Goal: Task Accomplishment & Management: Use online tool/utility

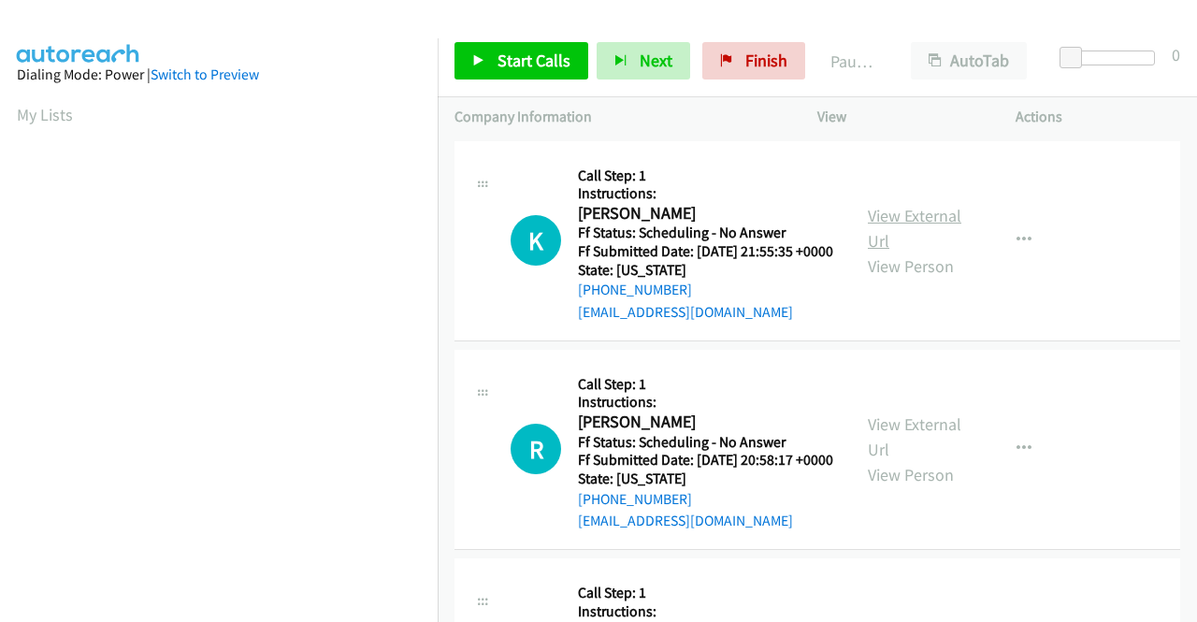
click at [923, 225] on link "View External Url" at bounding box center [915, 228] width 94 height 47
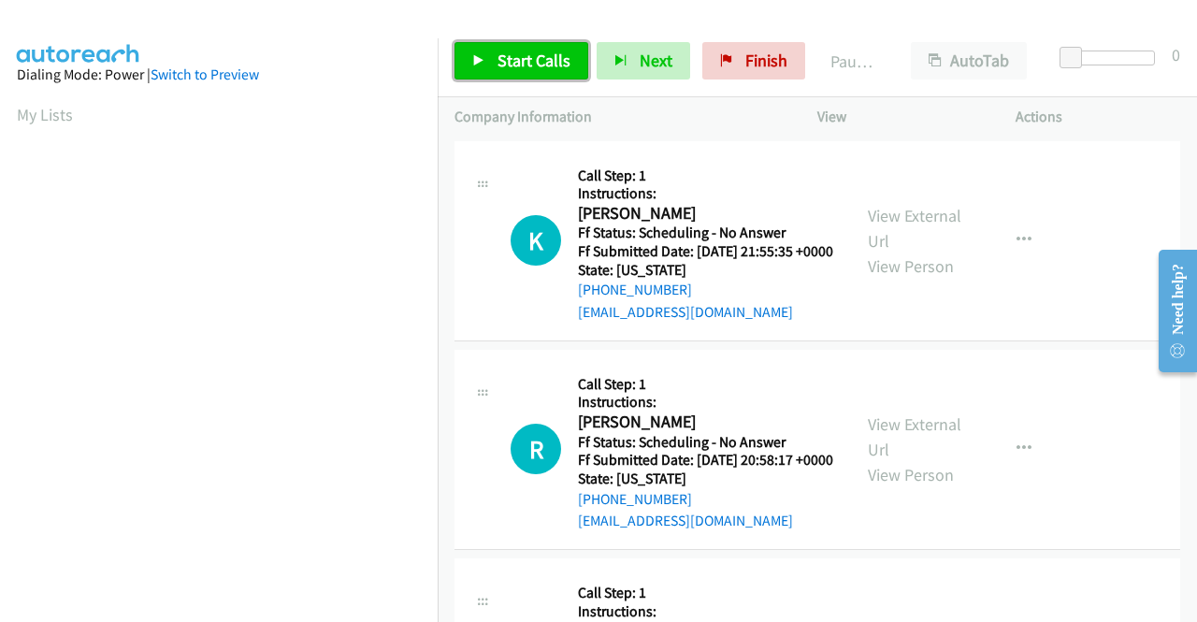
click at [524, 65] on span "Start Calls" at bounding box center [534, 61] width 73 height 22
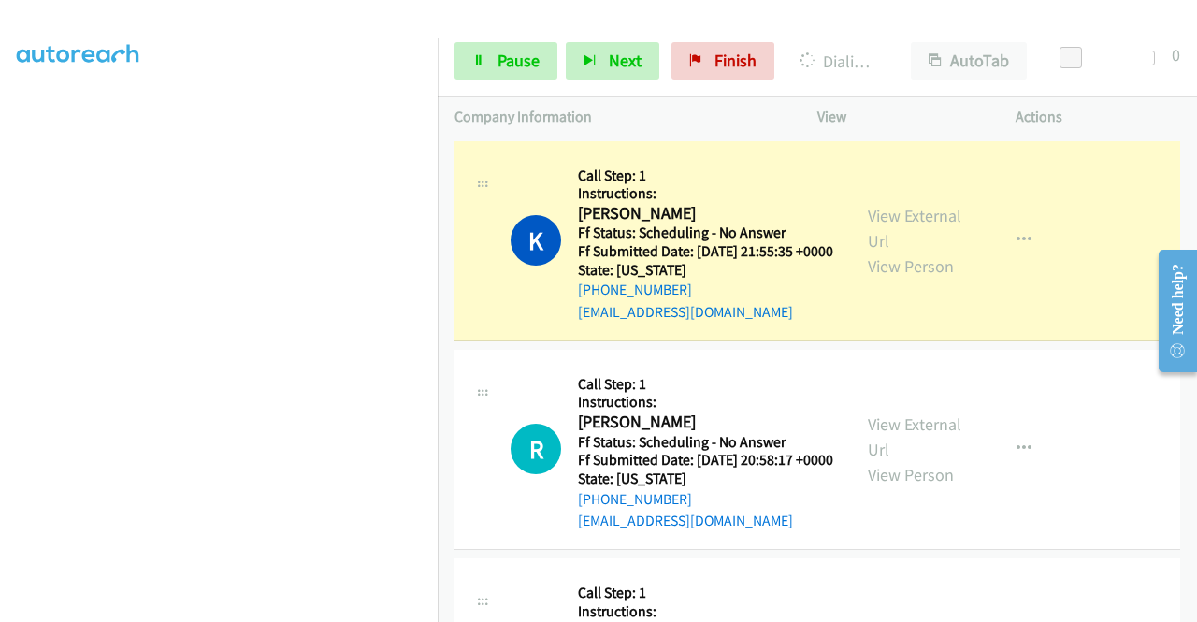
scroll to position [94, 0]
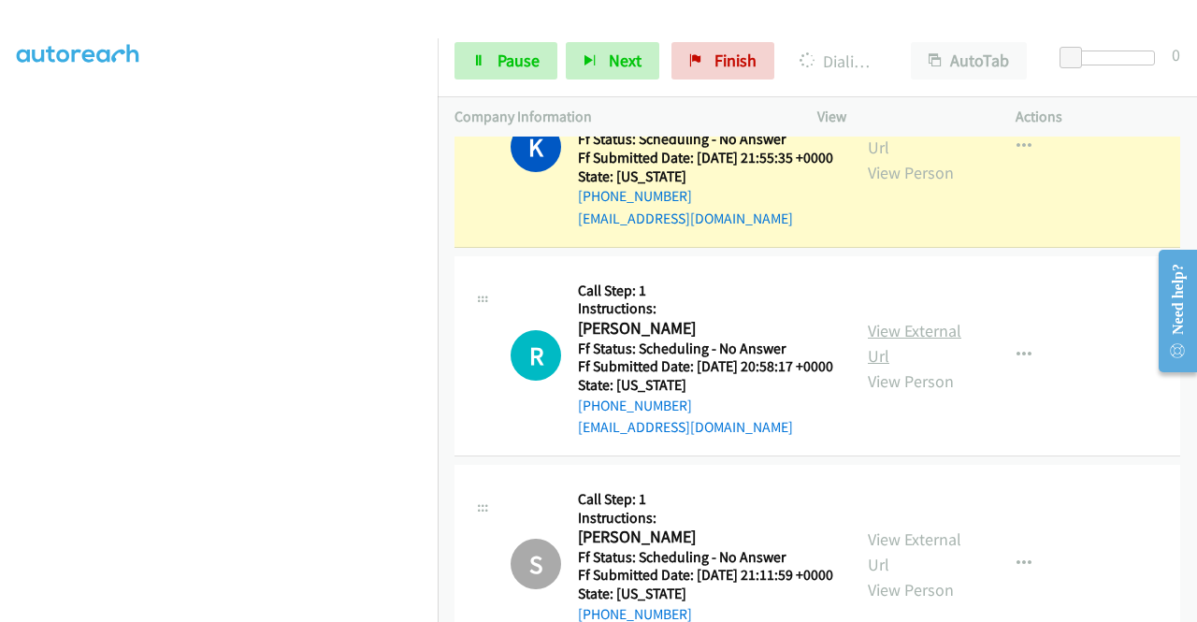
click at [911, 352] on link "View External Url" at bounding box center [915, 343] width 94 height 47
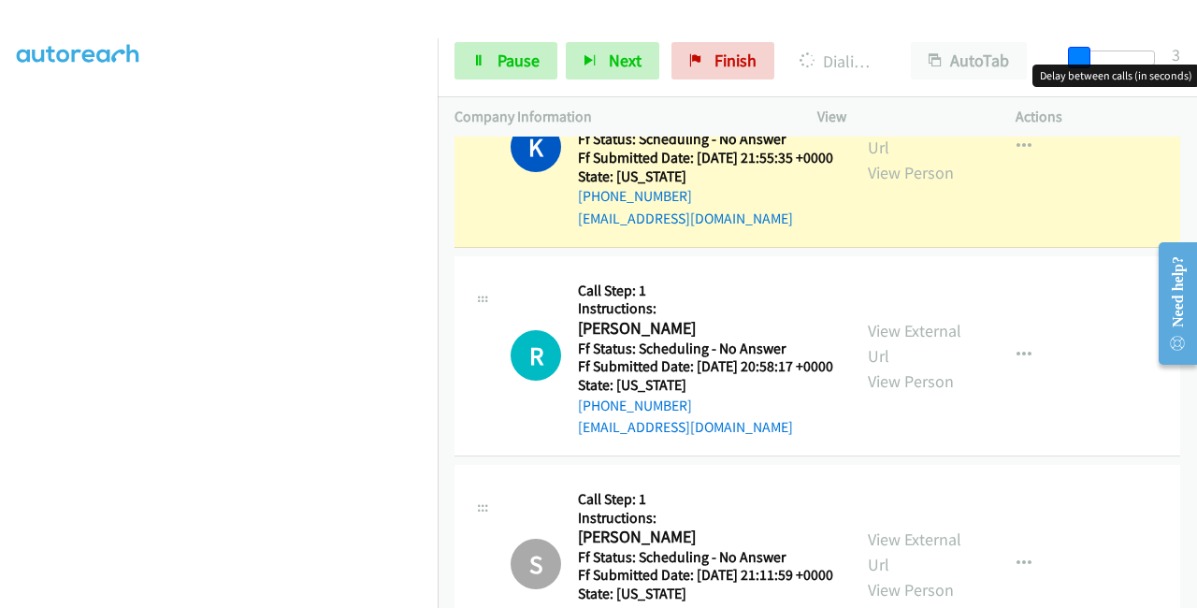
click at [1079, 58] on span at bounding box center [1079, 58] width 22 height 22
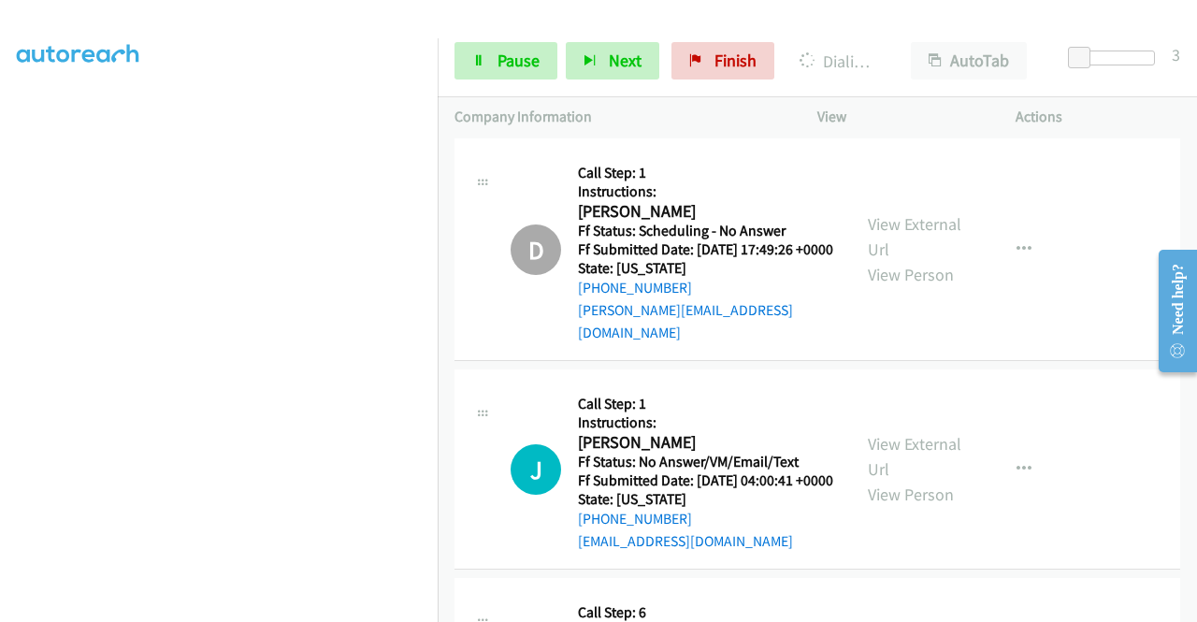
scroll to position [1703, 0]
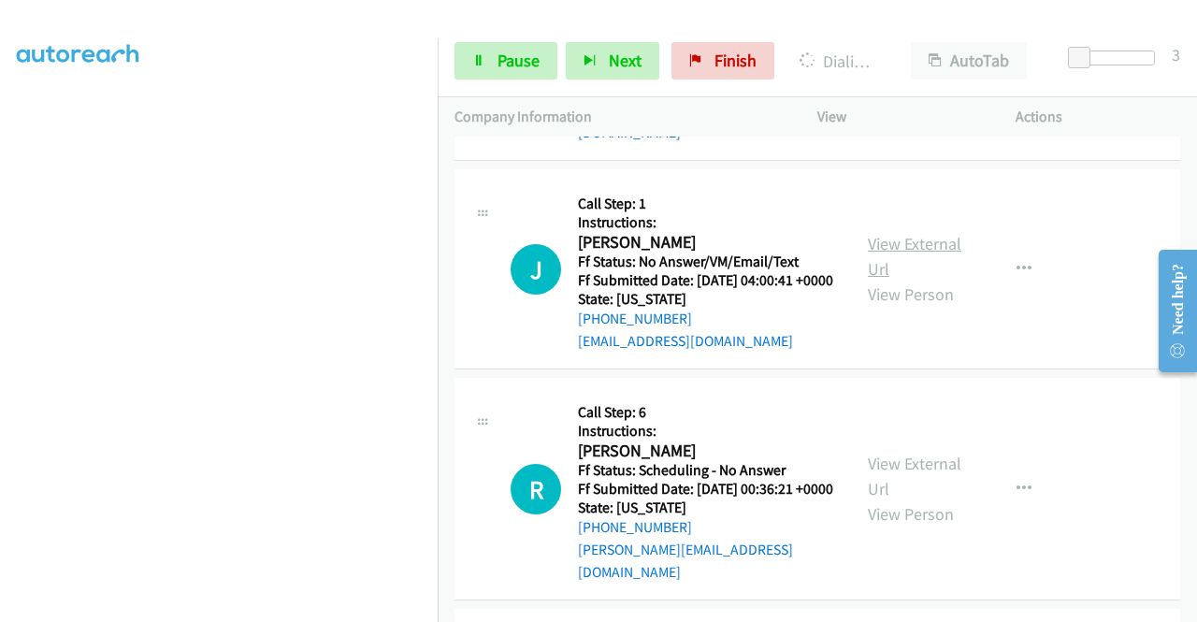
click at [911, 280] on link "View External Url" at bounding box center [915, 256] width 94 height 47
click at [513, 64] on span "Pause" at bounding box center [519, 61] width 42 height 22
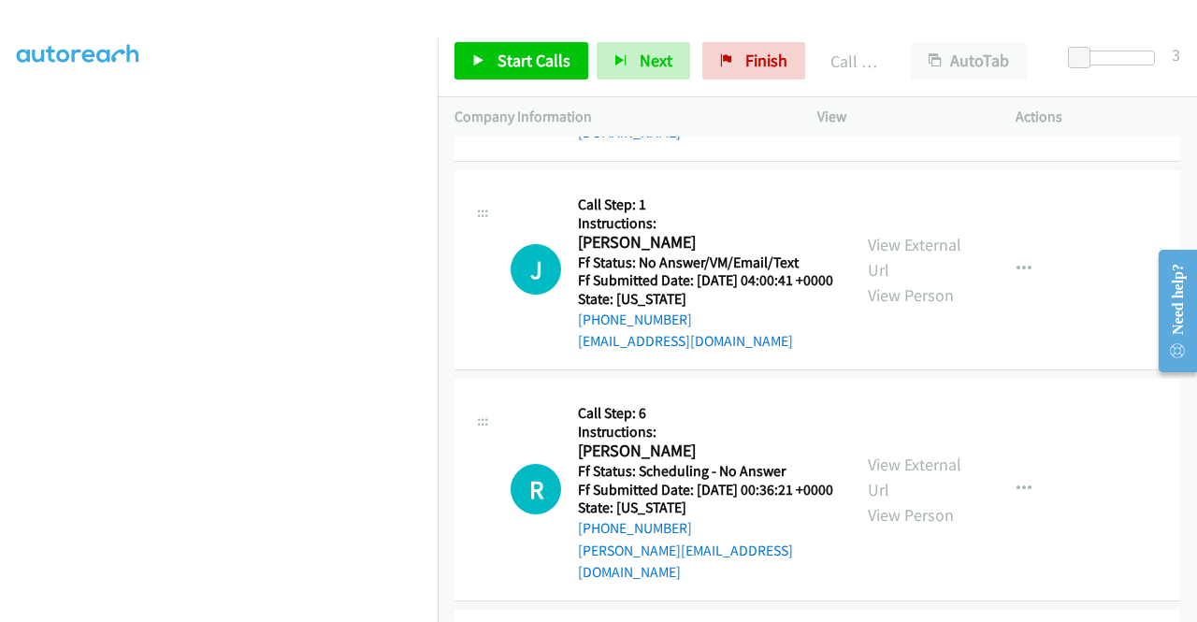
scroll to position [0, 0]
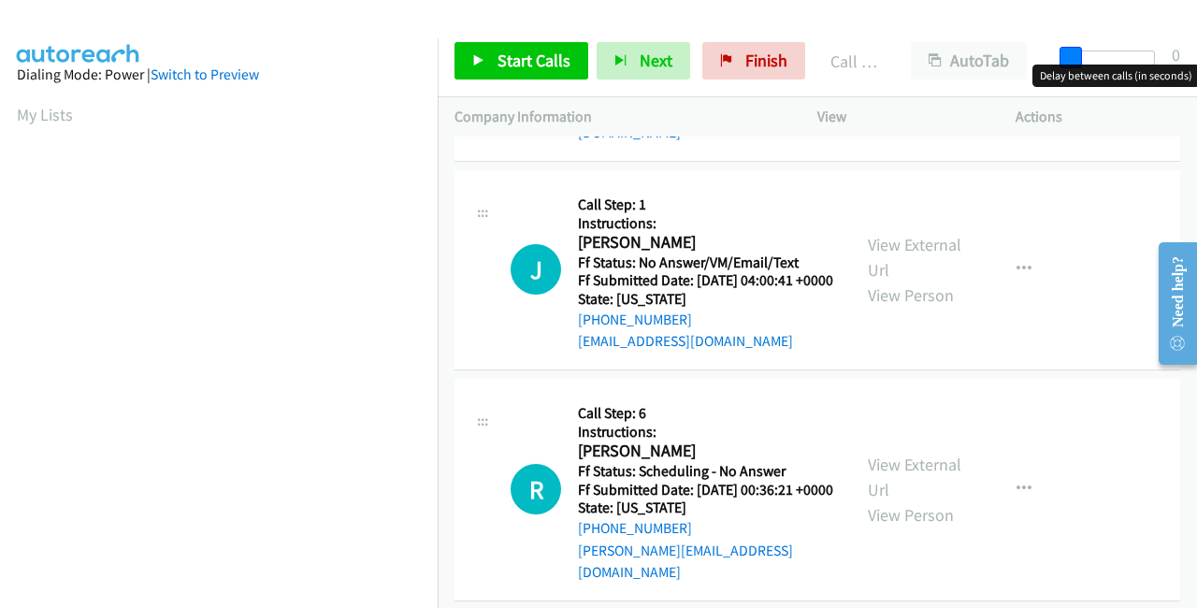
drag, startPoint x: 1078, startPoint y: 55, endPoint x: 1044, endPoint y: 57, distance: 34.7
click at [1044, 57] on div "Start Calls Pause Next Finish Call Completed AutoTab AutoTab 0" at bounding box center [817, 61] width 759 height 72
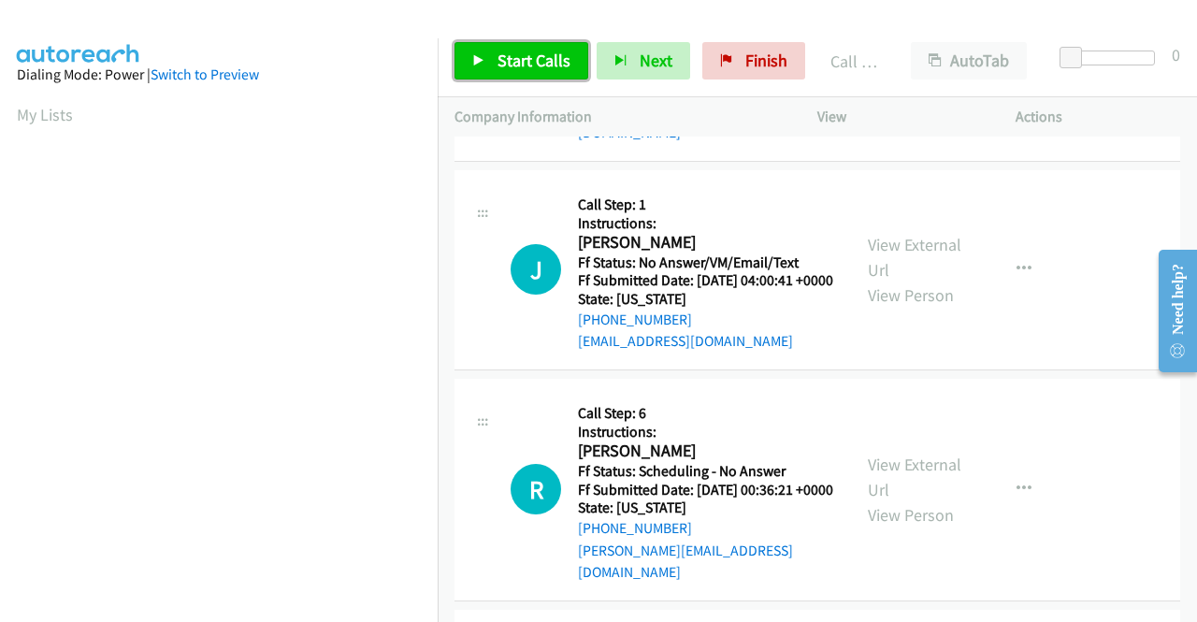
click at [532, 48] on link "Start Calls" at bounding box center [521, 60] width 134 height 37
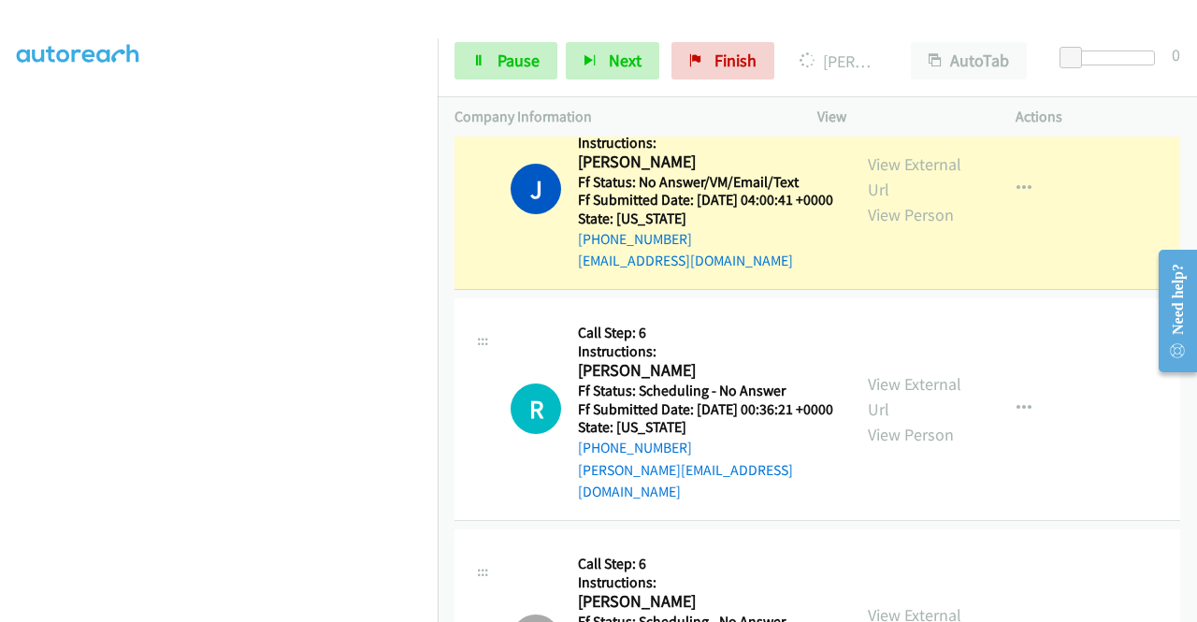
scroll to position [1836, 0]
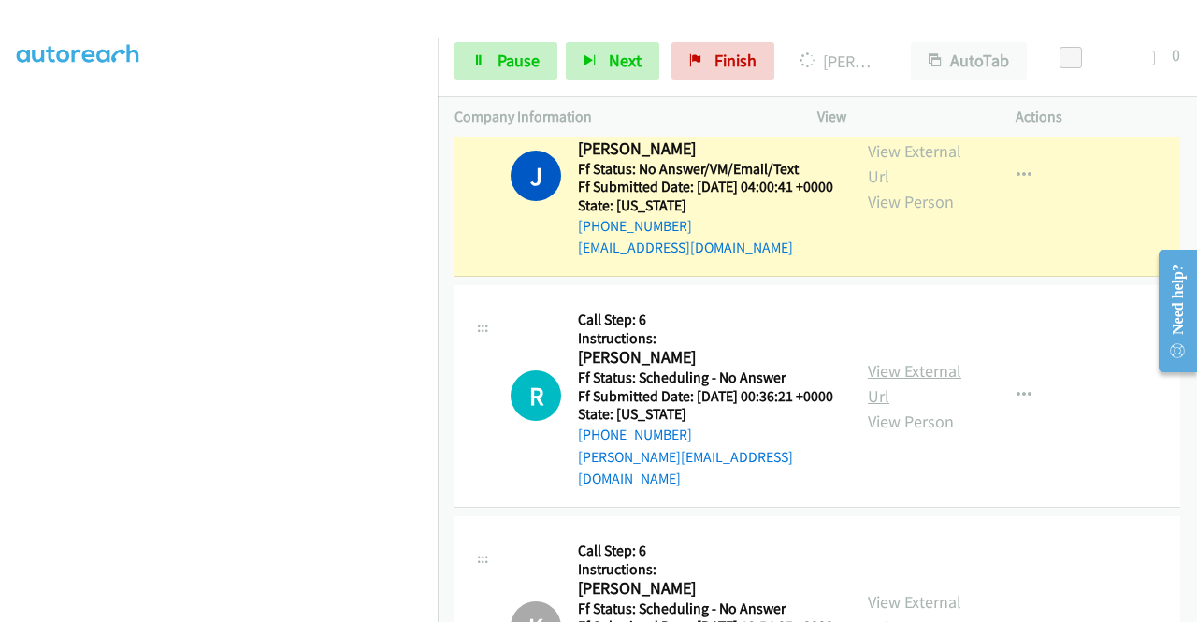
click at [915, 407] on link "View External Url" at bounding box center [915, 383] width 94 height 47
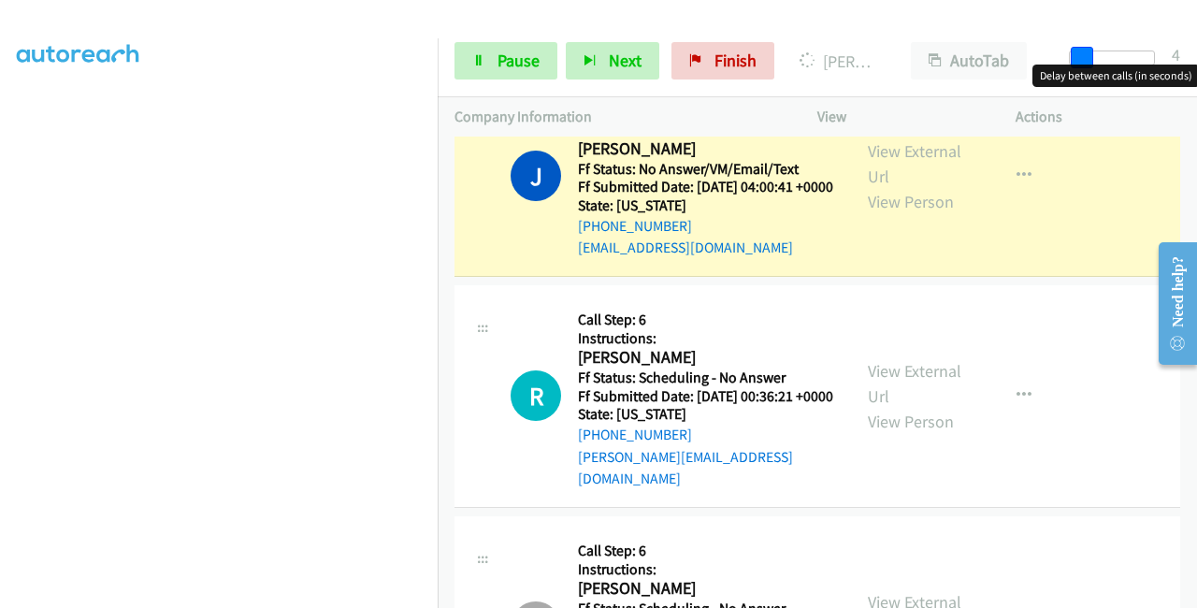
drag, startPoint x: 1080, startPoint y: 61, endPoint x: 1090, endPoint y: 63, distance: 10.5
click at [1090, 63] on span at bounding box center [1082, 58] width 22 height 22
click at [1087, 61] on span at bounding box center [1079, 58] width 22 height 22
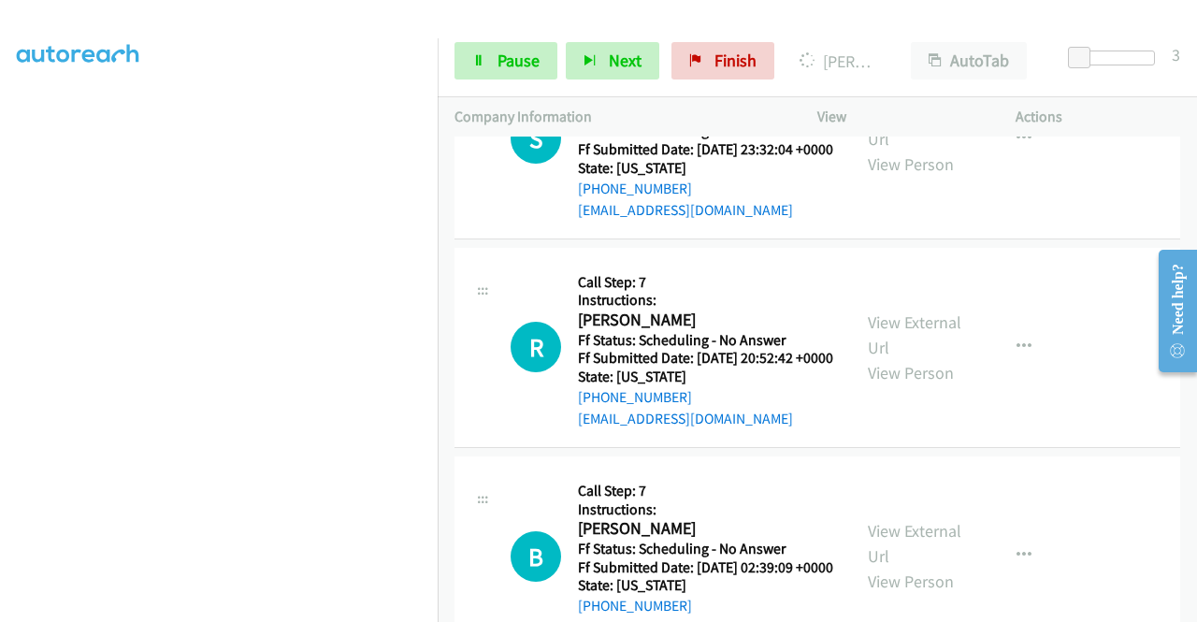
scroll to position [11094, 0]
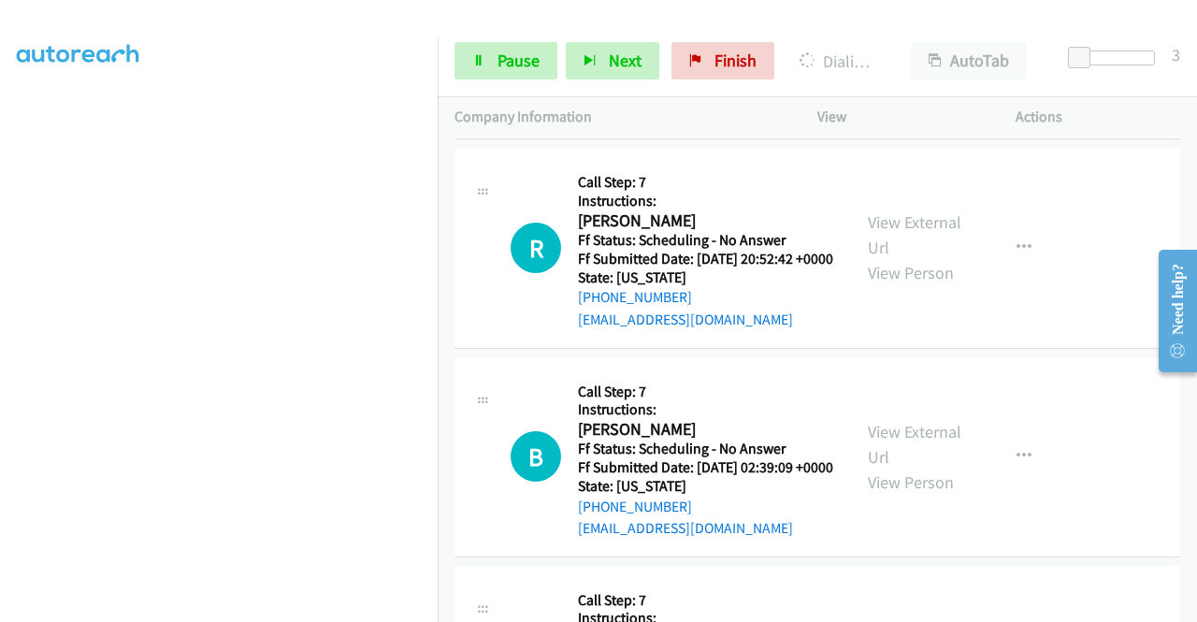
scroll to position [11321, 0]
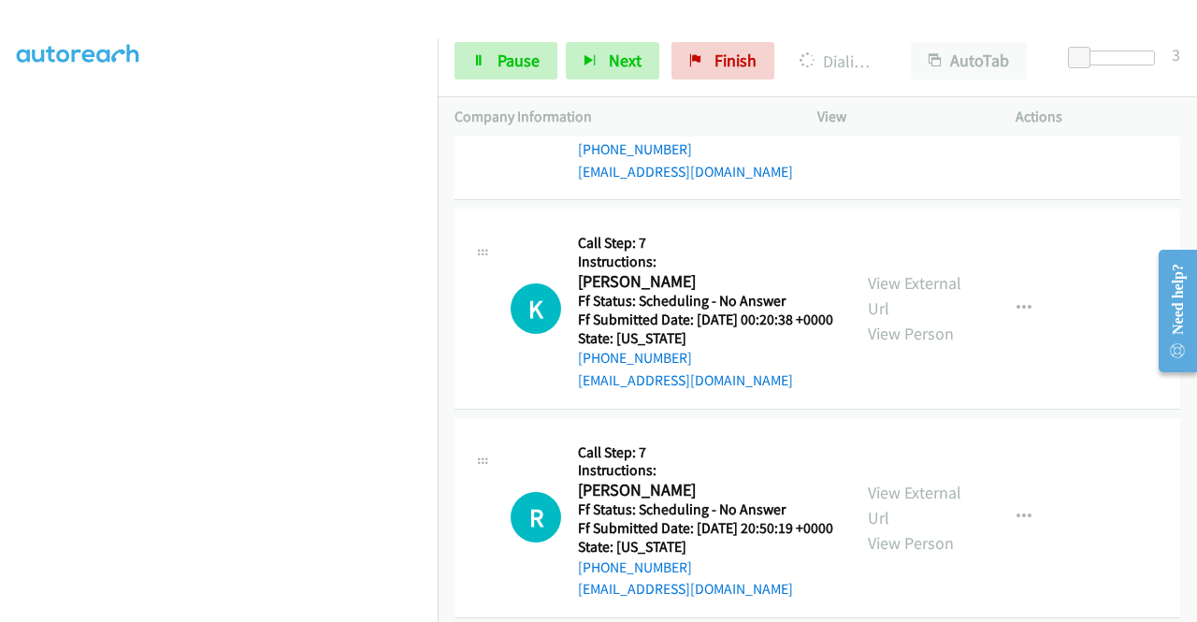
scroll to position [11602, 0]
click at [506, 59] on span "Pause" at bounding box center [519, 61] width 42 height 22
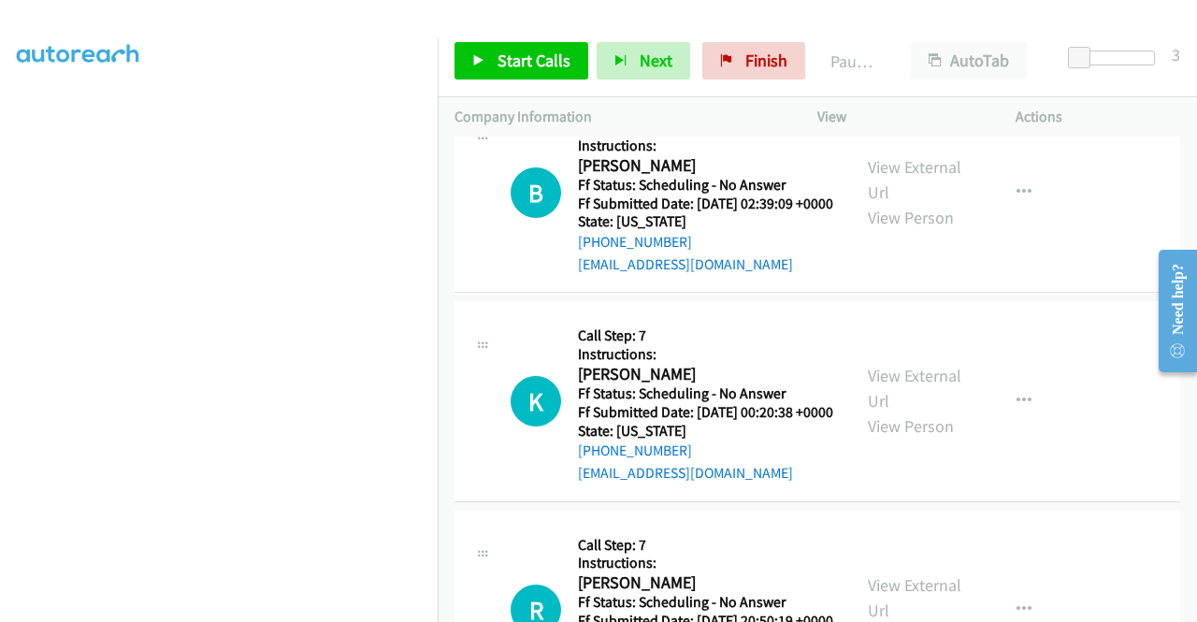
scroll to position [0, 0]
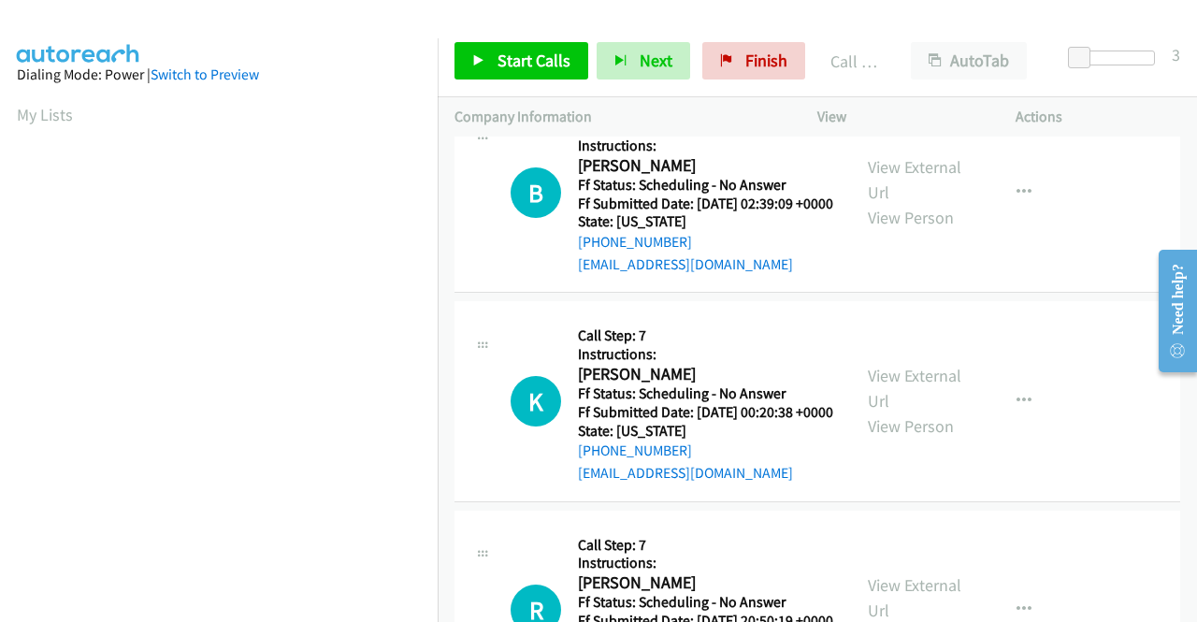
click at [527, 36] on div "Start Calls Pause Next Finish Call Completed AutoTab AutoTab 3" at bounding box center [817, 61] width 759 height 72
click at [528, 51] on span "Start Calls" at bounding box center [534, 61] width 73 height 22
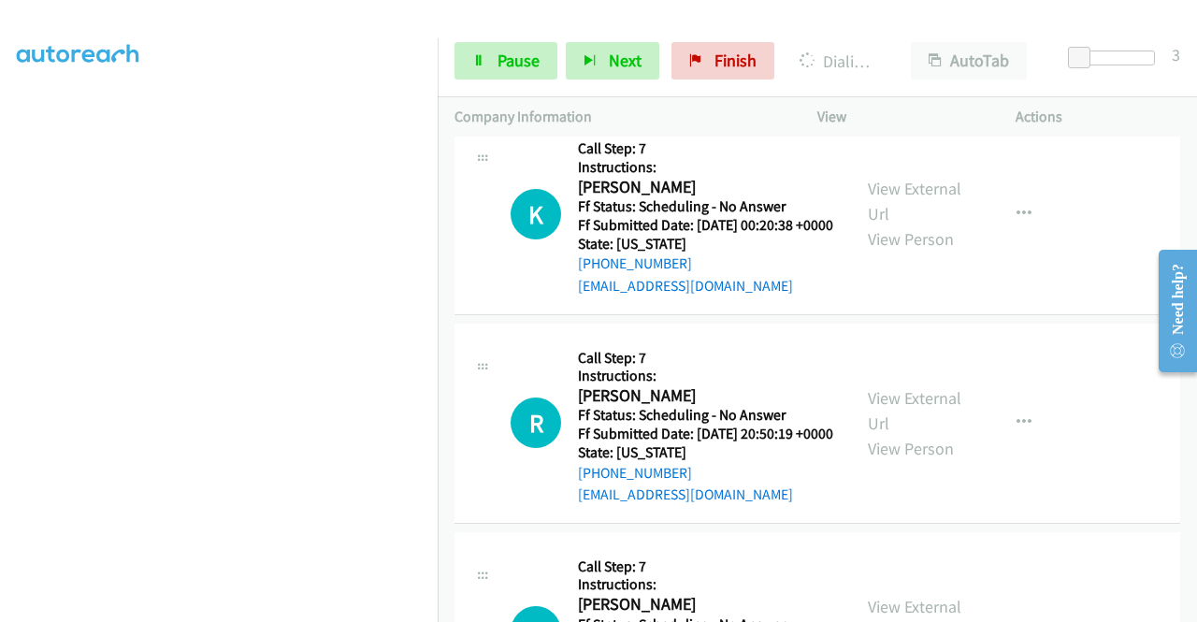
scroll to position [426, 0]
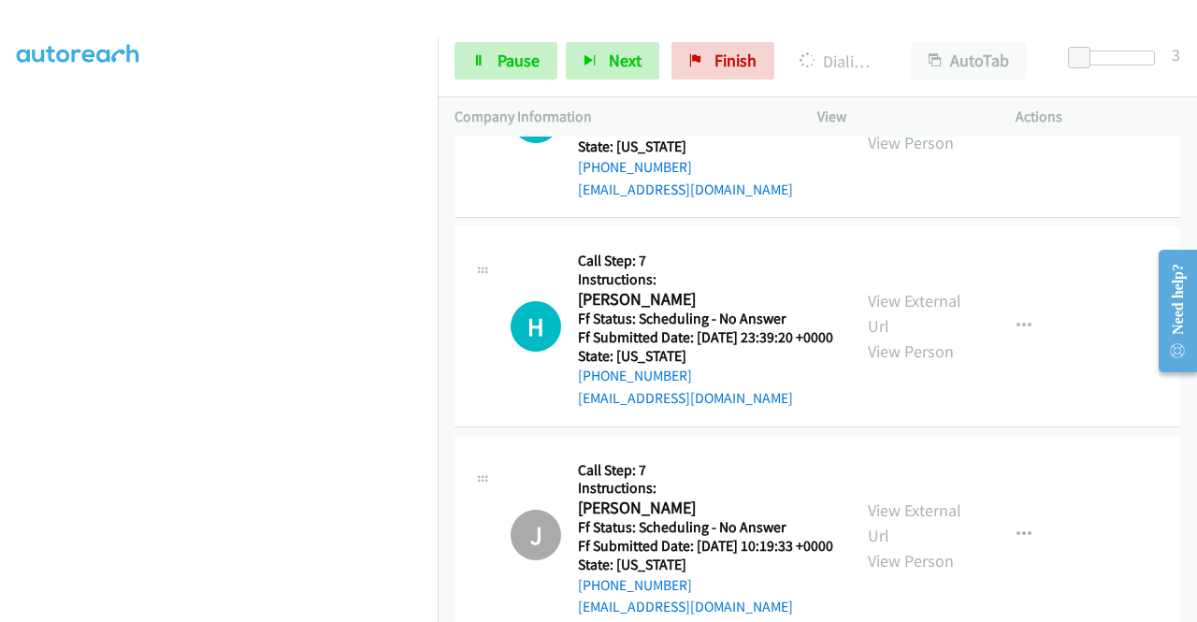
scroll to position [12069, 0]
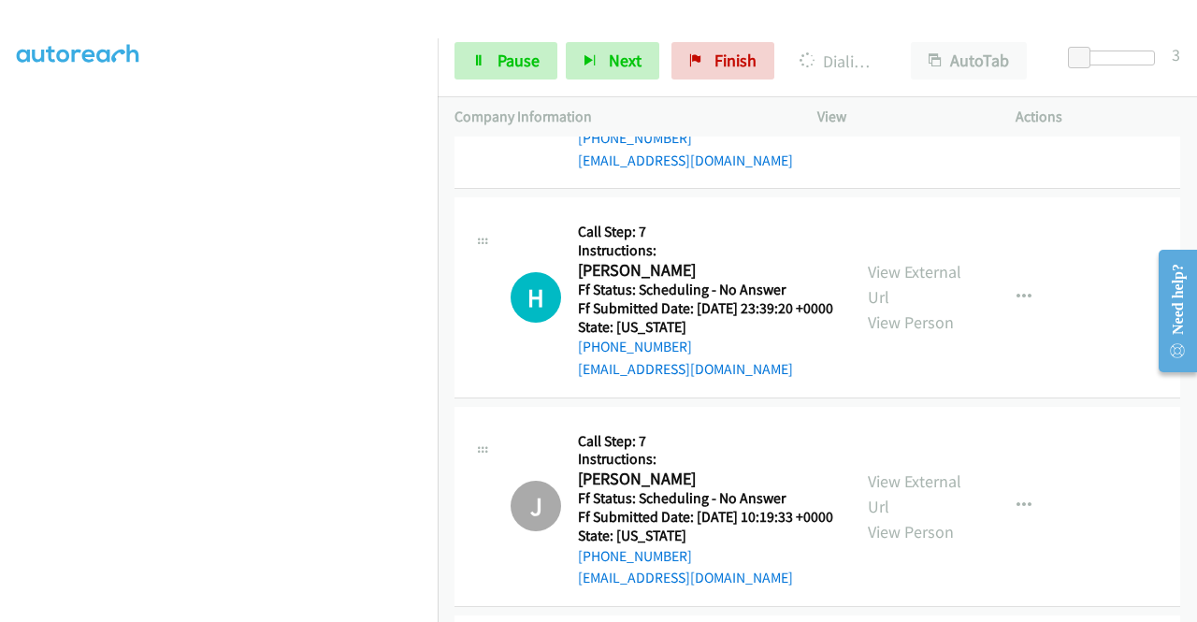
click at [526, 63] on span "Pause" at bounding box center [519, 61] width 42 height 22
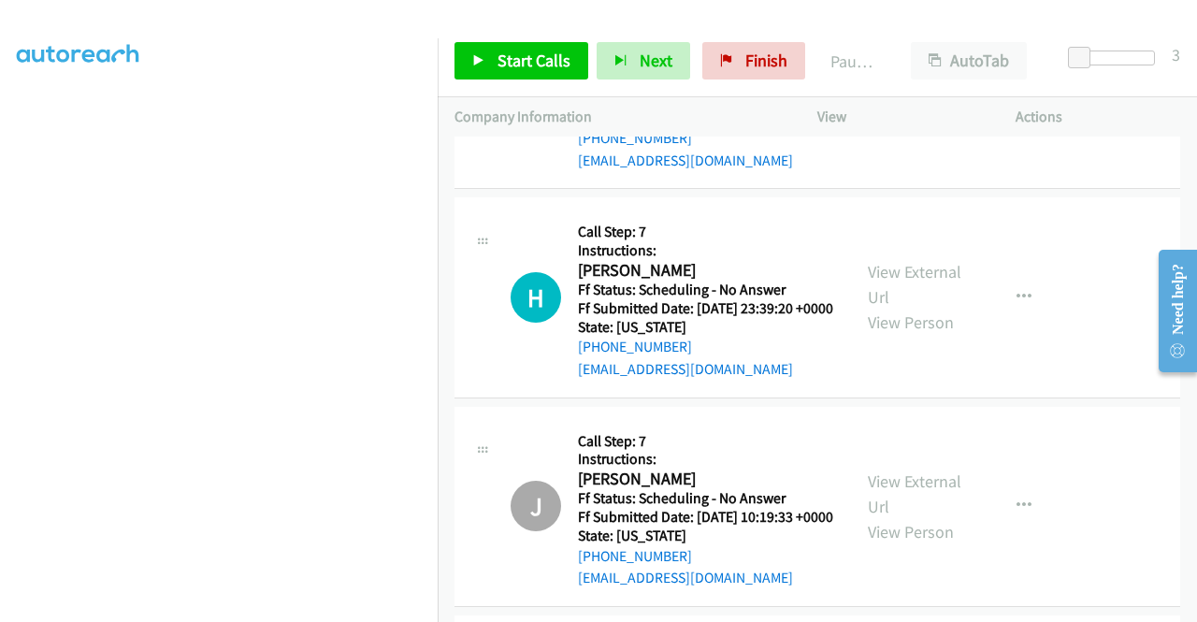
scroll to position [0, 0]
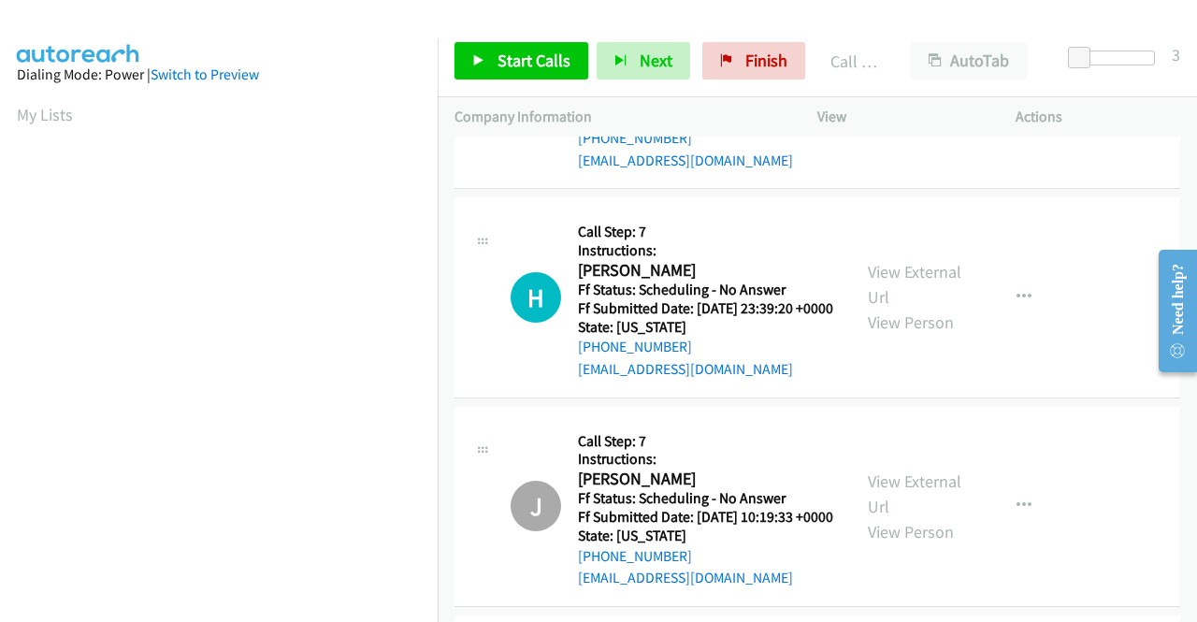
click at [516, 66] on span "Start Calls" at bounding box center [534, 61] width 73 height 22
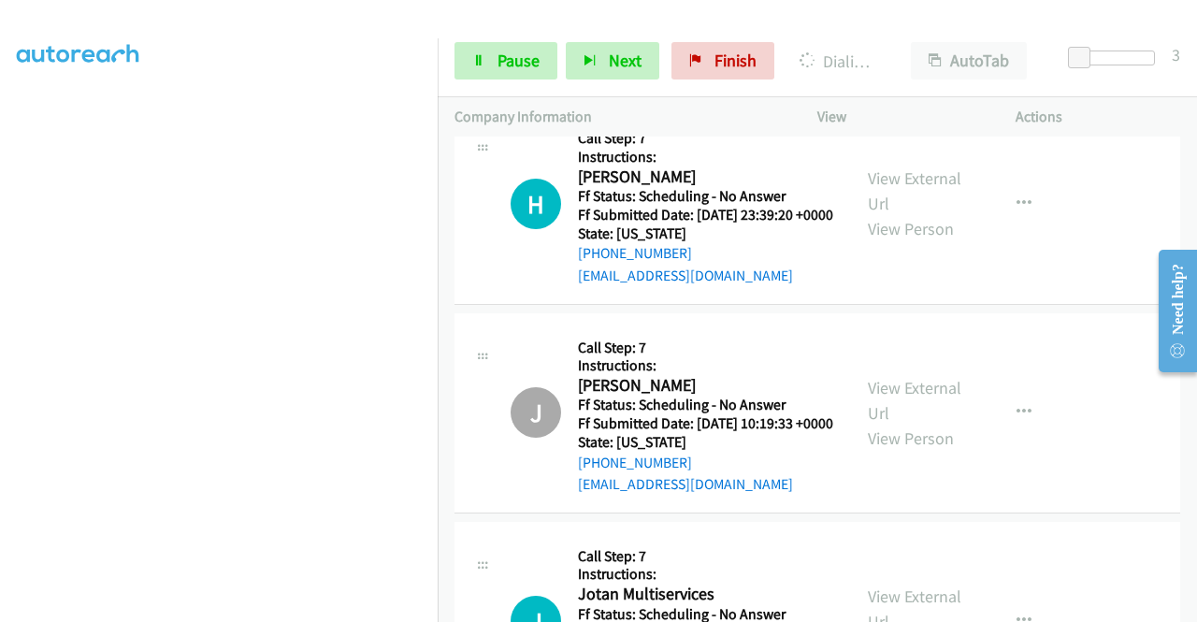
scroll to position [12256, 0]
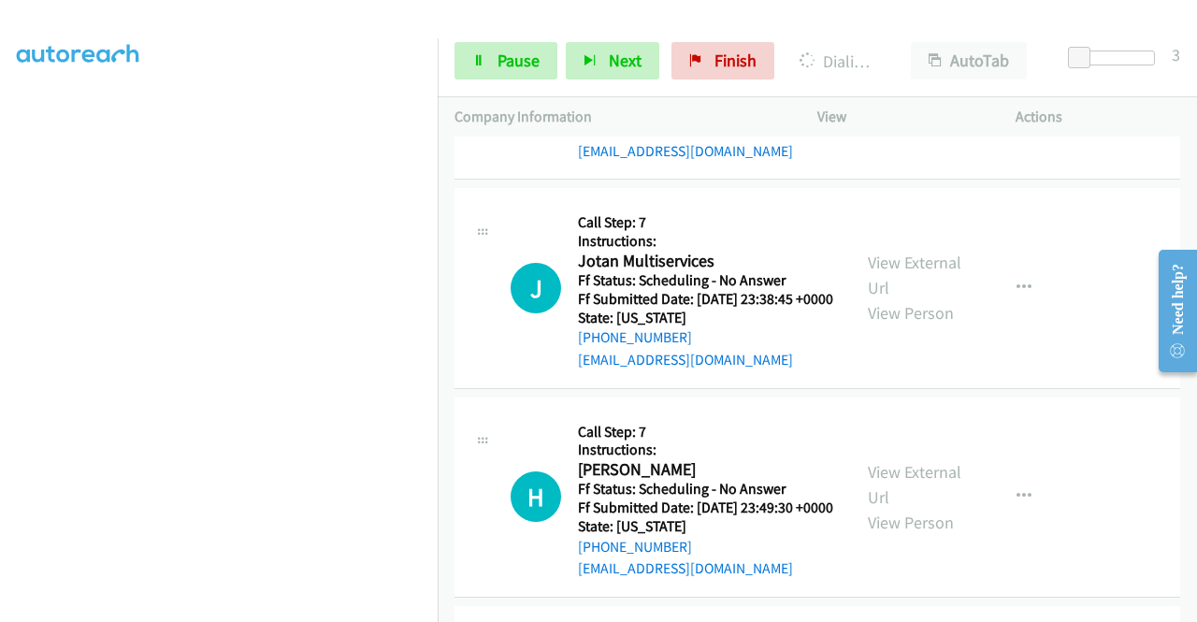
scroll to position [12537, 0]
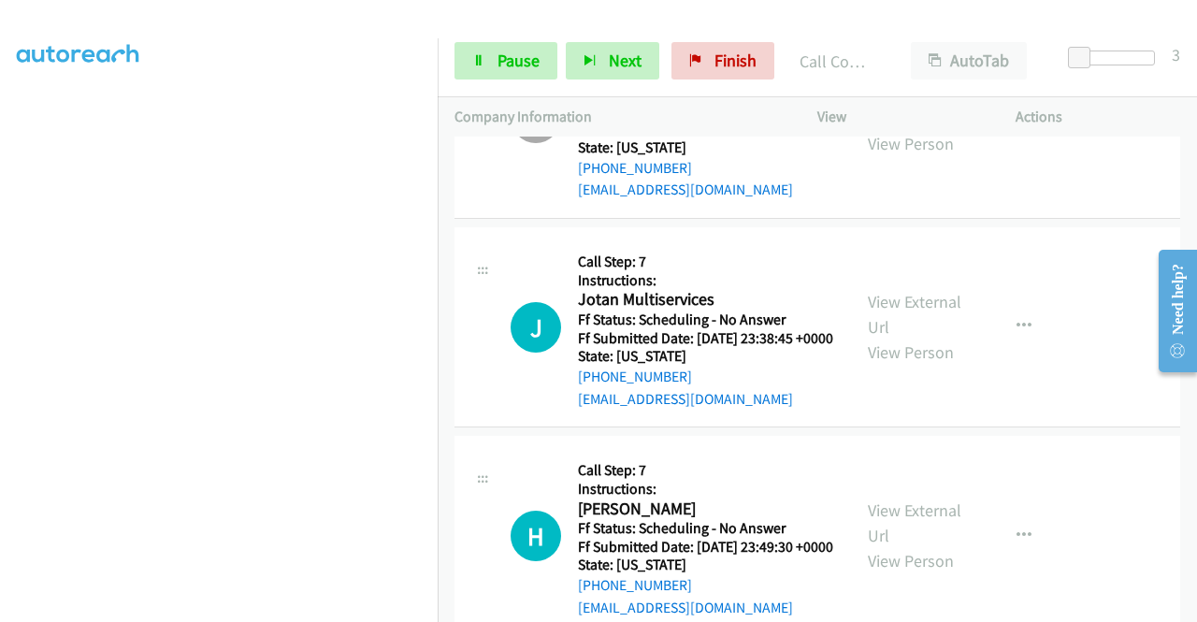
scroll to position [0, 0]
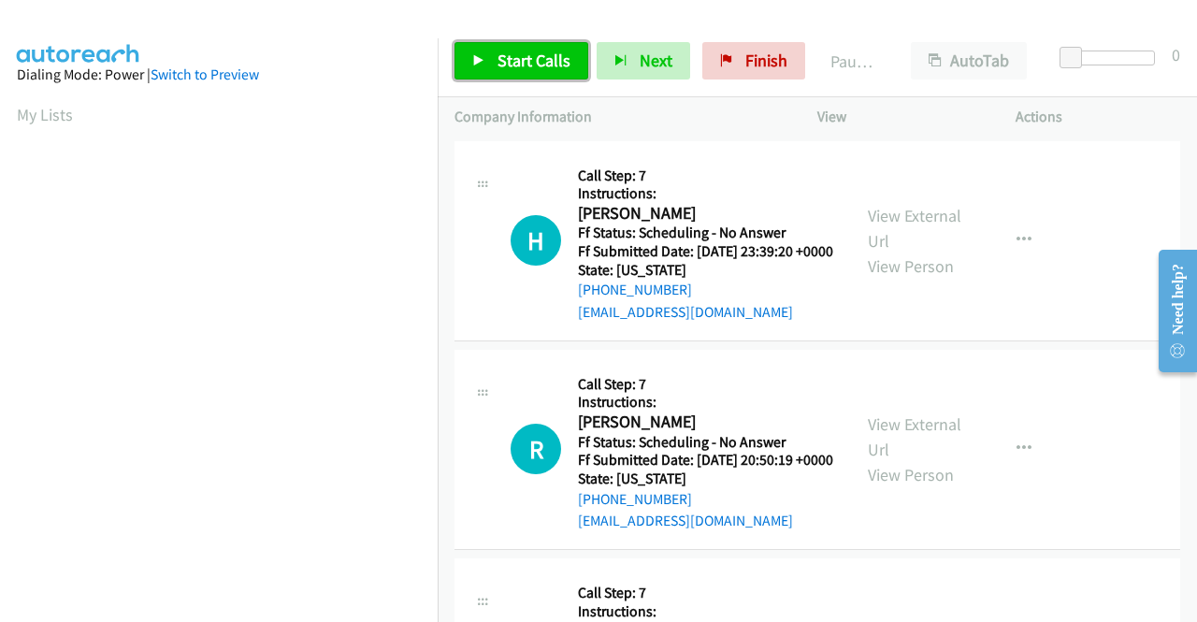
click at [499, 65] on span "Start Calls" at bounding box center [534, 61] width 73 height 22
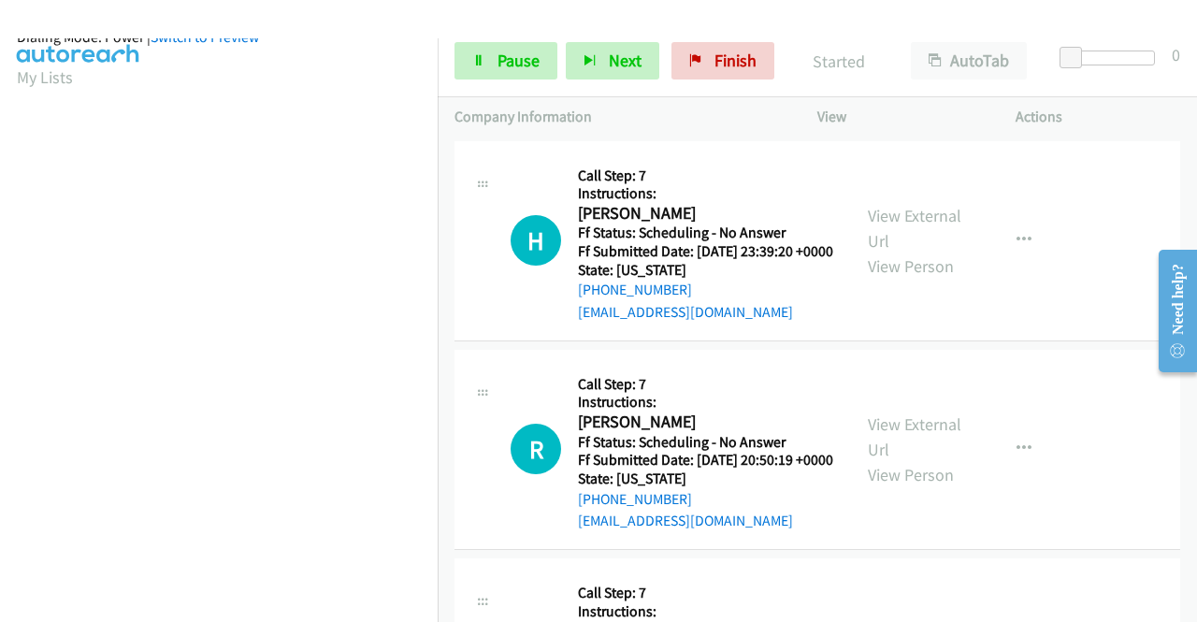
scroll to position [426, 0]
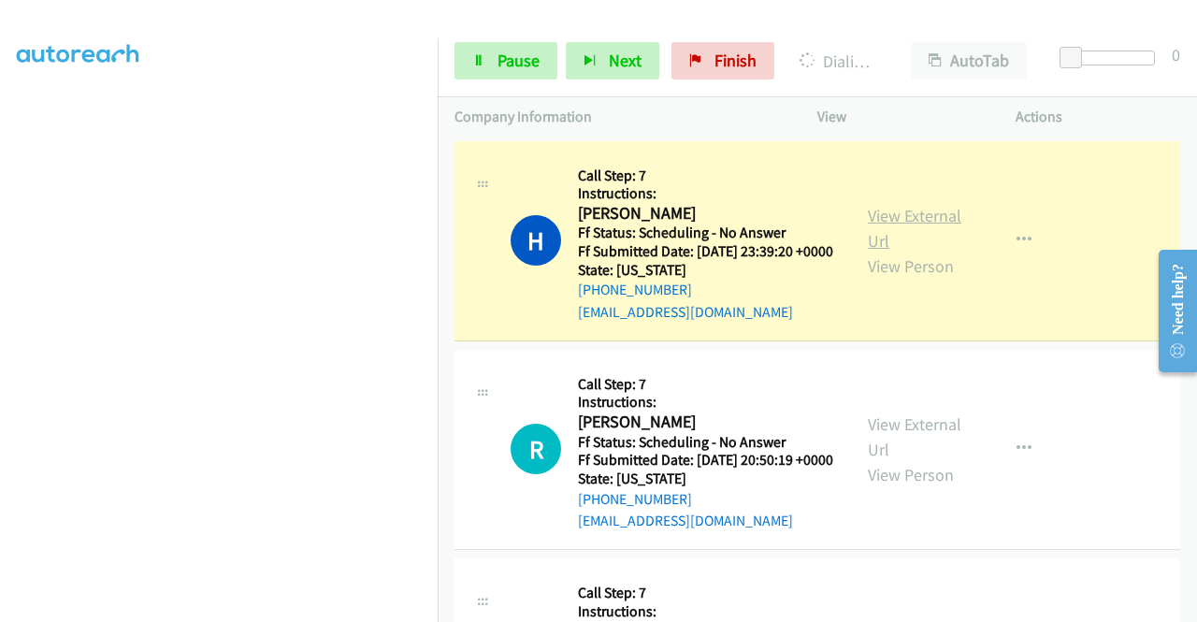
click at [894, 220] on link "View External Url" at bounding box center [915, 228] width 94 height 47
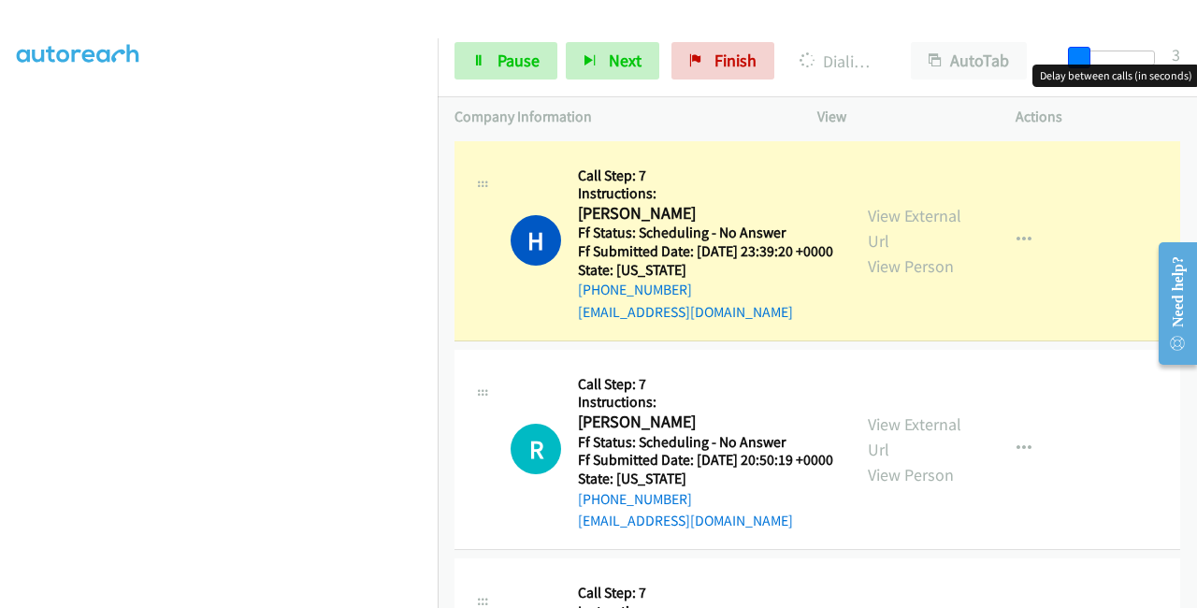
click at [1074, 56] on span at bounding box center [1079, 58] width 22 height 22
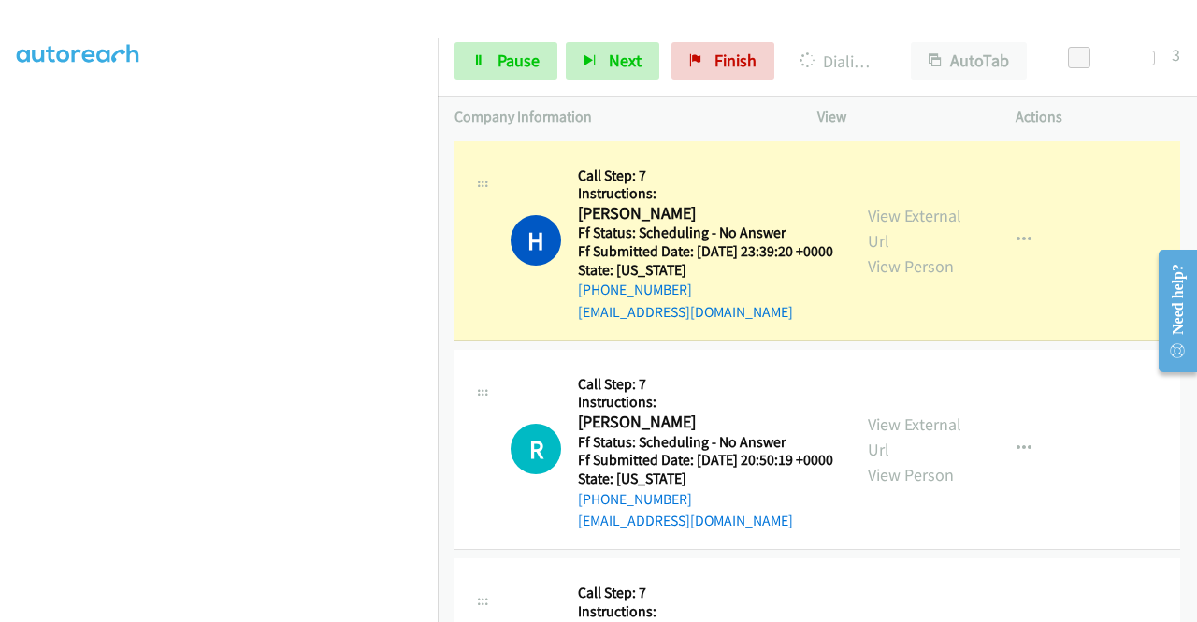
click at [896, 439] on div "View External Url View Person" at bounding box center [916, 449] width 97 height 76
click at [903, 461] on div "View External Url View Person" at bounding box center [916, 449] width 97 height 76
click at [901, 459] on div "View External Url View Person View External Url Email Schedule/Manage Callback …" at bounding box center [958, 450] width 215 height 166
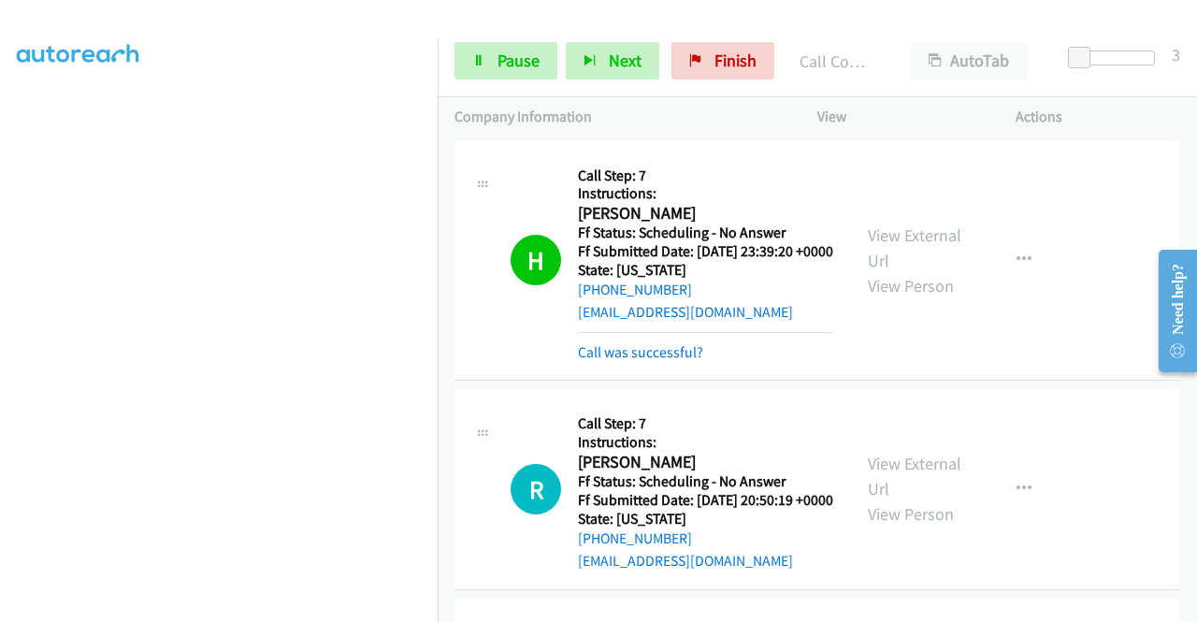
click at [898, 503] on div "View External Url View Person" at bounding box center [916, 489] width 97 height 76
click at [897, 498] on link "View External Url" at bounding box center [915, 476] width 94 height 47
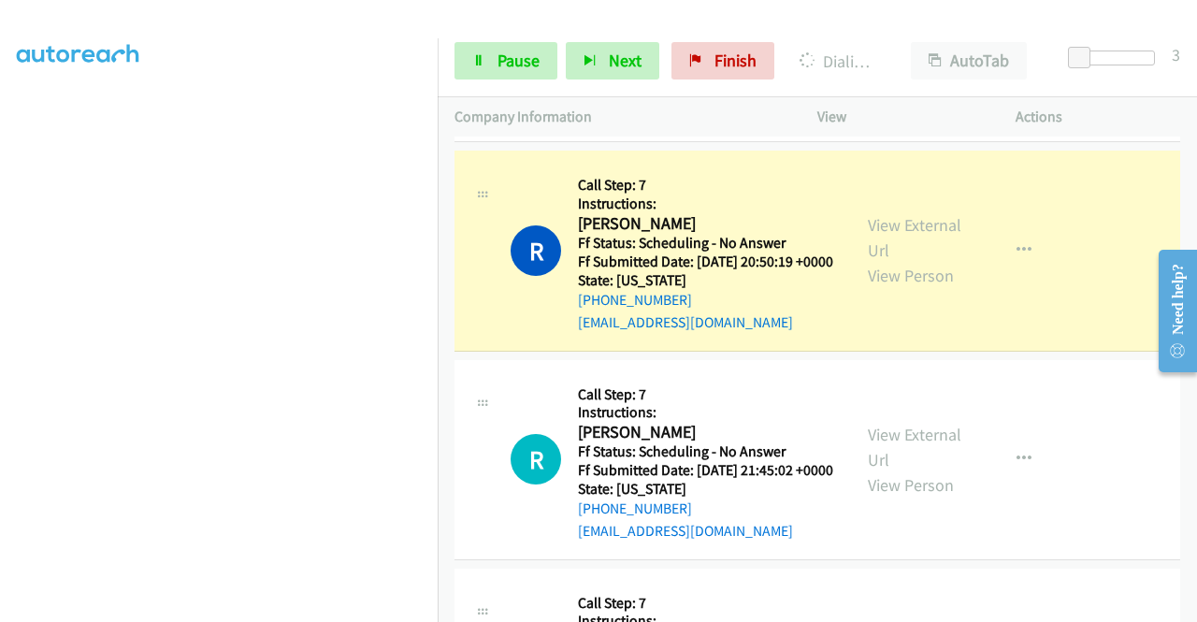
scroll to position [281, 0]
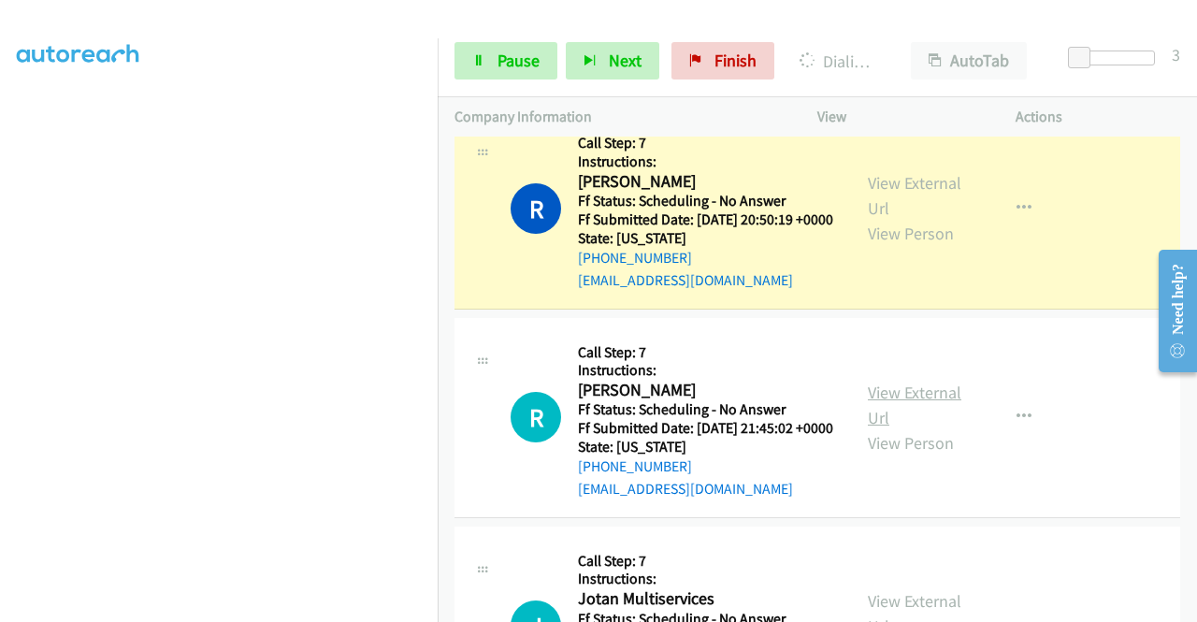
click at [898, 428] on link "View External Url" at bounding box center [915, 405] width 94 height 47
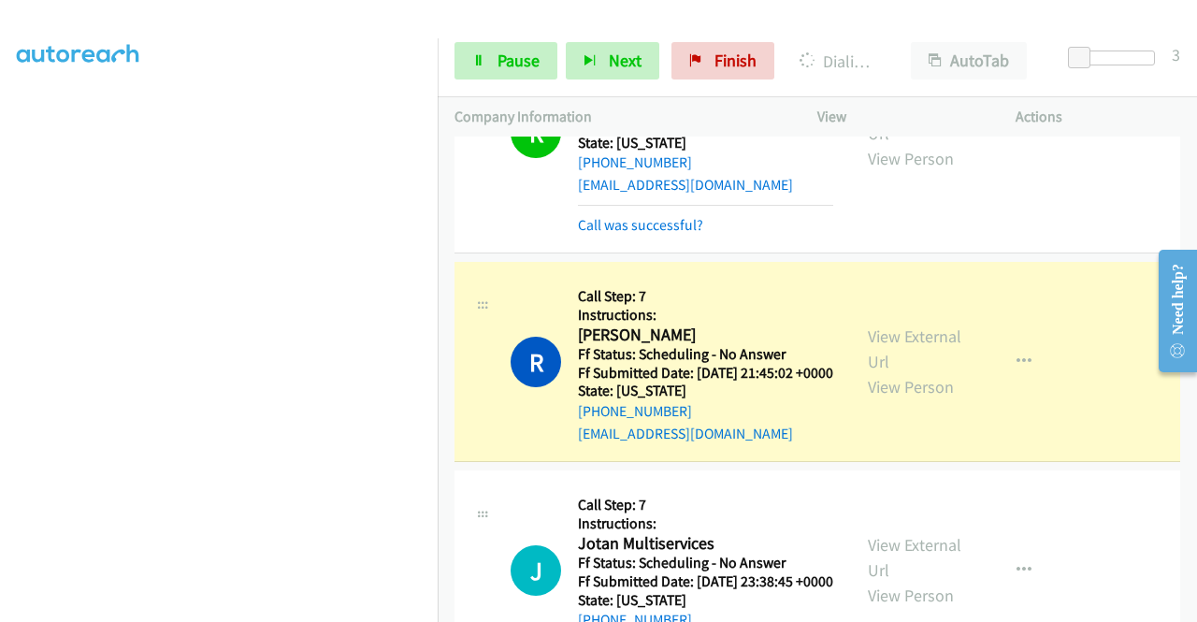
scroll to position [561, 0]
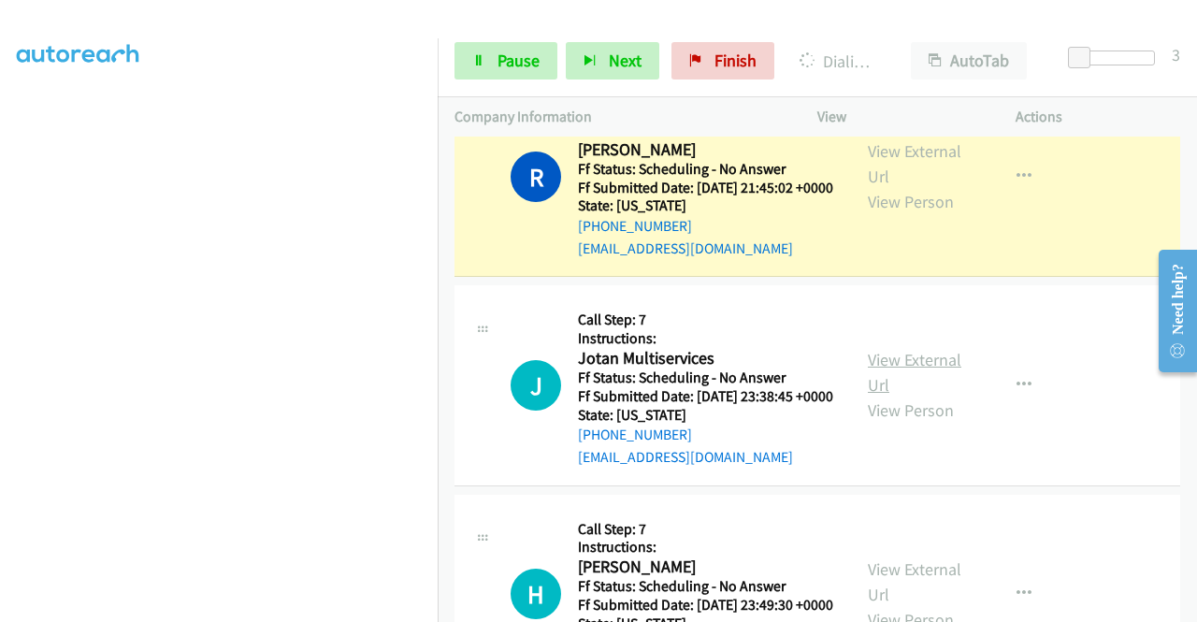
click at [904, 396] on link "View External Url" at bounding box center [915, 372] width 94 height 47
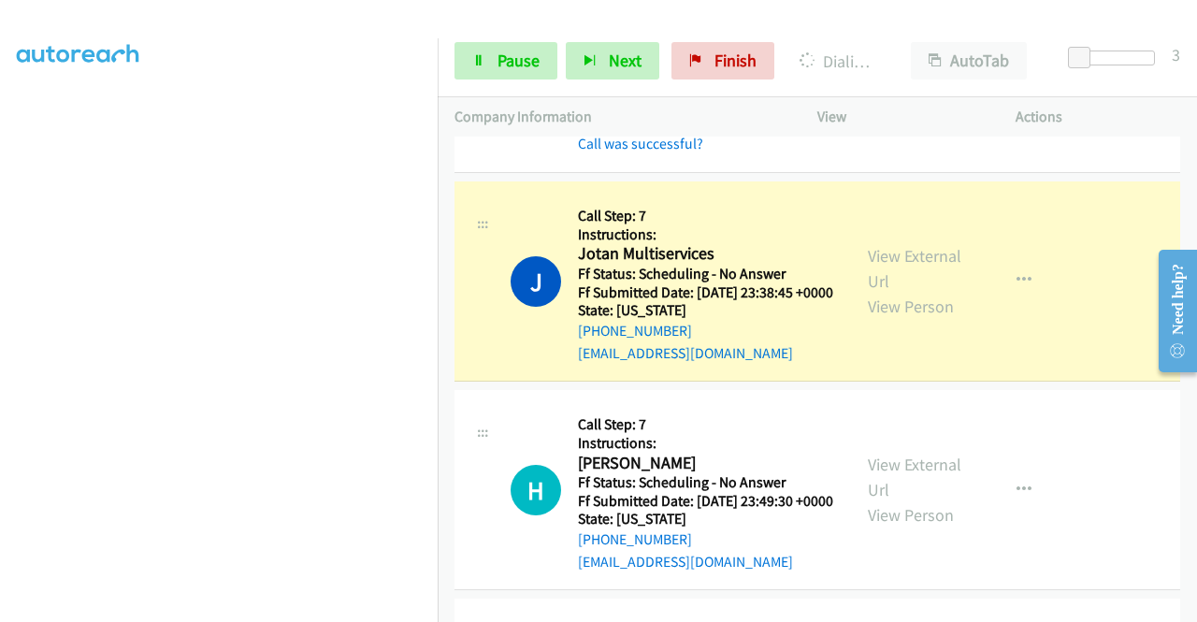
scroll to position [748, 0]
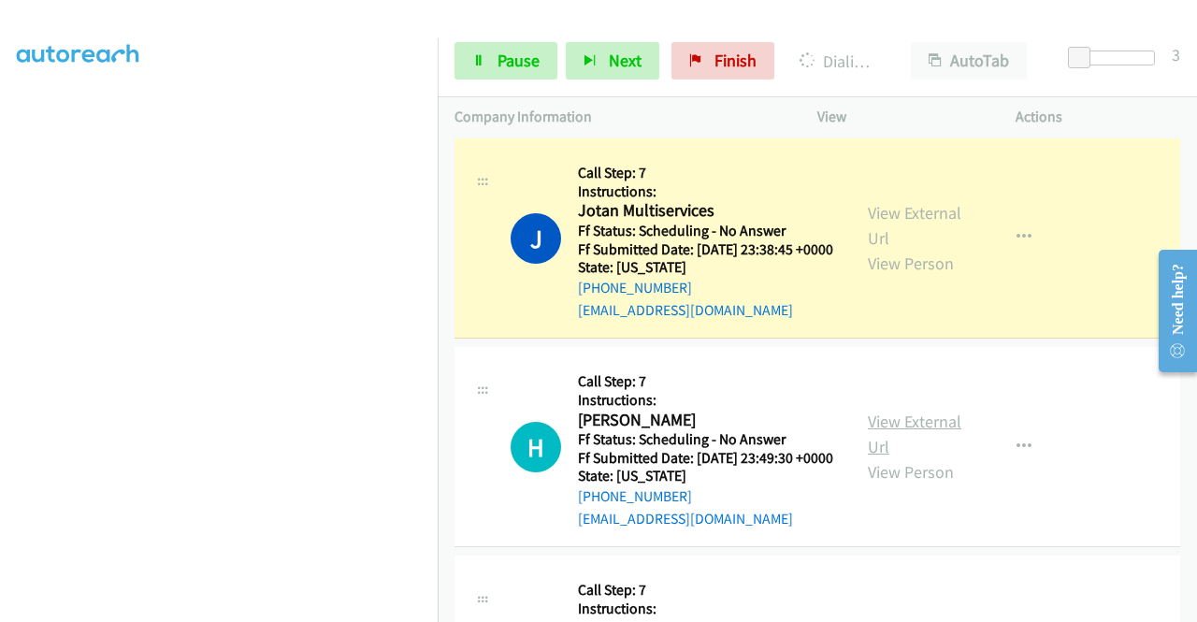
click at [931, 457] on link "View External Url" at bounding box center [915, 434] width 94 height 47
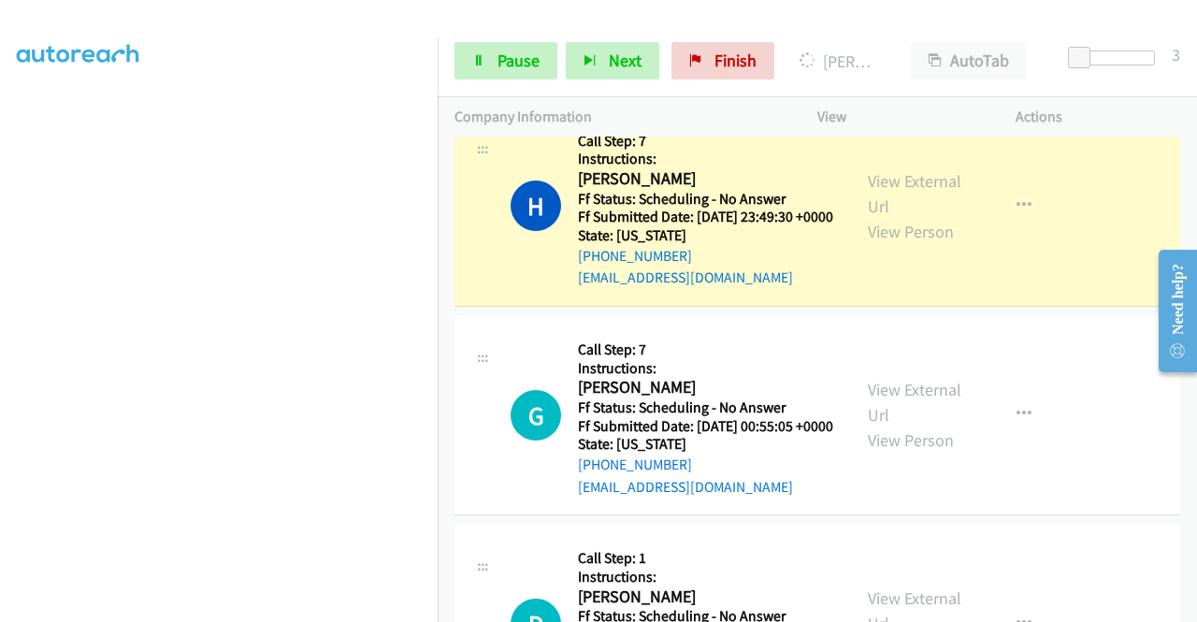
scroll to position [1122, 0]
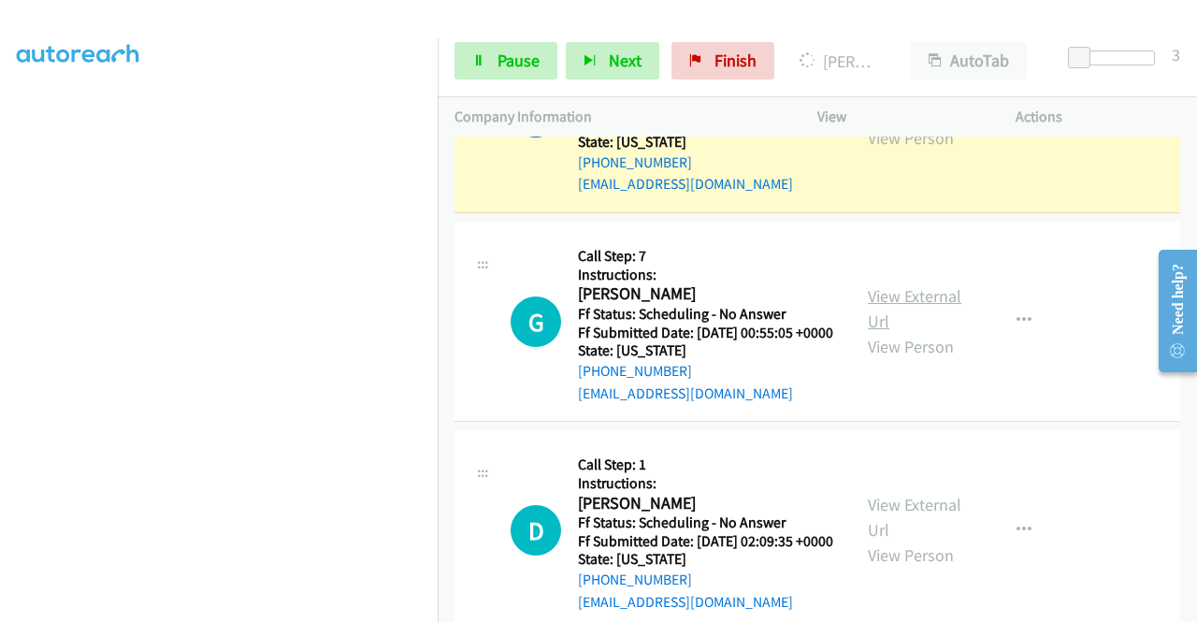
click at [904, 332] on link "View External Url" at bounding box center [915, 308] width 94 height 47
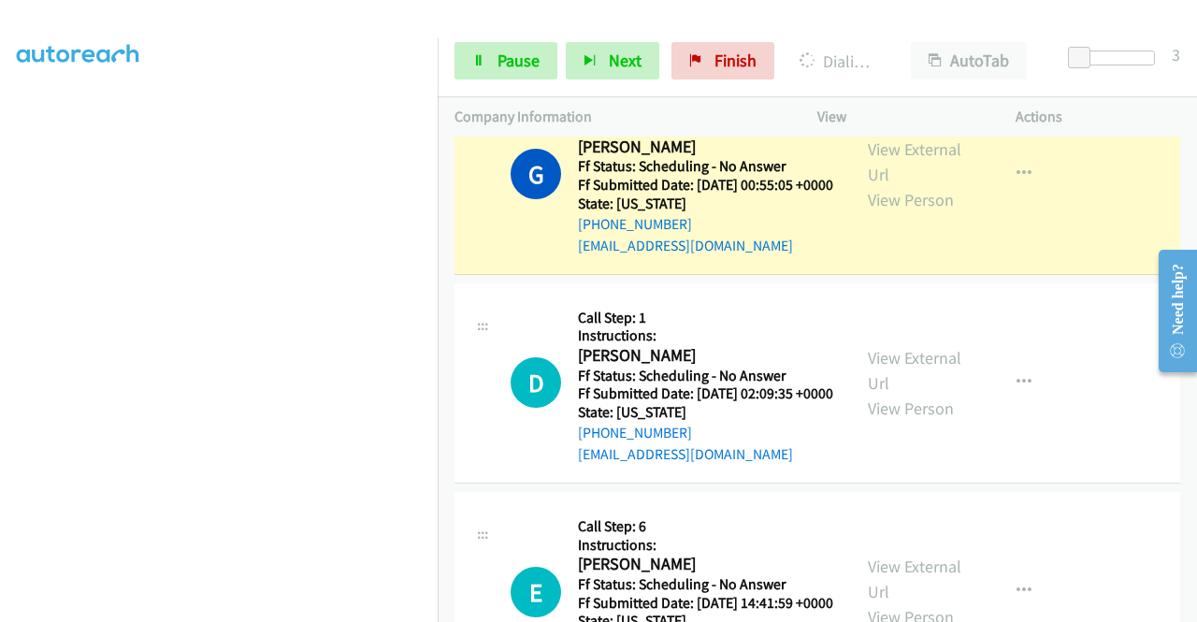
scroll to position [1403, 0]
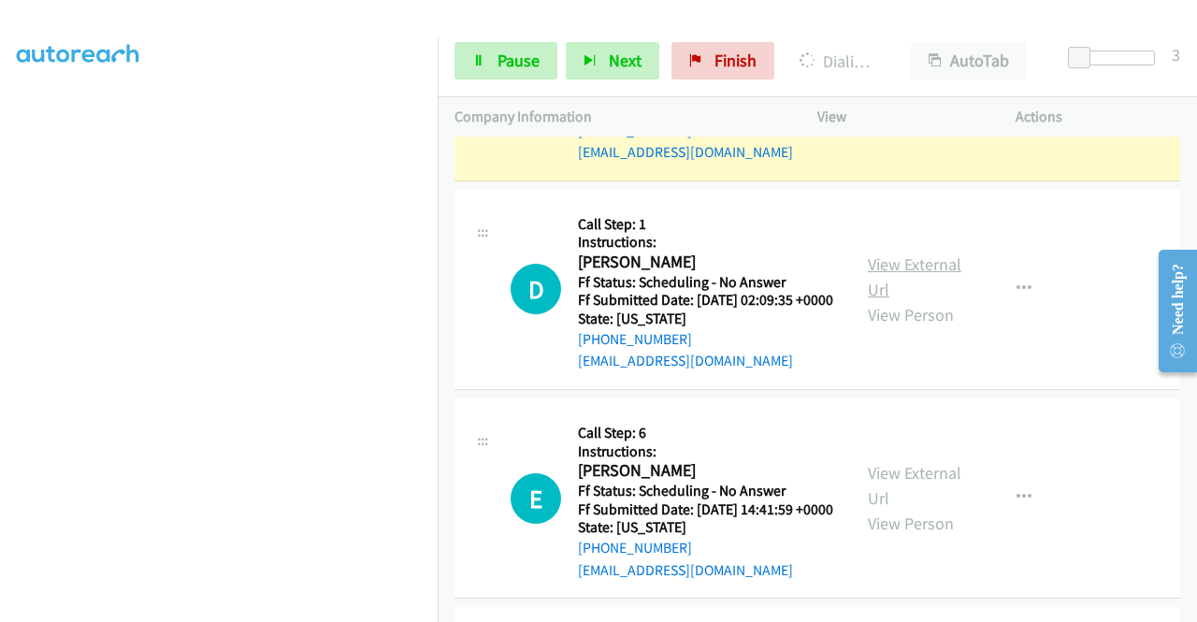
click at [914, 300] on link "View External Url" at bounding box center [915, 276] width 94 height 47
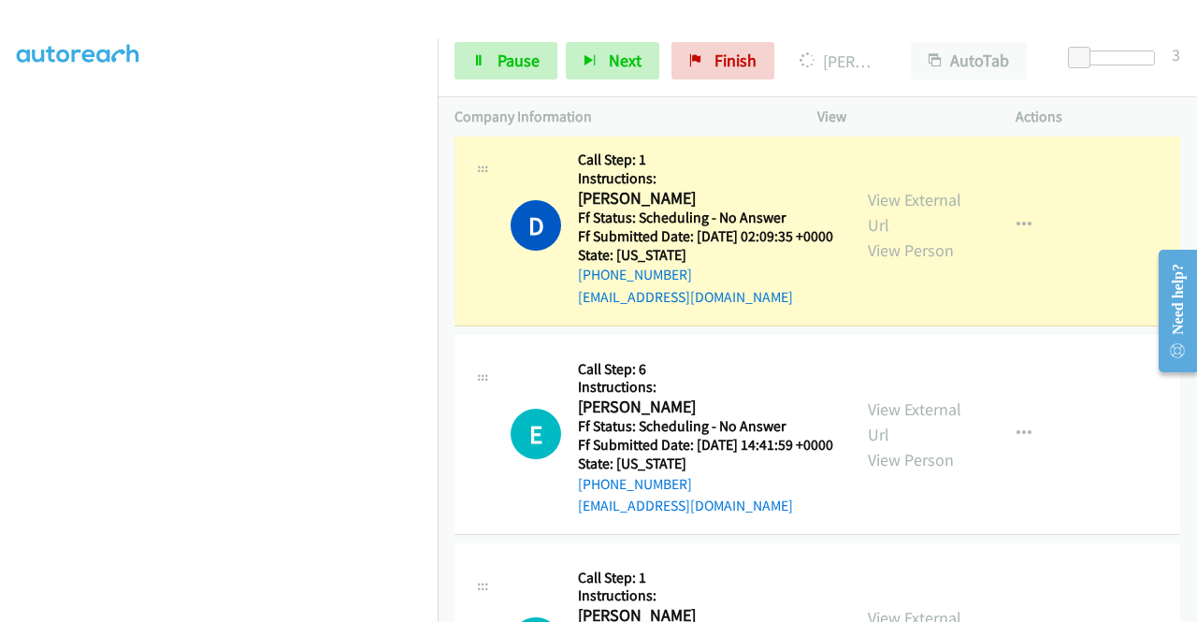
scroll to position [1590, 0]
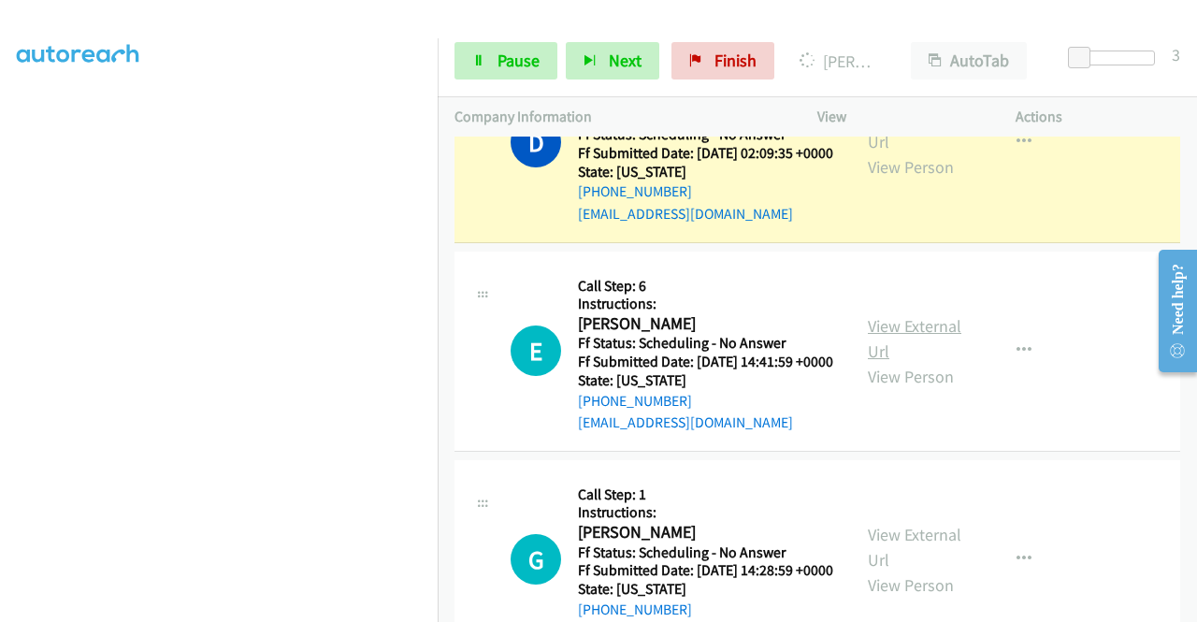
click at [922, 362] on link "View External Url" at bounding box center [915, 338] width 94 height 47
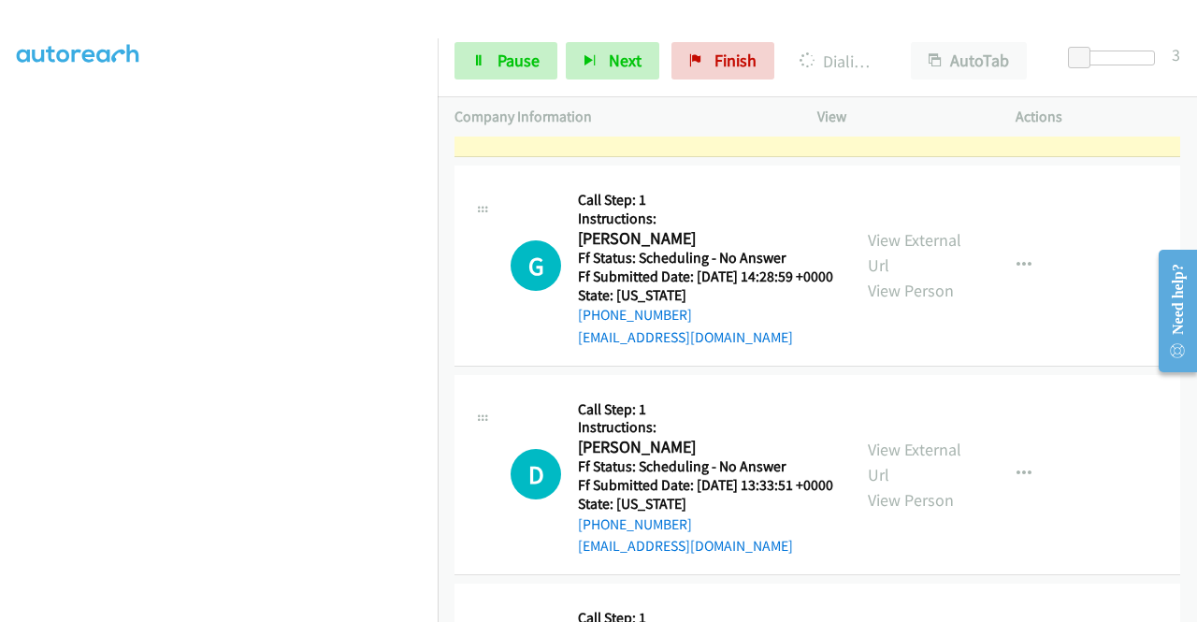
scroll to position [1964, 0]
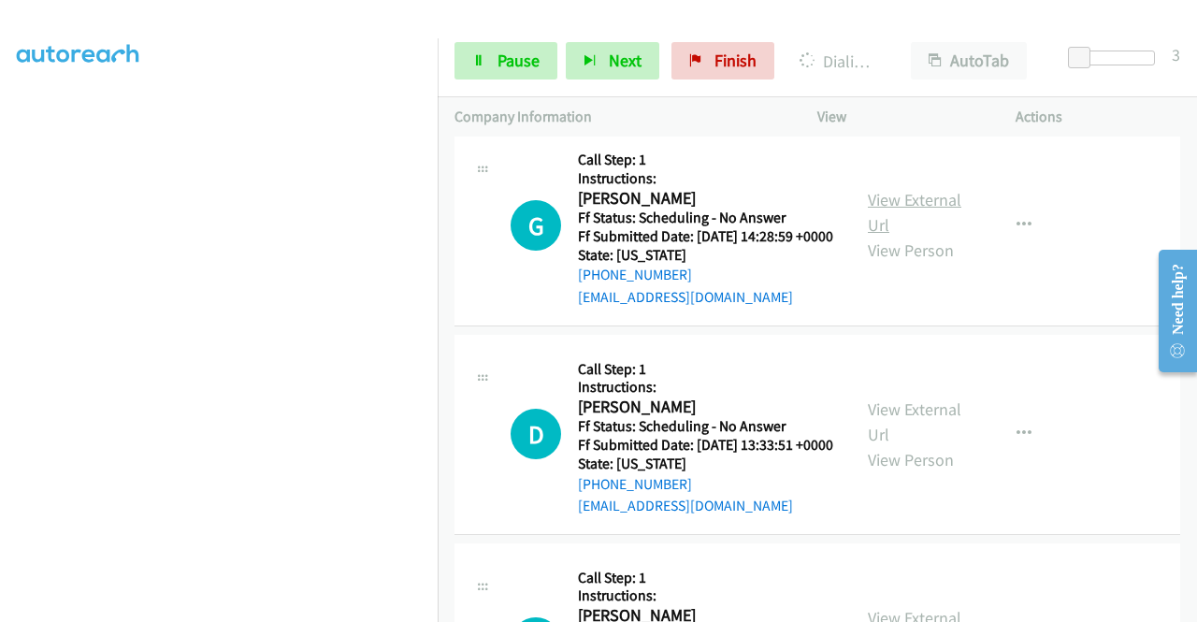
click at [897, 236] on link "View External Url" at bounding box center [915, 212] width 94 height 47
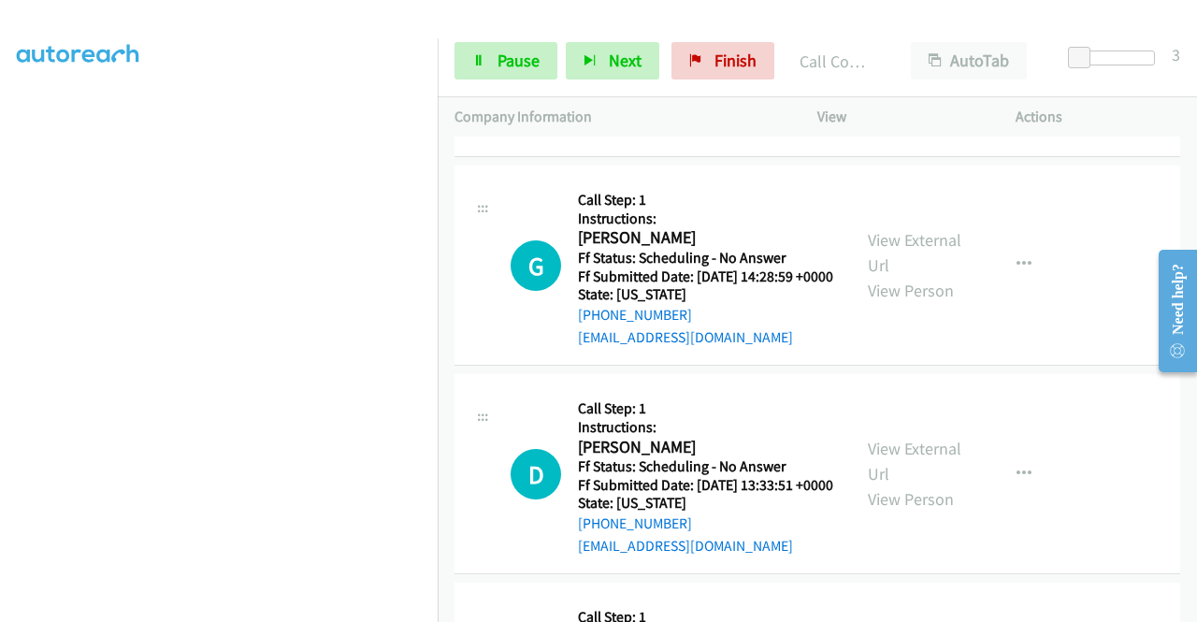
scroll to position [1983, 0]
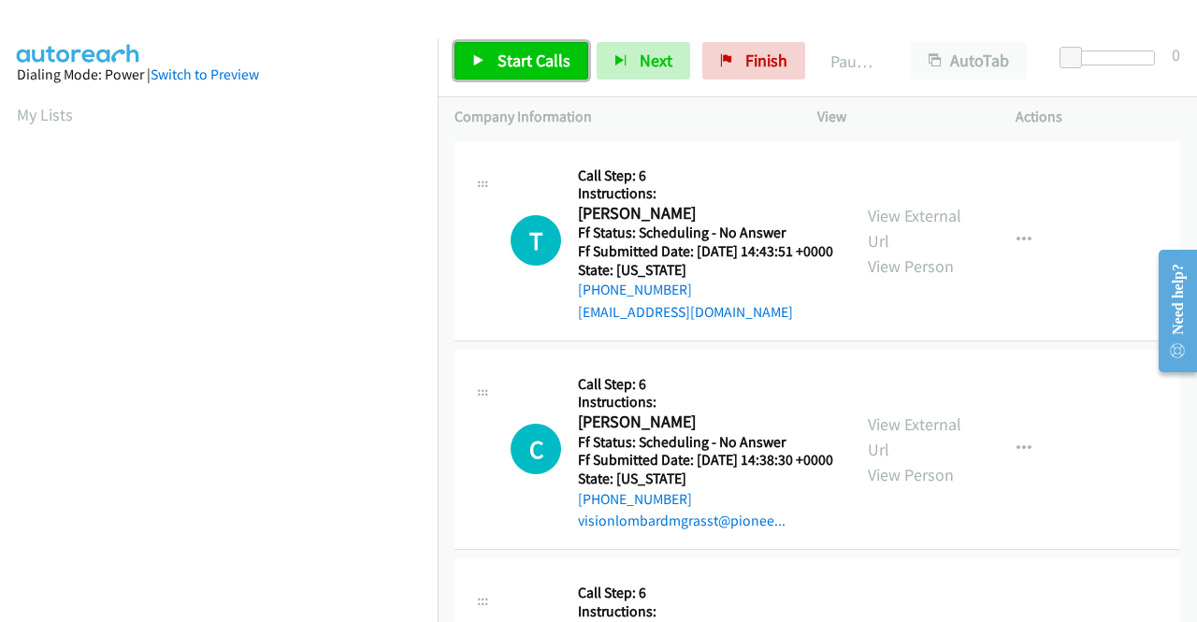
click at [520, 61] on span "Start Calls" at bounding box center [534, 61] width 73 height 22
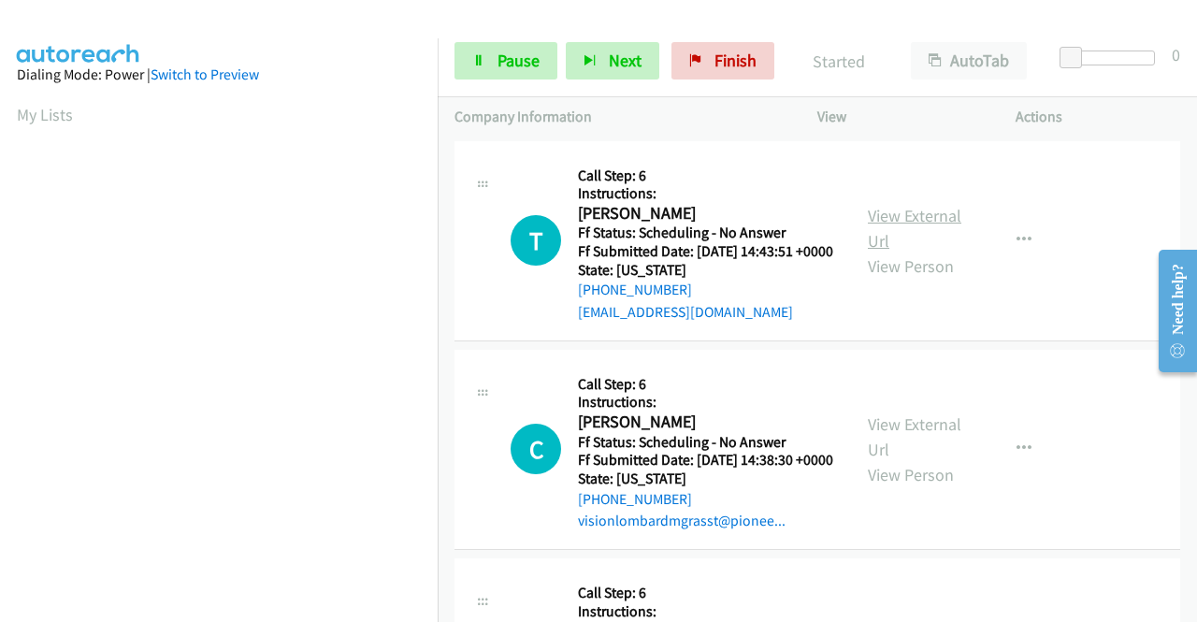
click at [921, 220] on link "View External Url" at bounding box center [915, 228] width 94 height 47
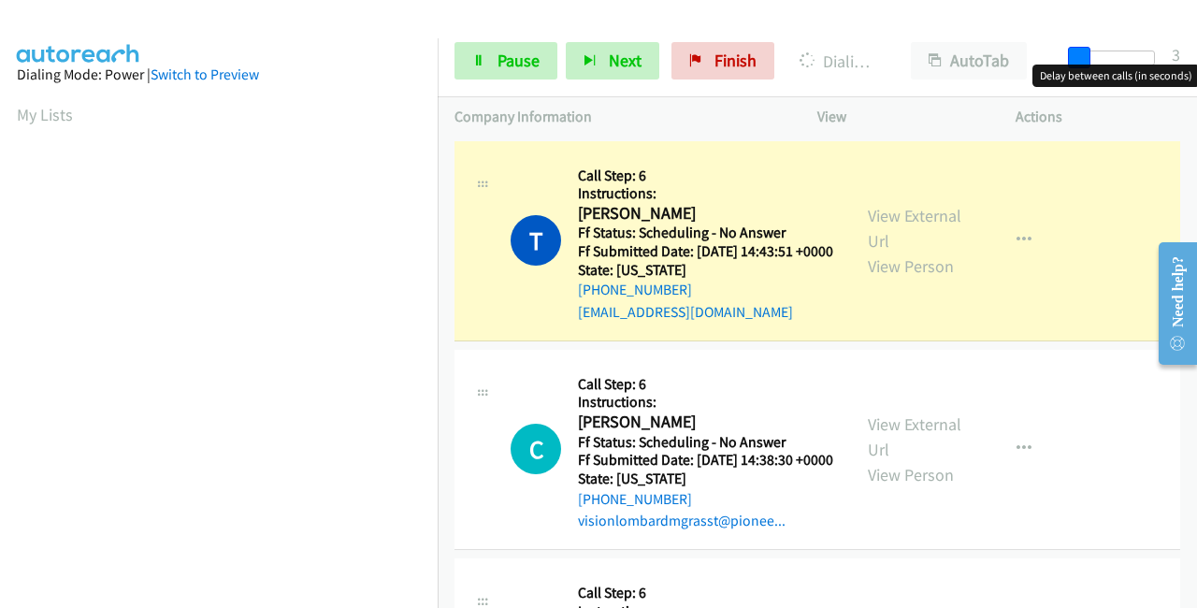
click at [1076, 55] on span at bounding box center [1079, 58] width 22 height 22
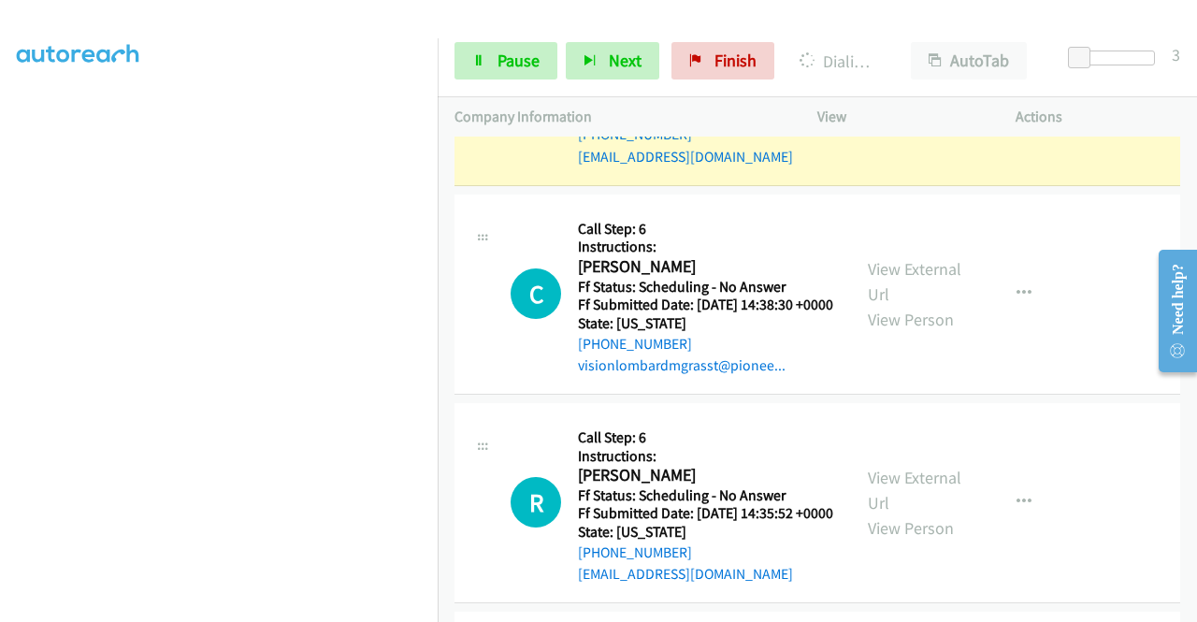
scroll to position [187, 0]
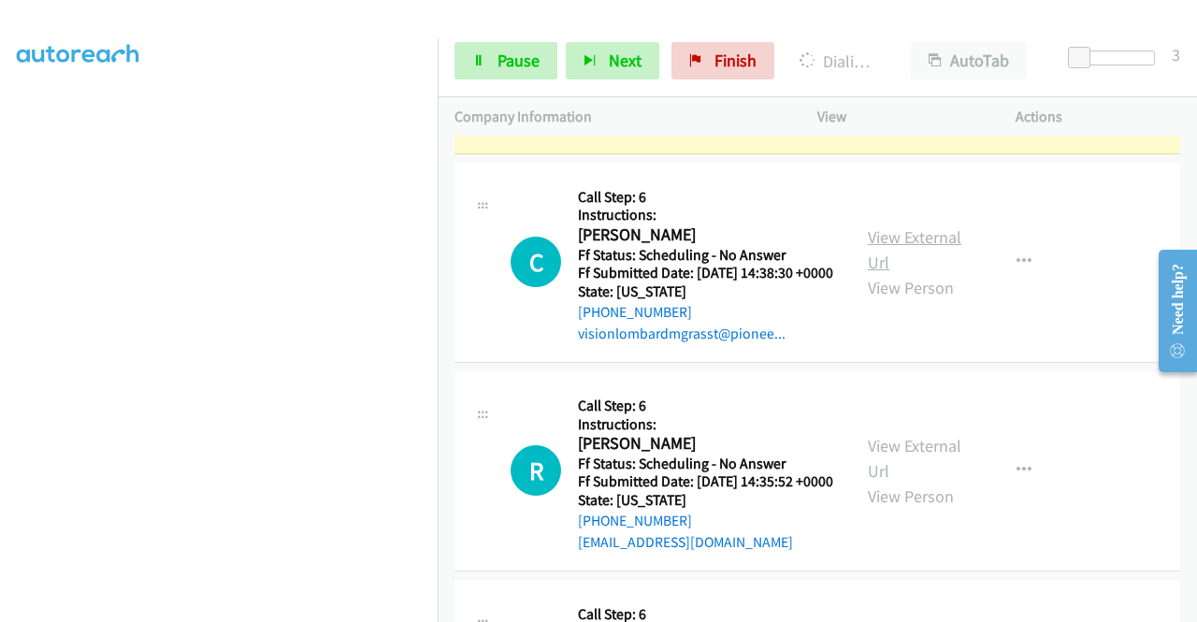
click at [920, 254] on link "View External Url" at bounding box center [915, 249] width 94 height 47
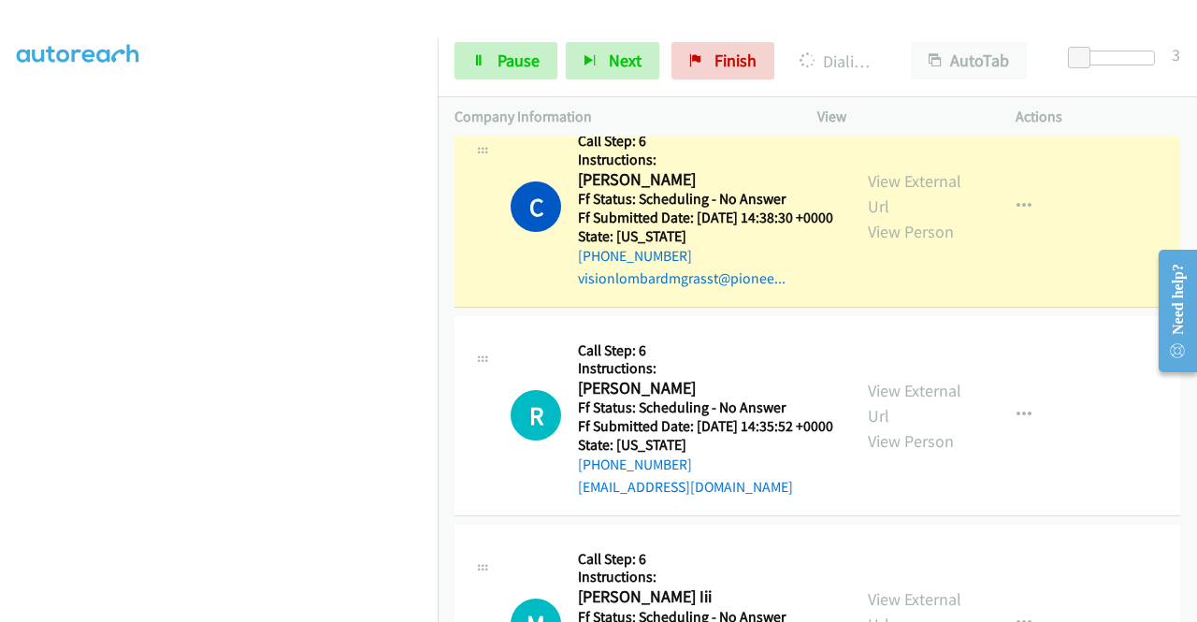
scroll to position [374, 0]
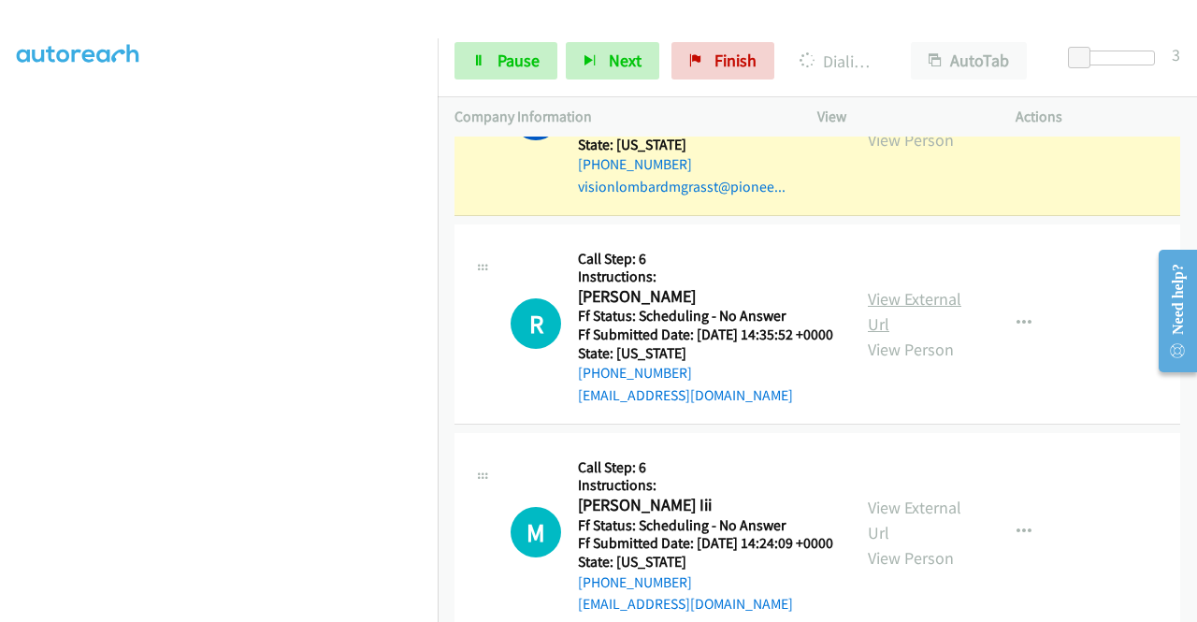
click at [898, 335] on link "View External Url" at bounding box center [915, 311] width 94 height 47
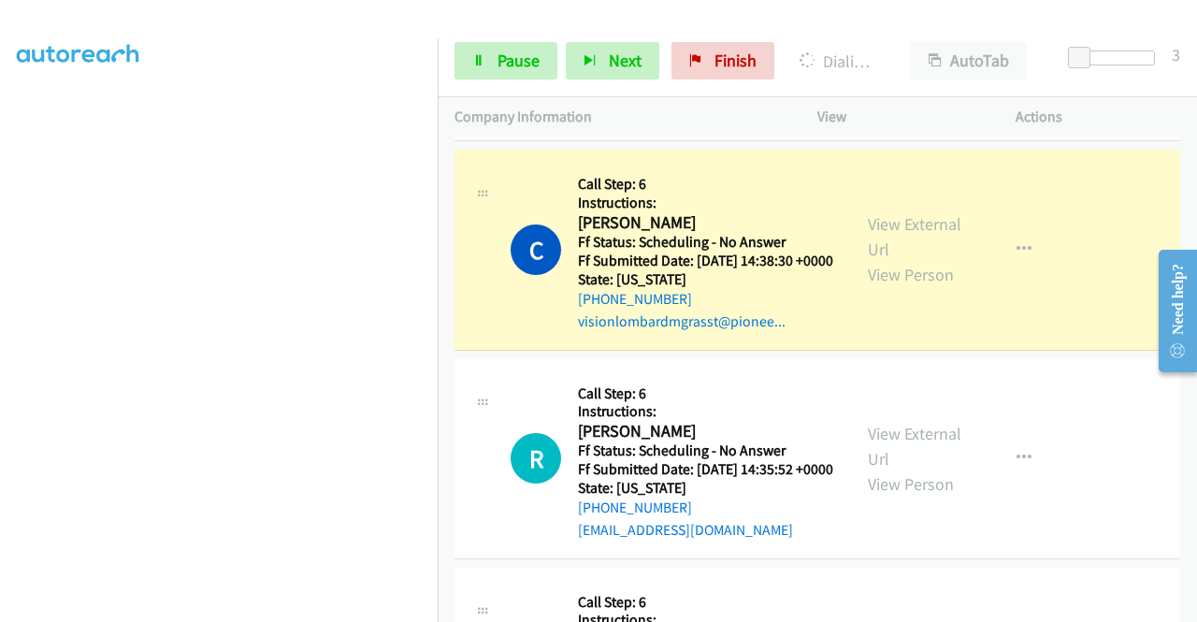
scroll to position [281, 0]
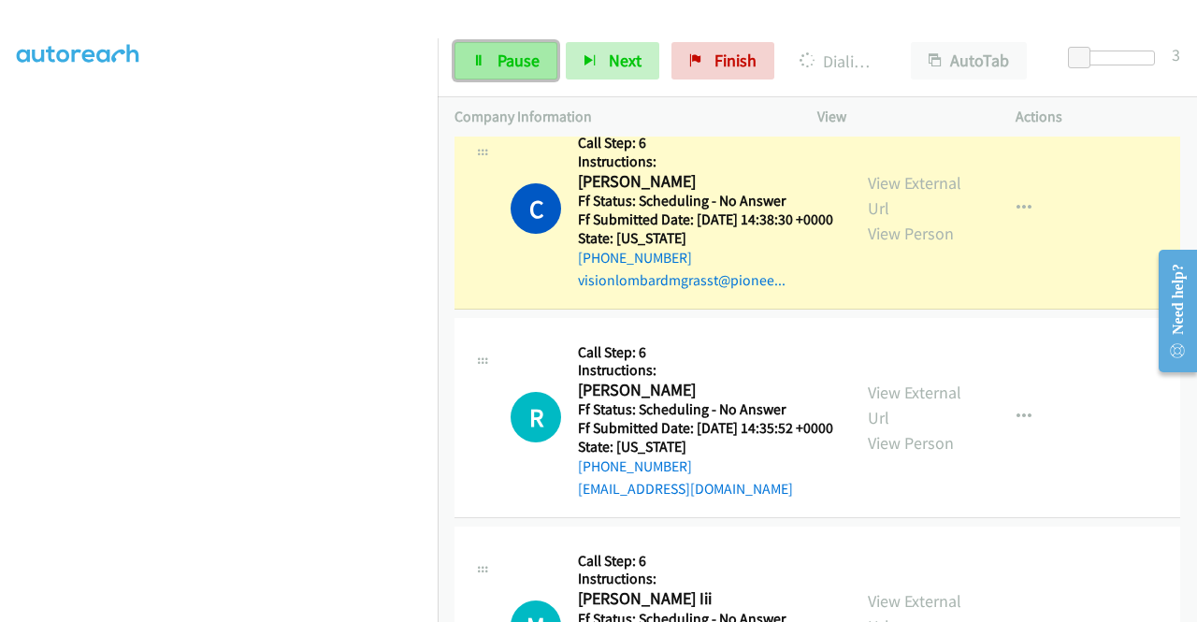
click at [521, 67] on span "Pause" at bounding box center [519, 61] width 42 height 22
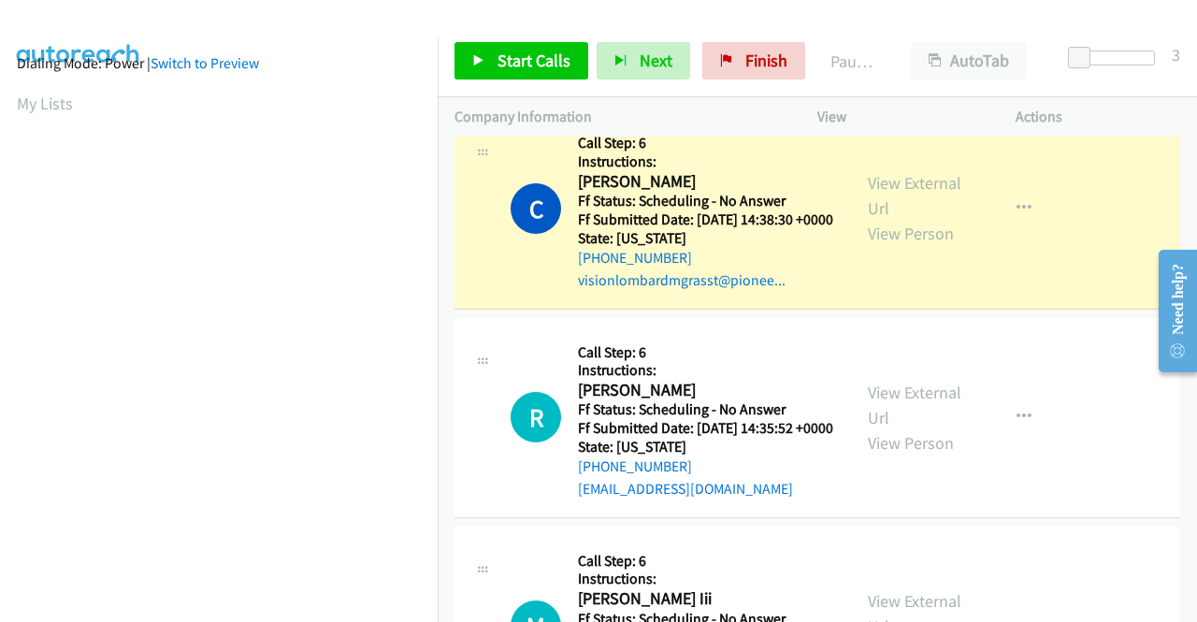
scroll to position [0, 0]
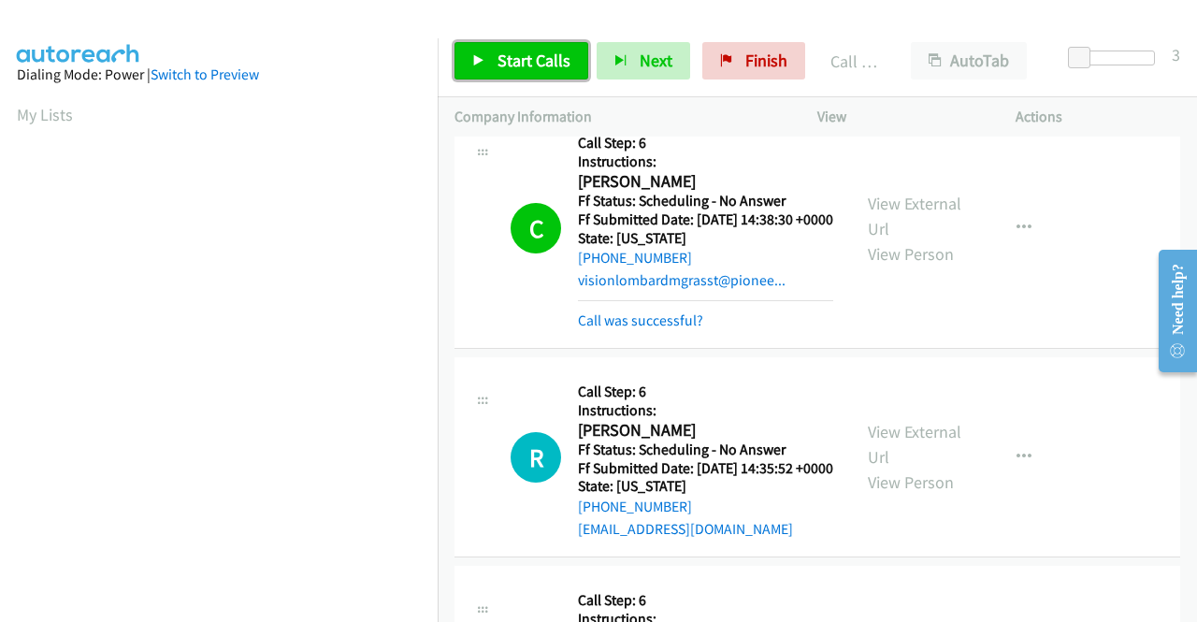
click at [507, 57] on span "Start Calls" at bounding box center [534, 61] width 73 height 22
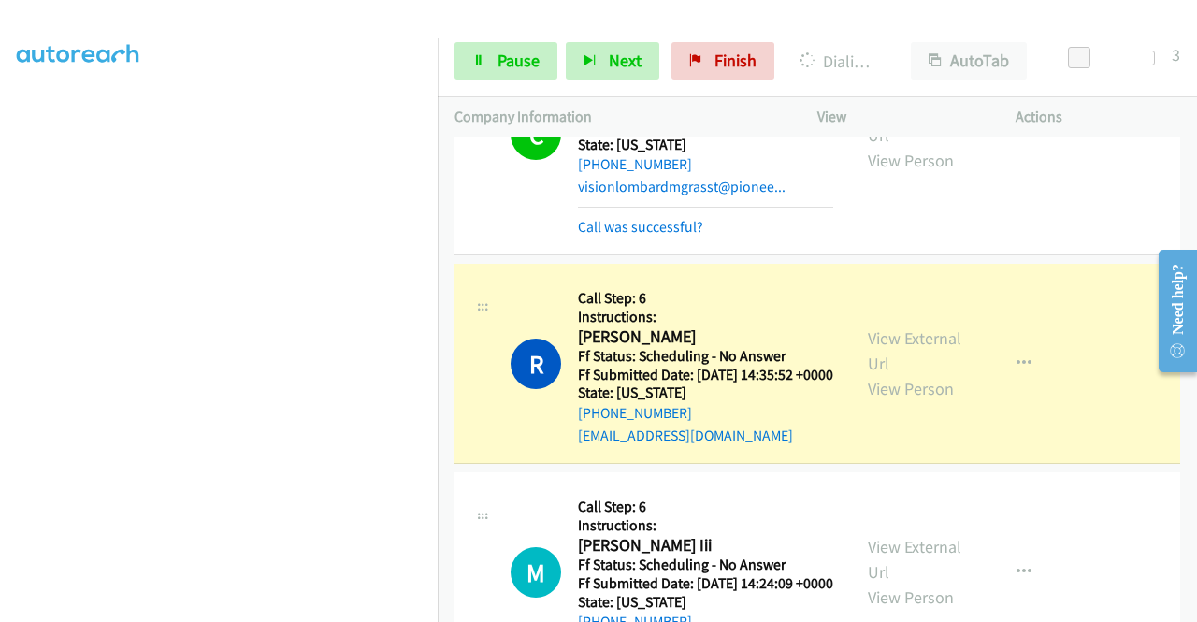
scroll to position [561, 0]
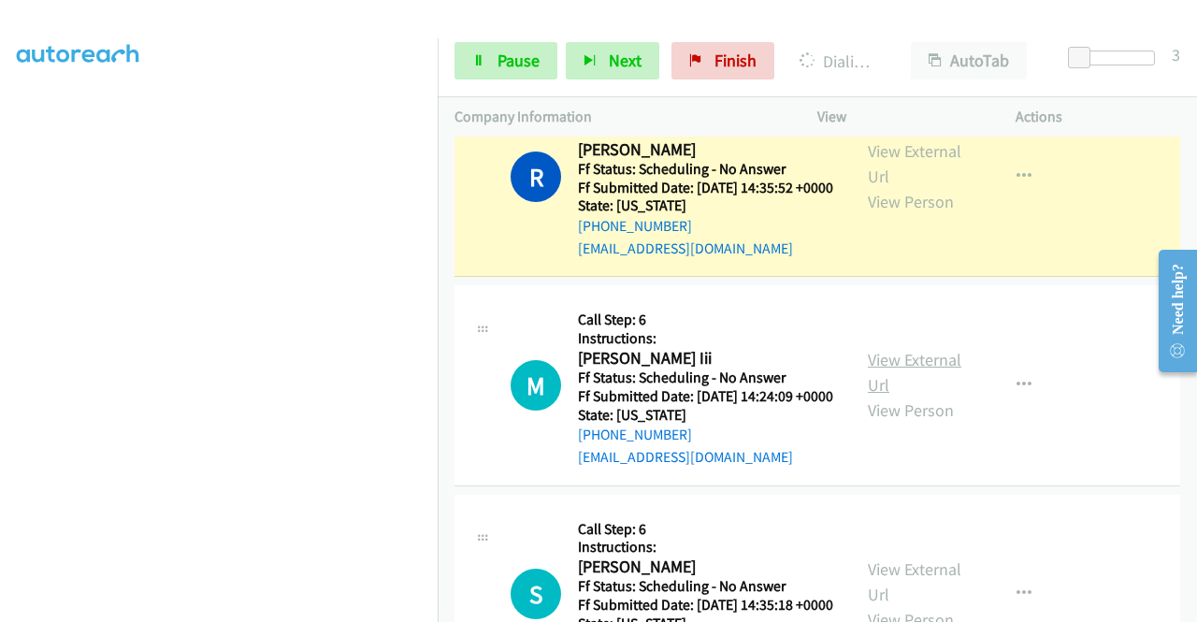
click at [890, 396] on link "View External Url" at bounding box center [915, 372] width 94 height 47
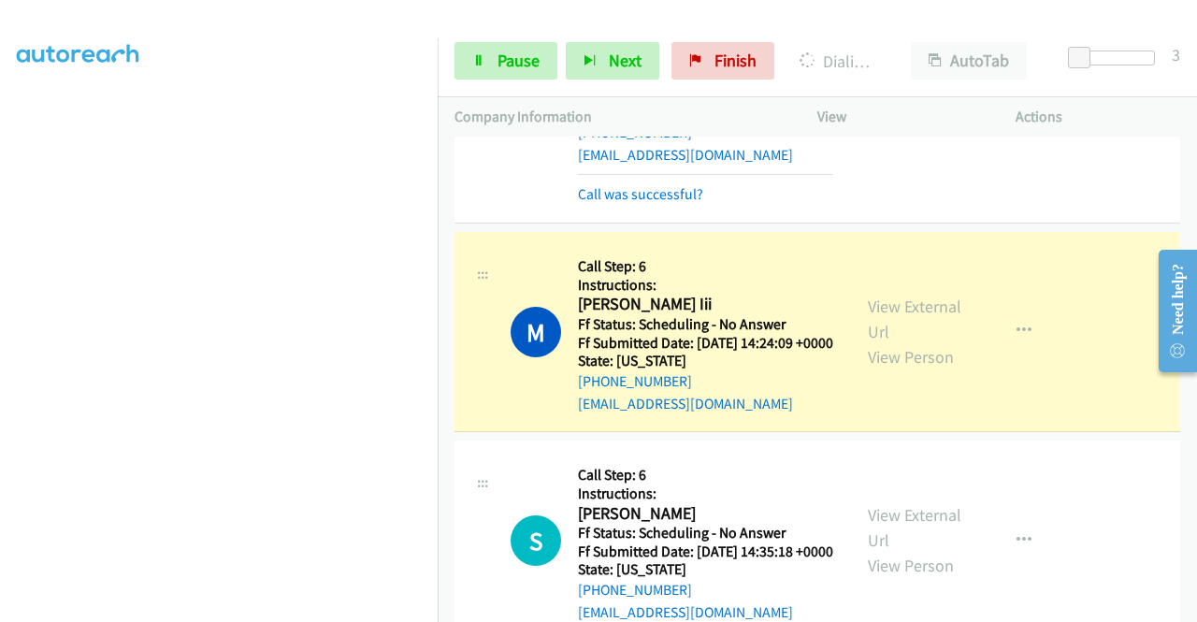
scroll to position [748, 0]
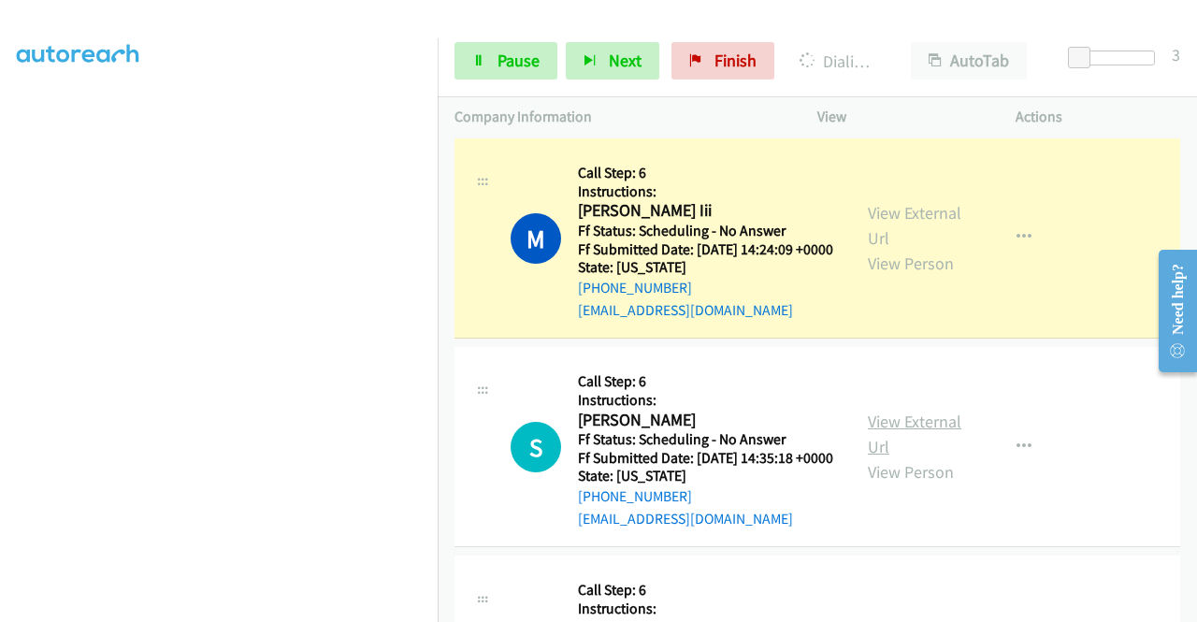
click at [894, 457] on link "View External Url" at bounding box center [915, 434] width 94 height 47
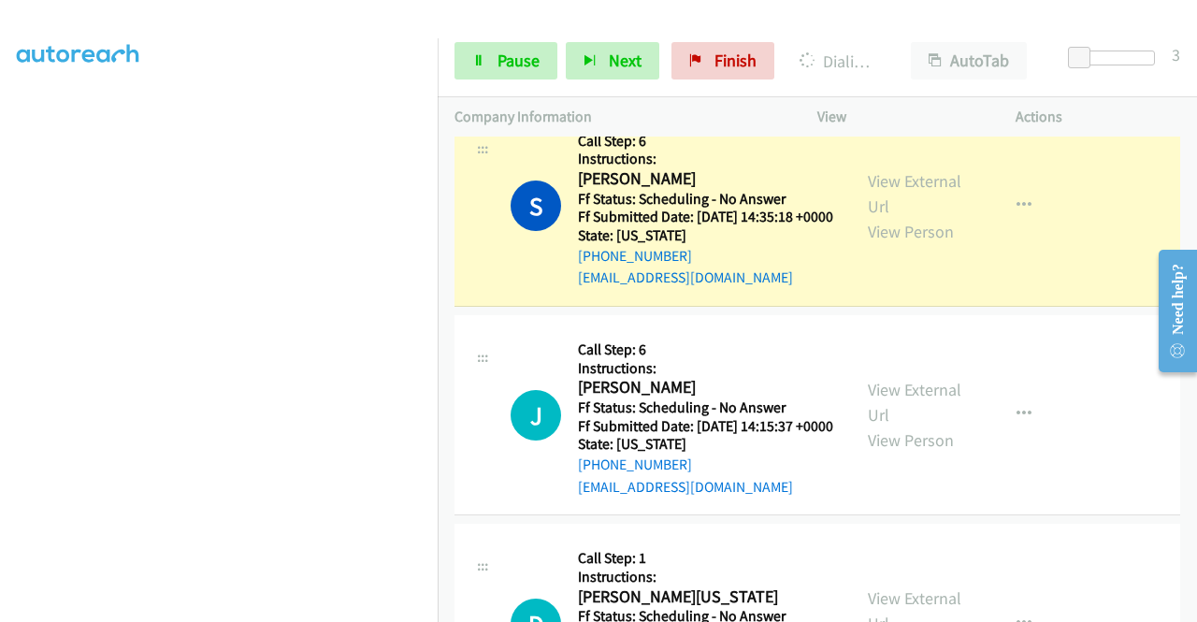
scroll to position [1122, 0]
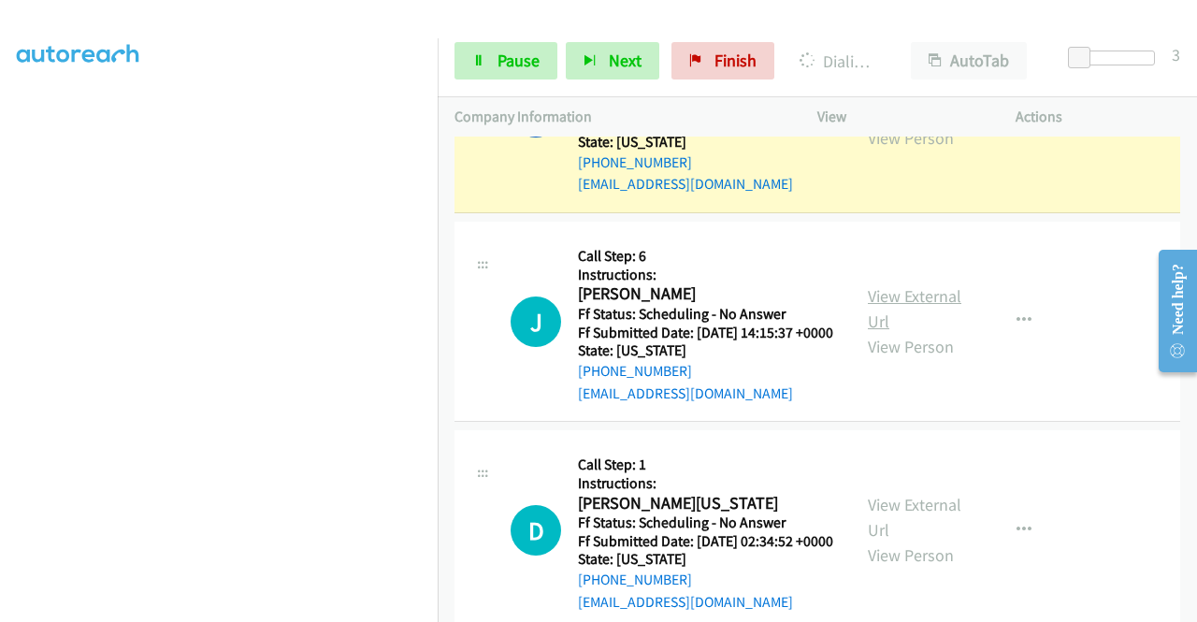
click at [917, 332] on link "View External Url" at bounding box center [915, 308] width 94 height 47
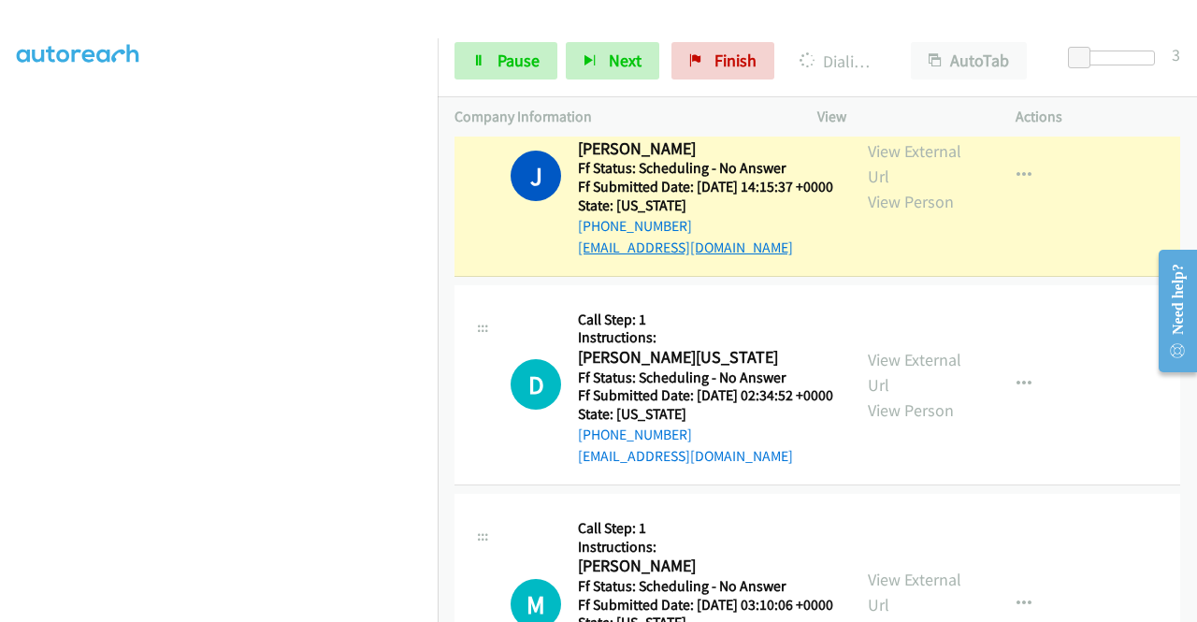
scroll to position [1309, 0]
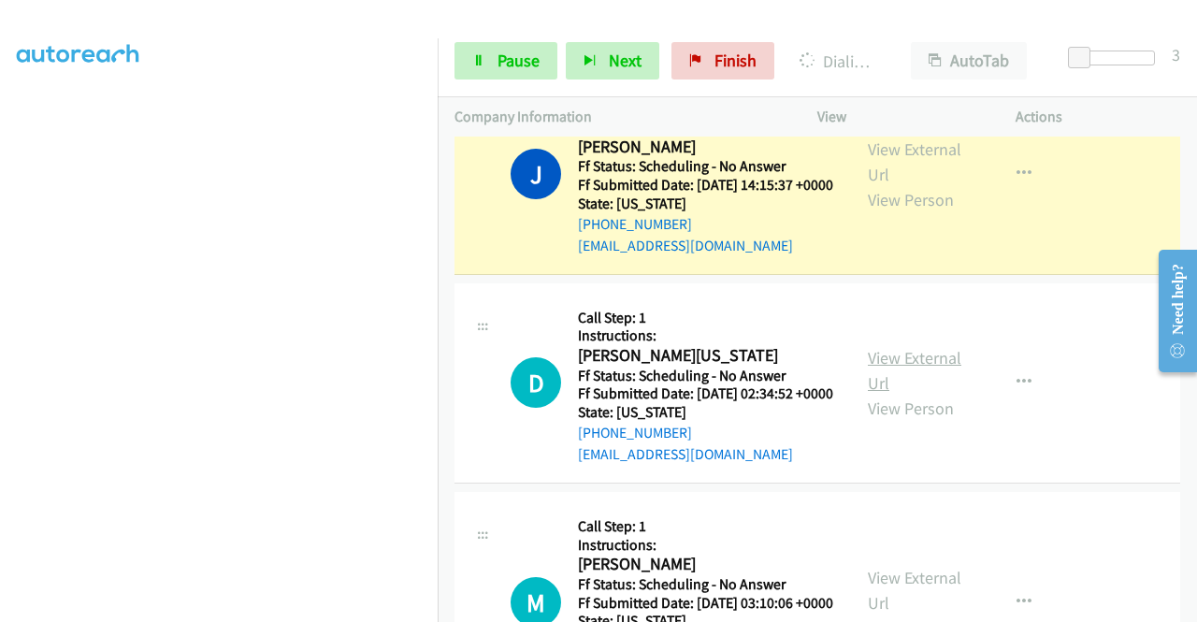
click at [896, 394] on link "View External Url" at bounding box center [915, 370] width 94 height 47
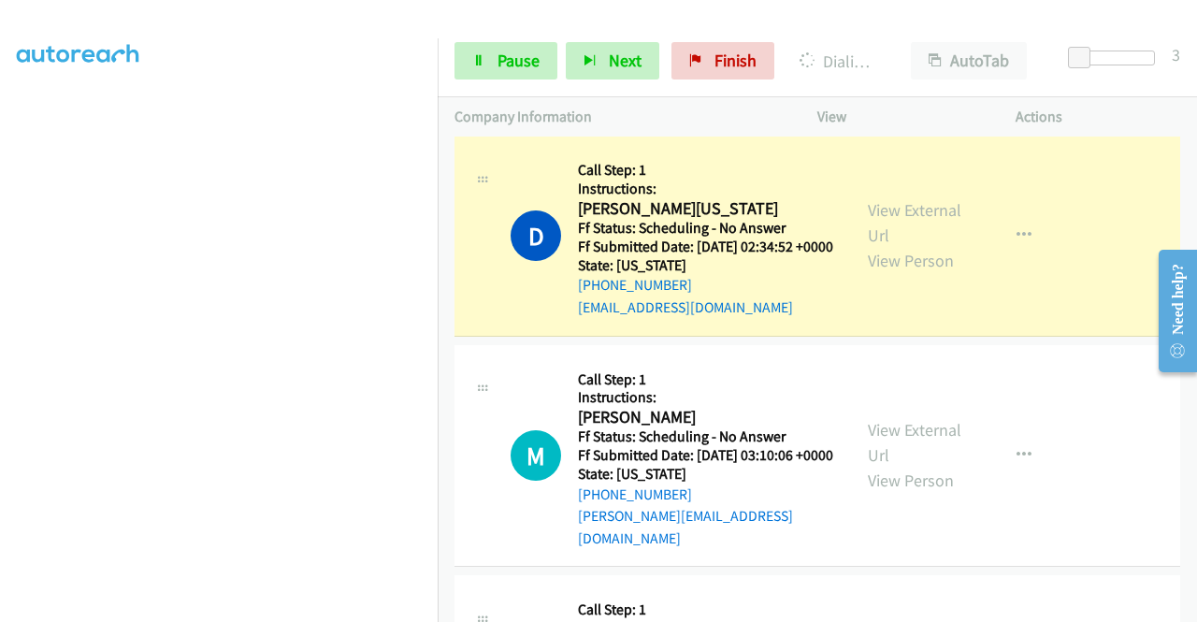
scroll to position [1590, 0]
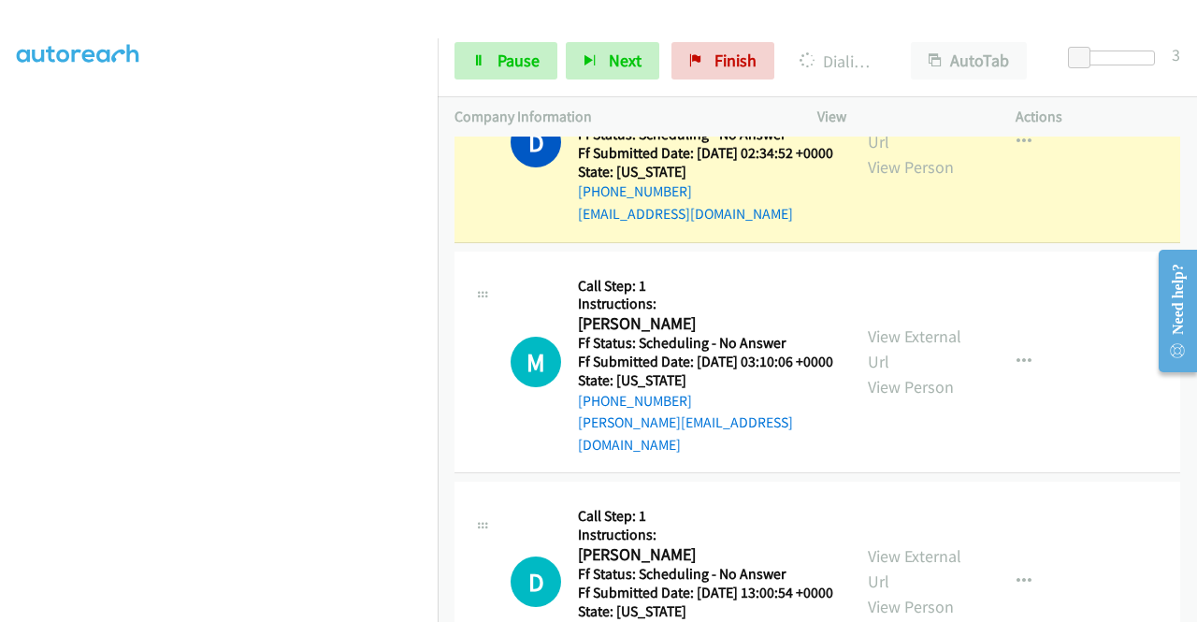
click at [498, 41] on div "Start Calls Pause Next Finish Dialing Danielle Washington AutoTab AutoTab 3" at bounding box center [817, 61] width 759 height 72
click at [511, 53] on span "Pause" at bounding box center [519, 61] width 42 height 22
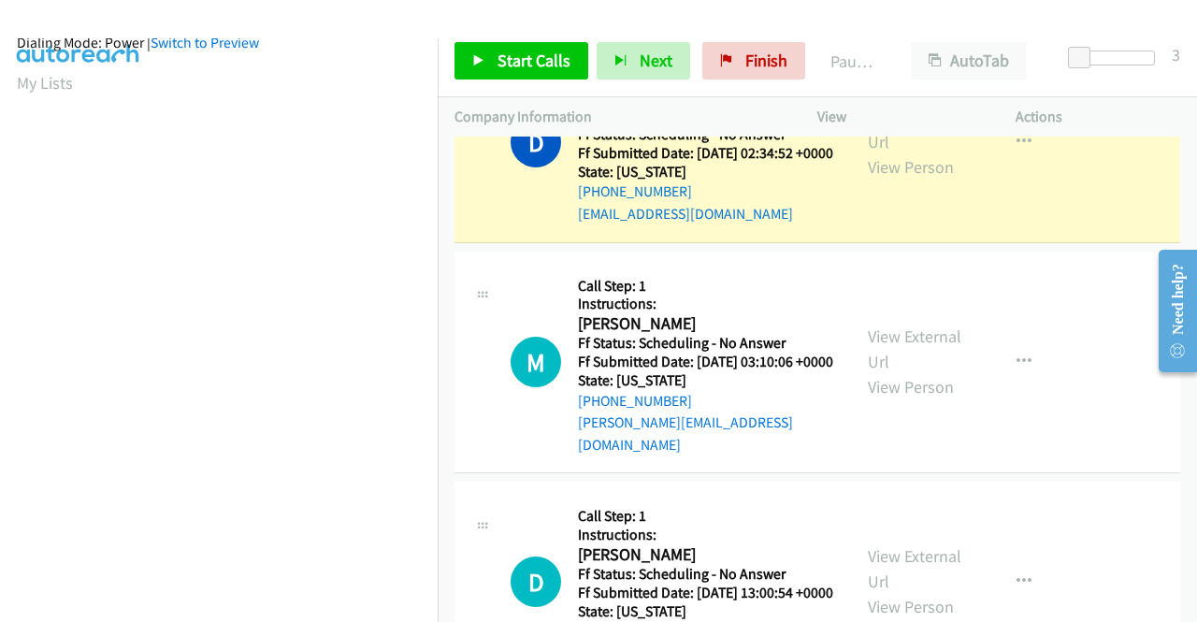
scroll to position [0, 0]
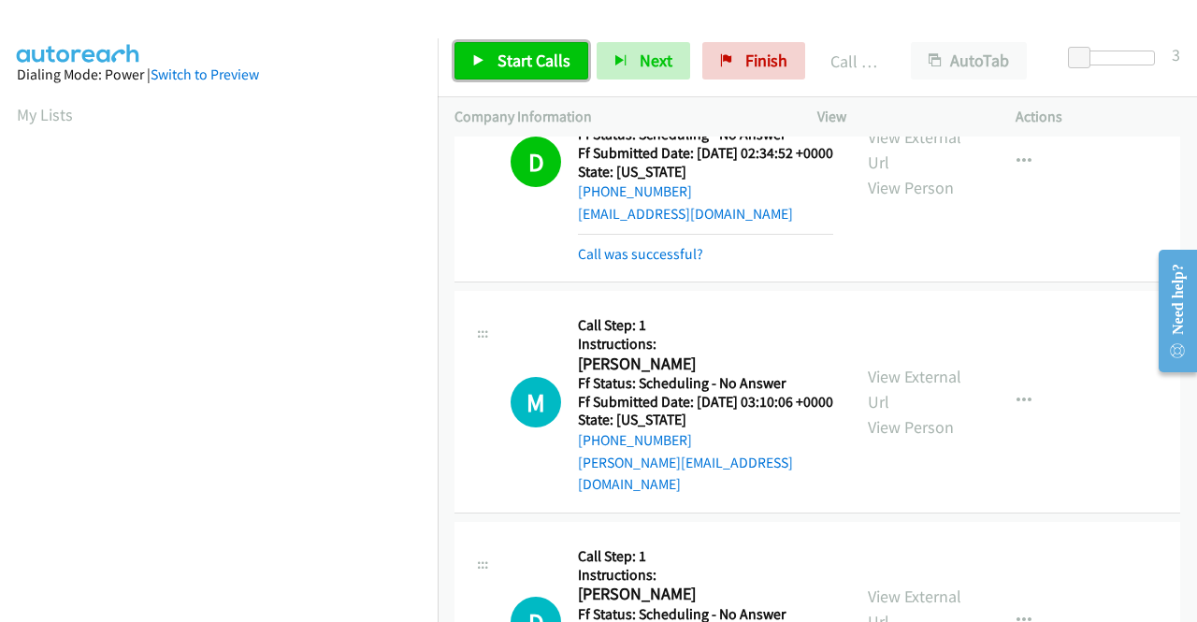
click at [555, 63] on span "Start Calls" at bounding box center [534, 61] width 73 height 22
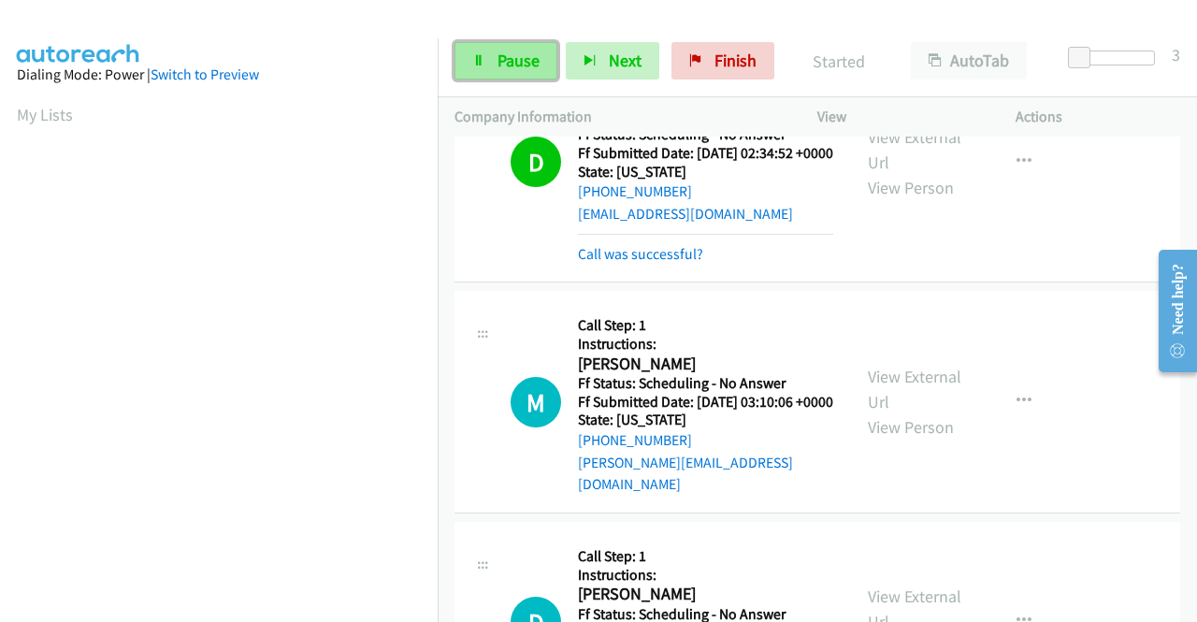
click at [489, 76] on link "Pause" at bounding box center [505, 60] width 103 height 37
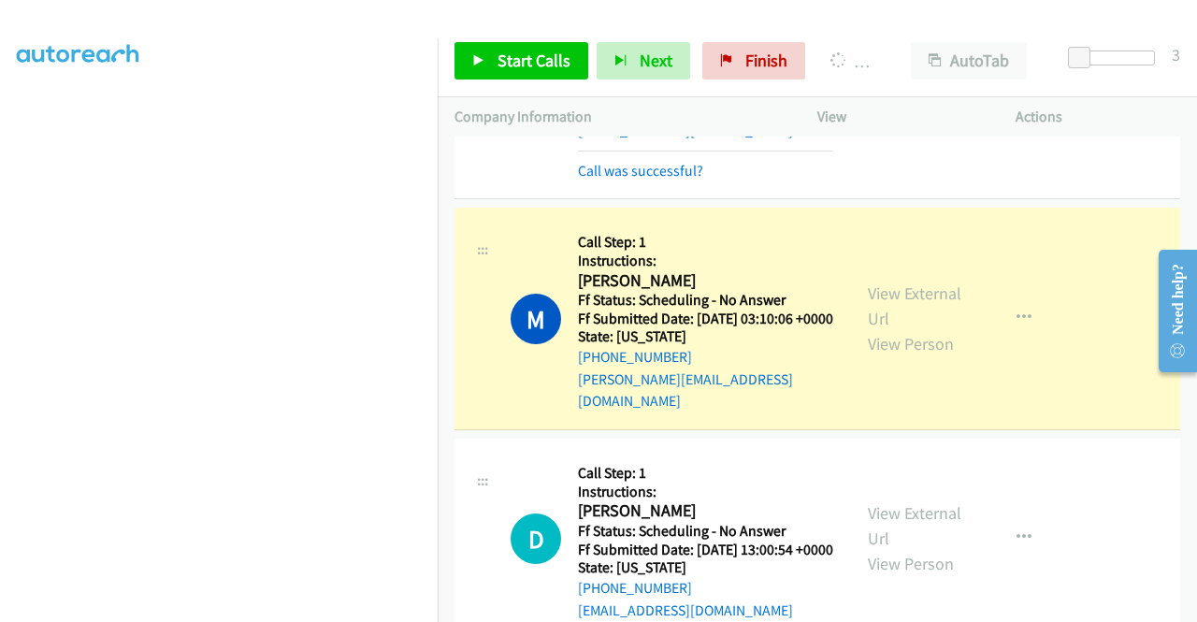
scroll to position [1777, 0]
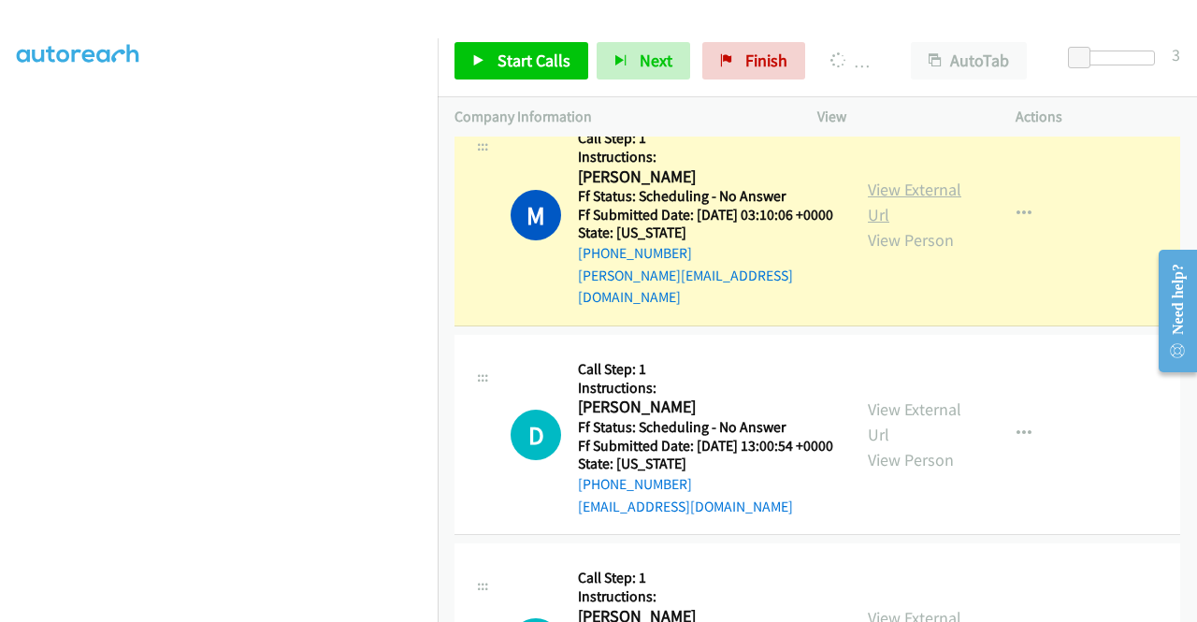
click at [885, 225] on link "View External Url" at bounding box center [915, 202] width 94 height 47
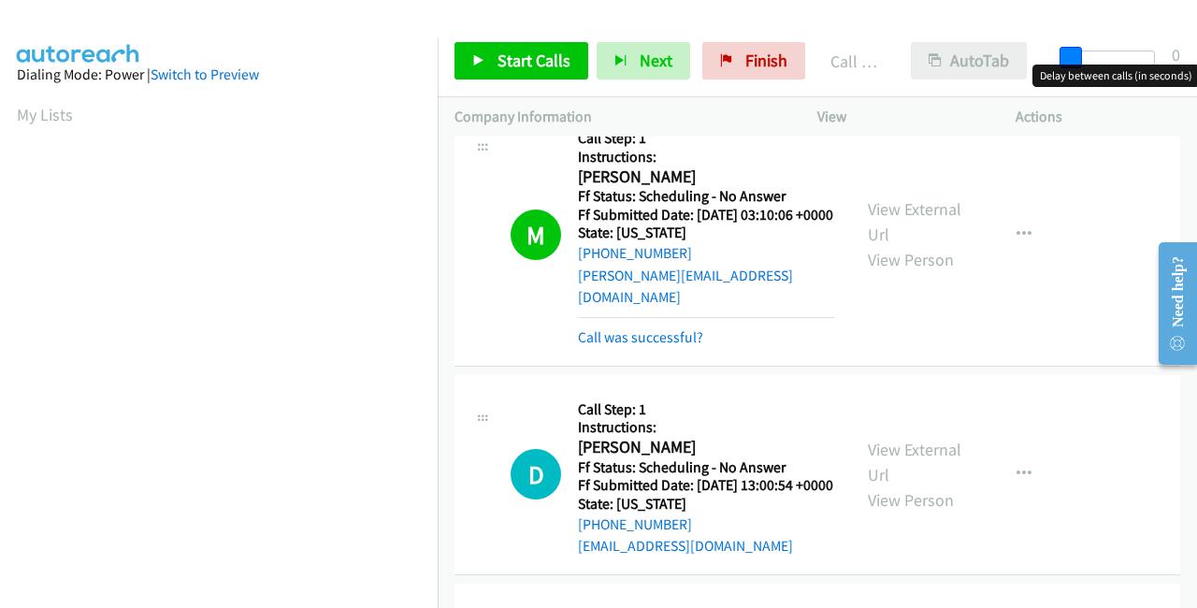
drag, startPoint x: 1080, startPoint y: 61, endPoint x: 1019, endPoint y: 47, distance: 62.4
click at [1019, 47] on div "Start Calls Pause Next Finish Call Completed AutoTab AutoTab 0" at bounding box center [817, 61] width 759 height 72
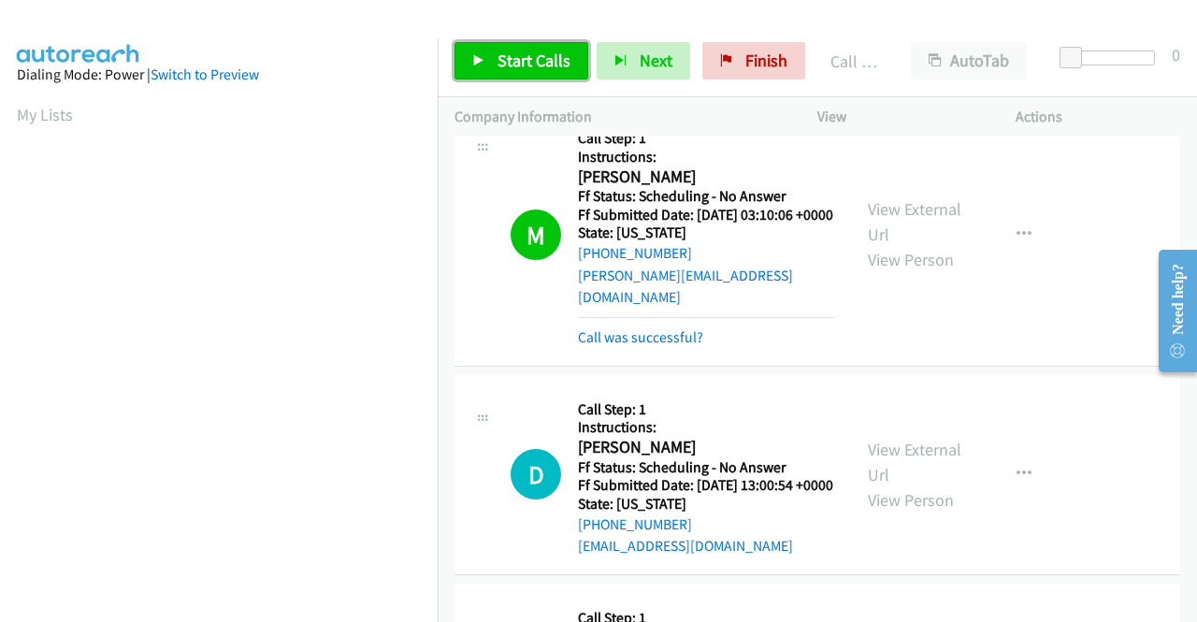
click at [541, 64] on span "Start Calls" at bounding box center [534, 61] width 73 height 22
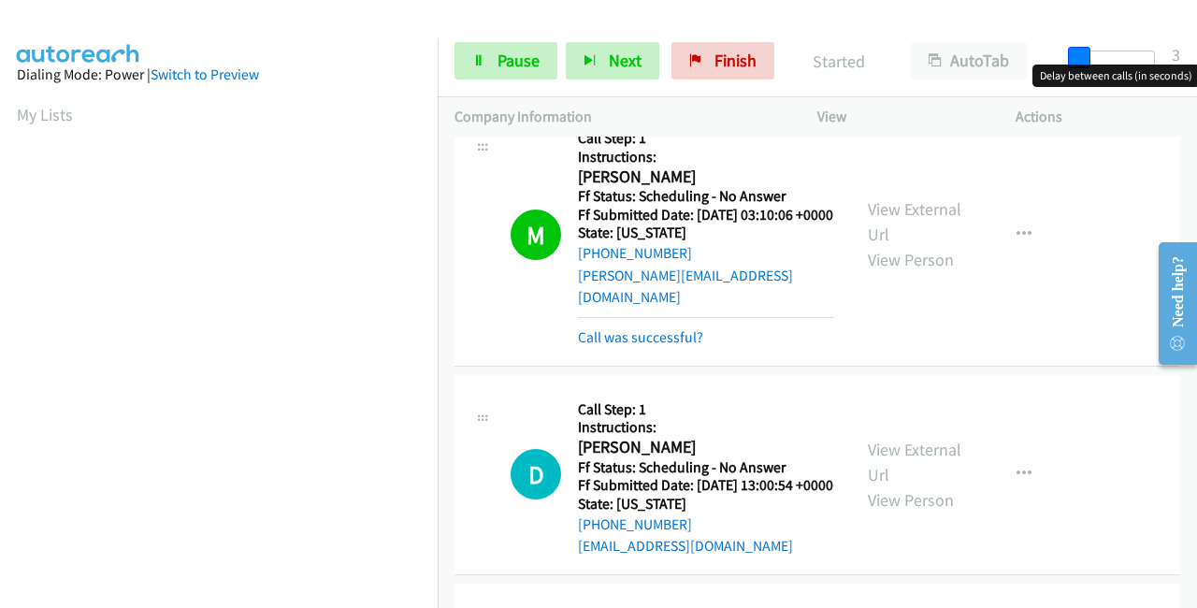
click at [1075, 65] on body "Start Calls Pause Next Finish Started AutoTab AutoTab 3 Company Information Inf…" at bounding box center [598, 44] width 1197 height 89
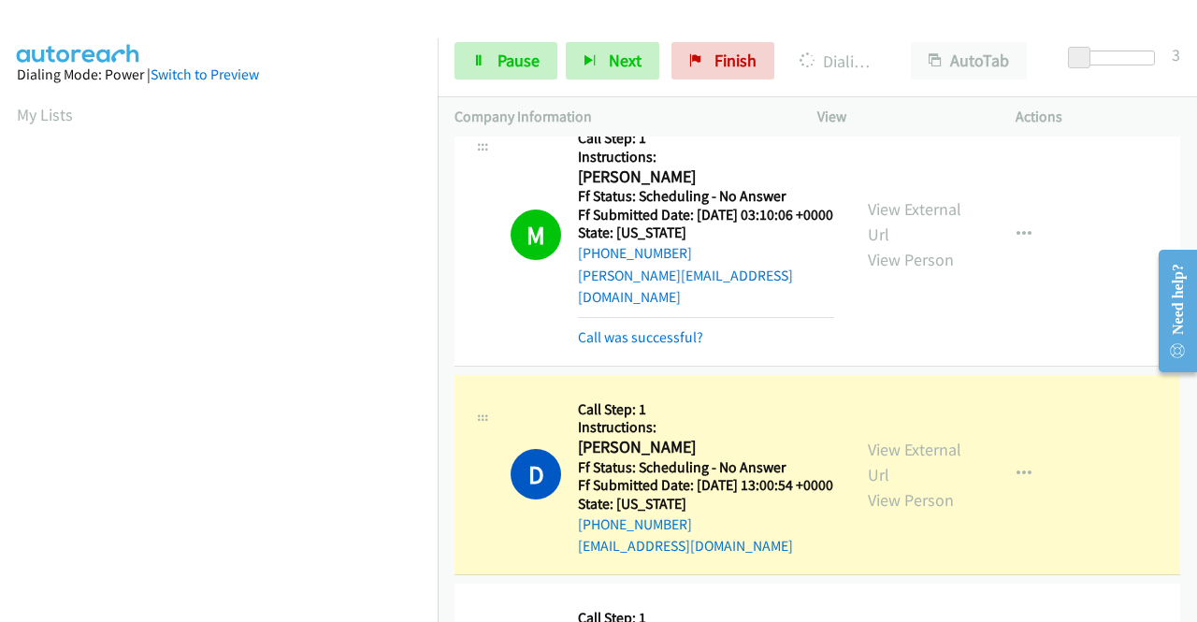
scroll to position [1964, 0]
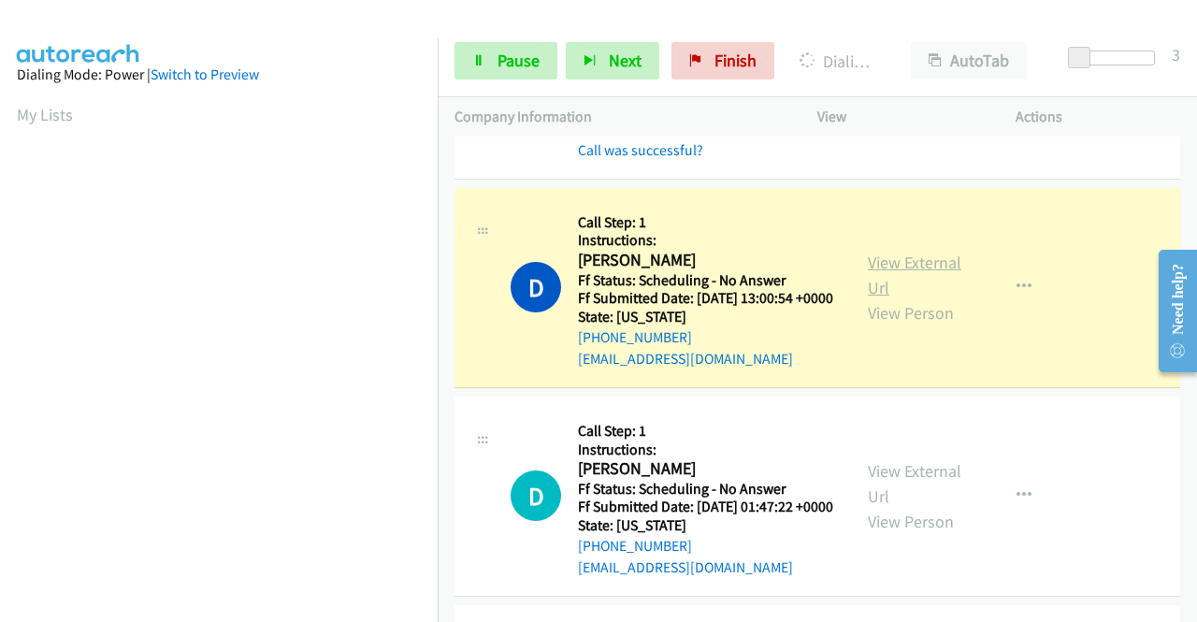
click at [879, 298] on link "View External Url" at bounding box center [915, 275] width 94 height 47
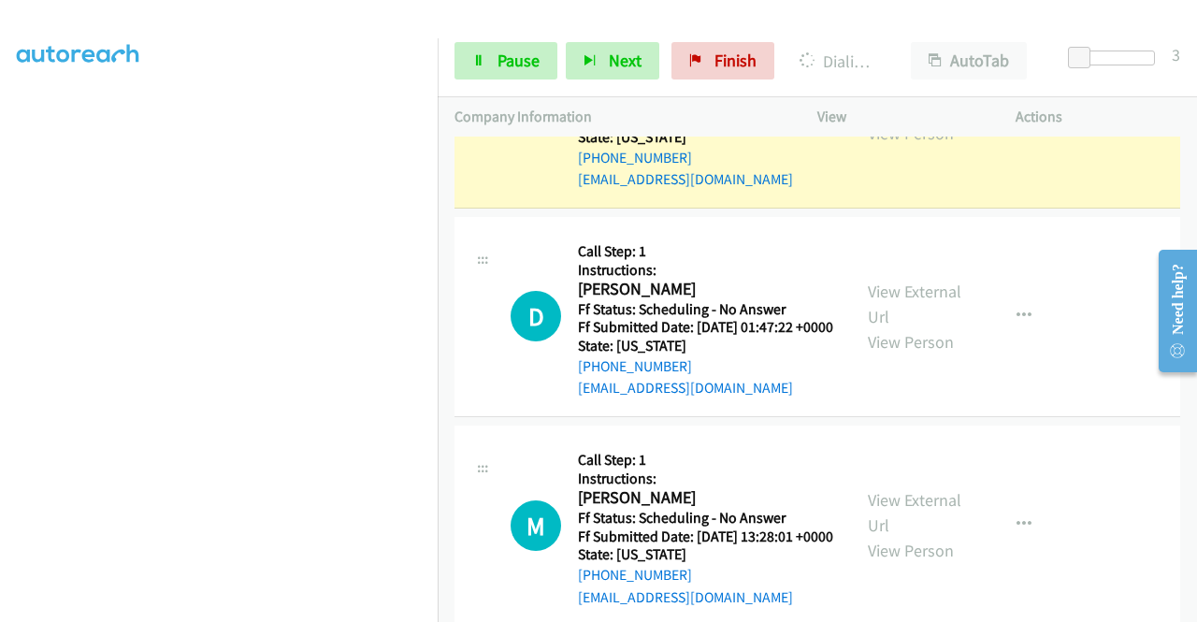
scroll to position [2151, 0]
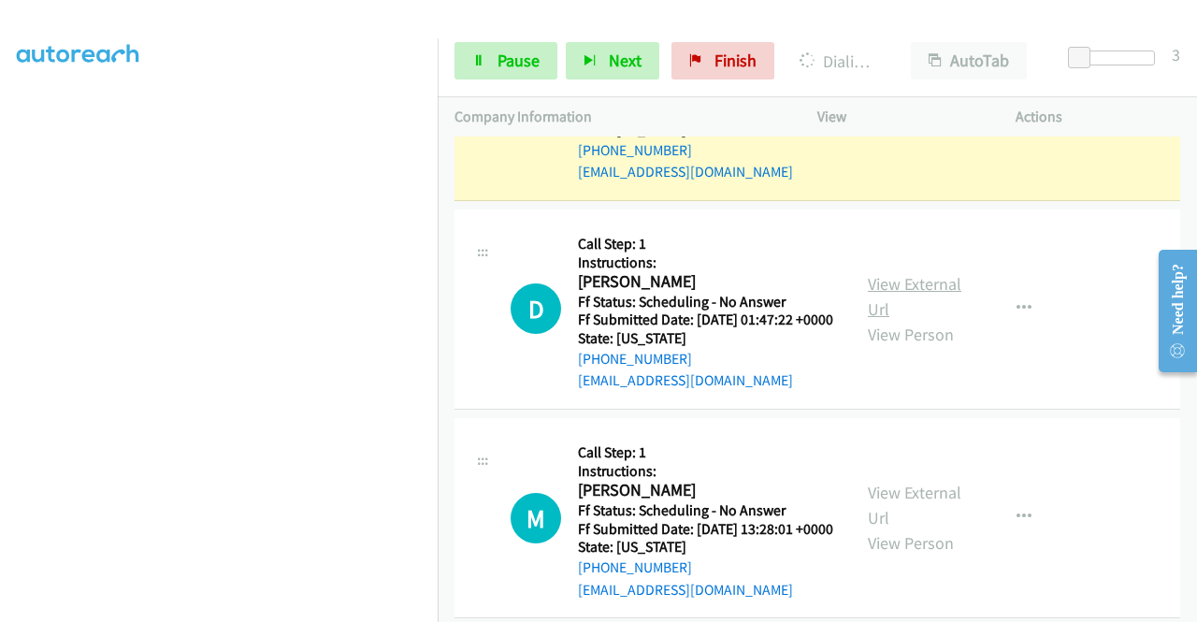
click at [935, 320] on link "View External Url" at bounding box center [915, 296] width 94 height 47
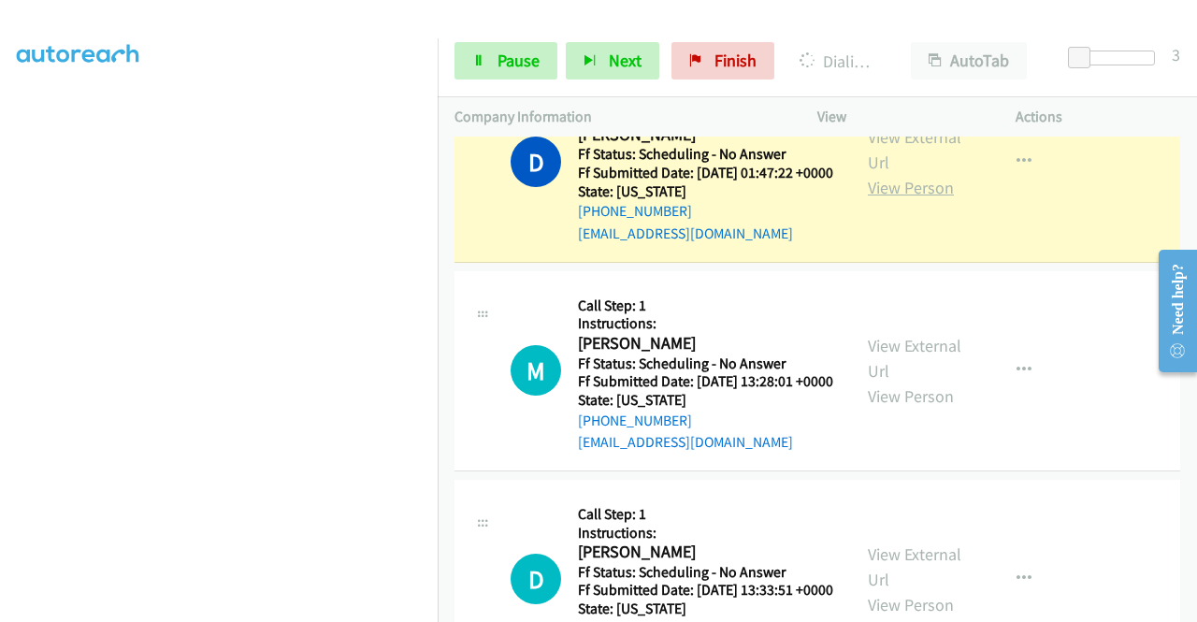
scroll to position [2431, 0]
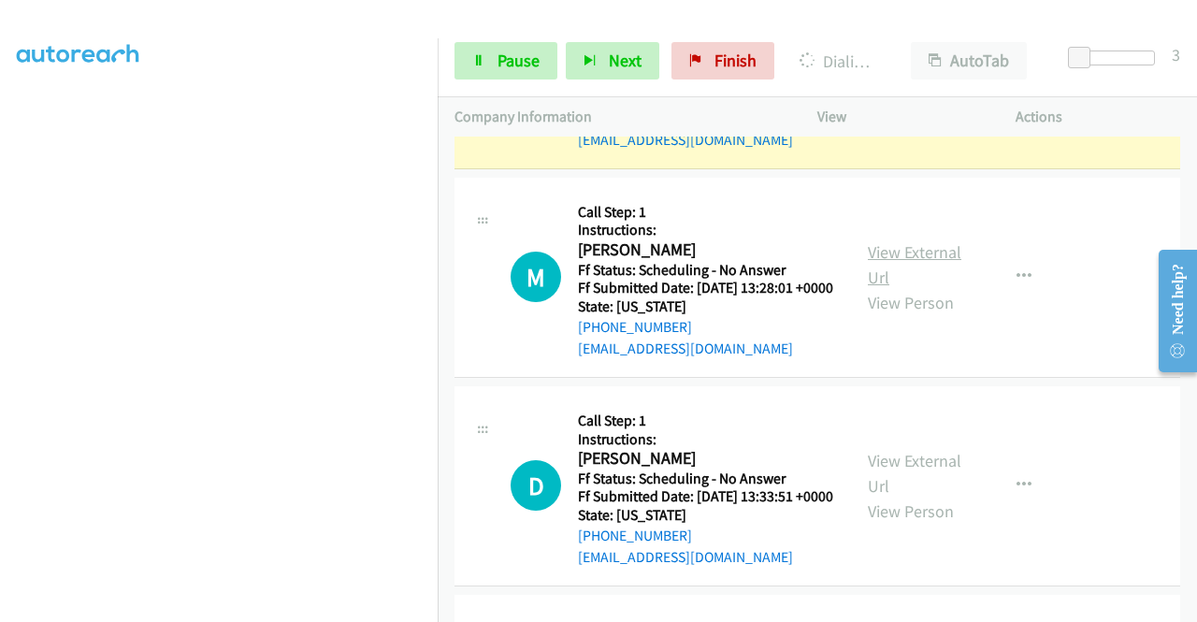
click at [904, 288] on link "View External Url" at bounding box center [915, 264] width 94 height 47
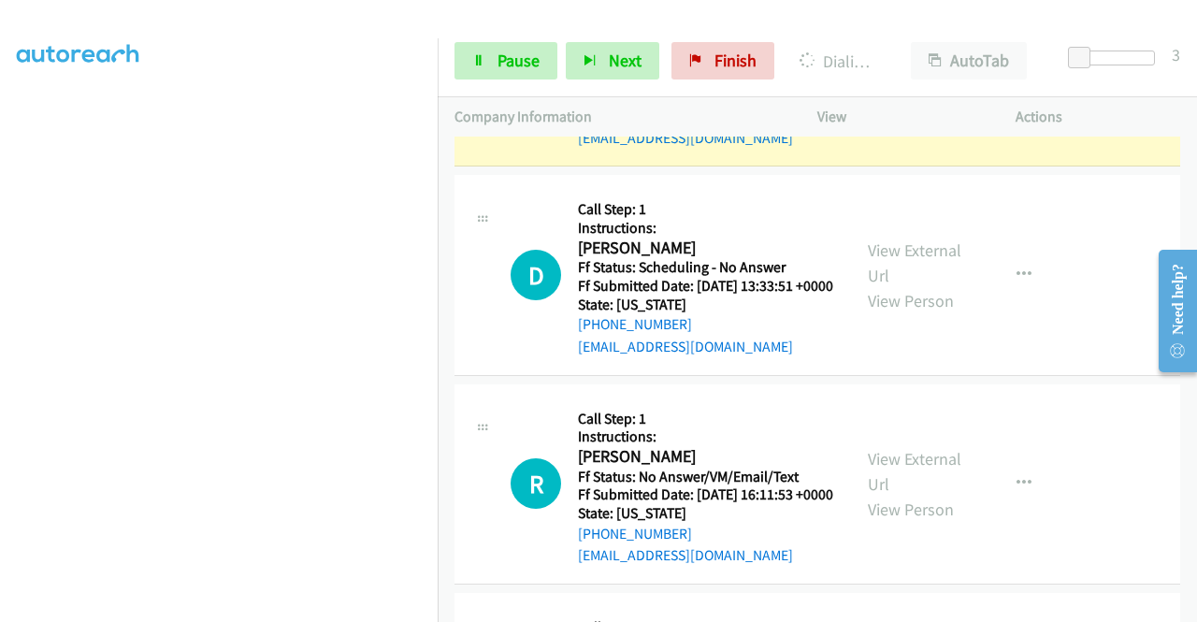
scroll to position [2712, 0]
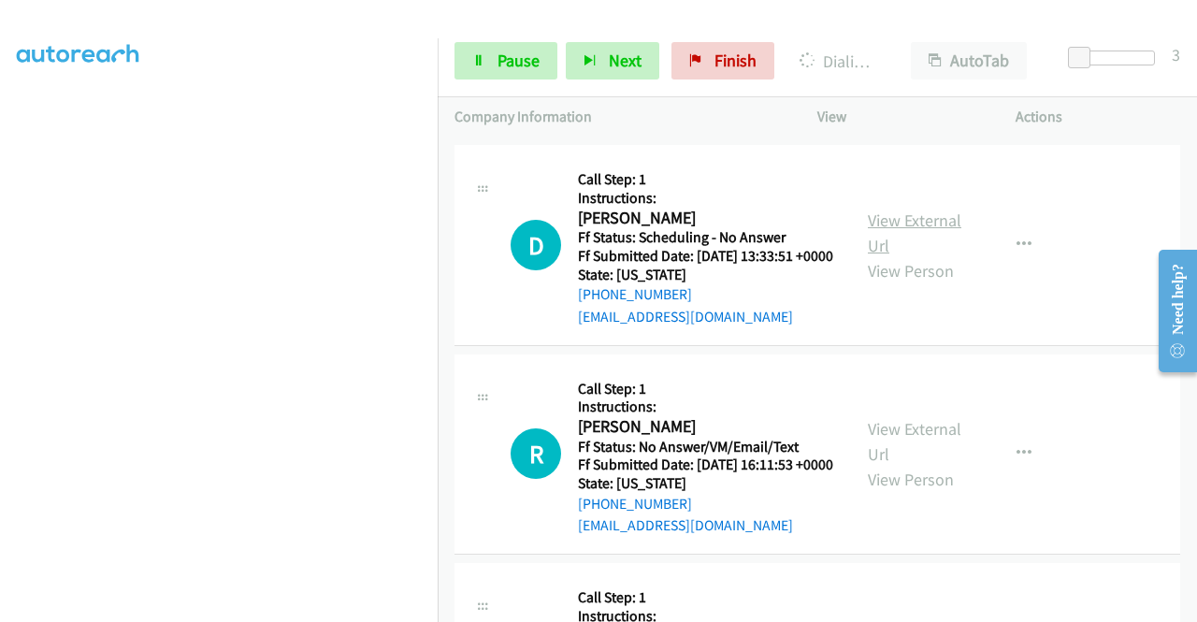
click at [916, 256] on link "View External Url" at bounding box center [915, 232] width 94 height 47
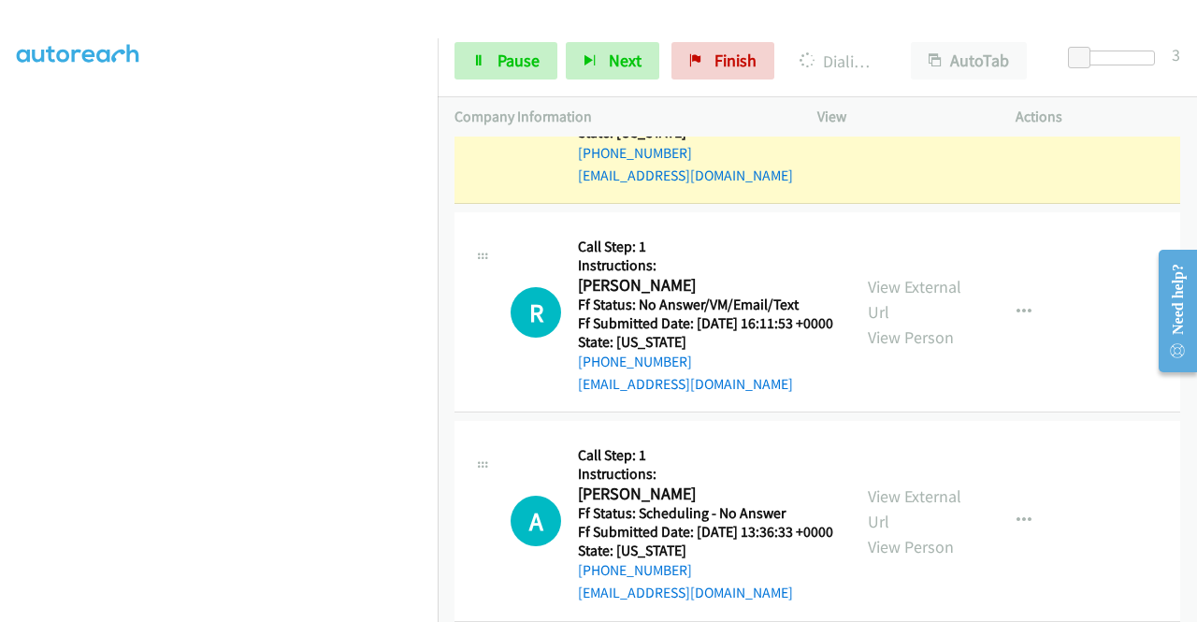
scroll to position [2899, 0]
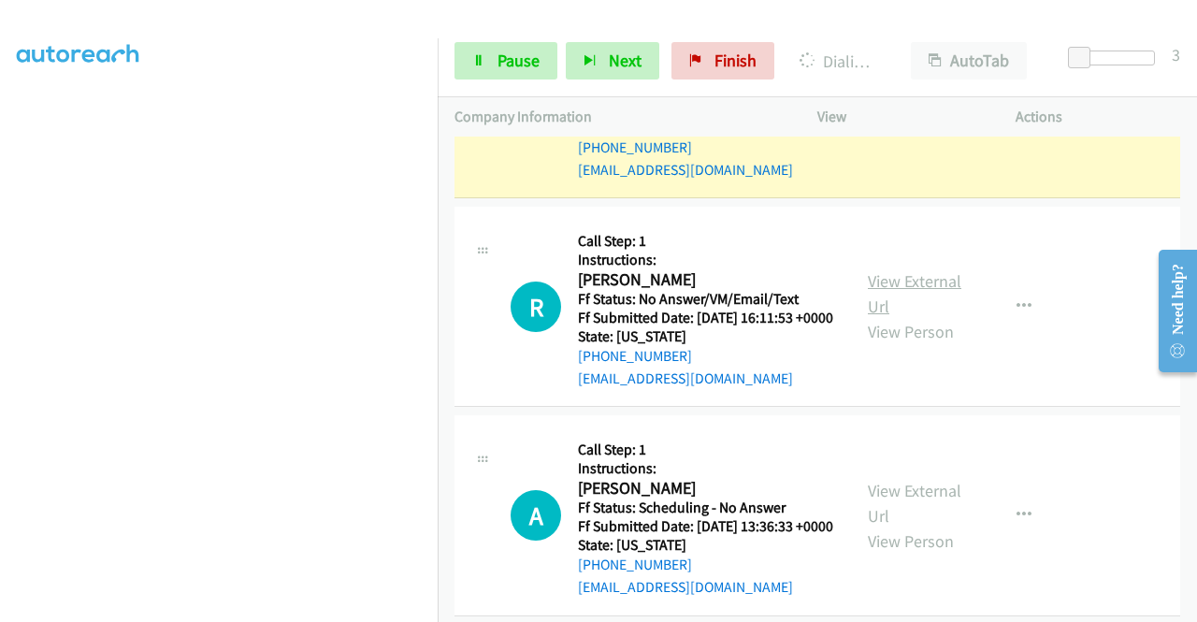
click at [910, 317] on link "View External Url" at bounding box center [915, 293] width 94 height 47
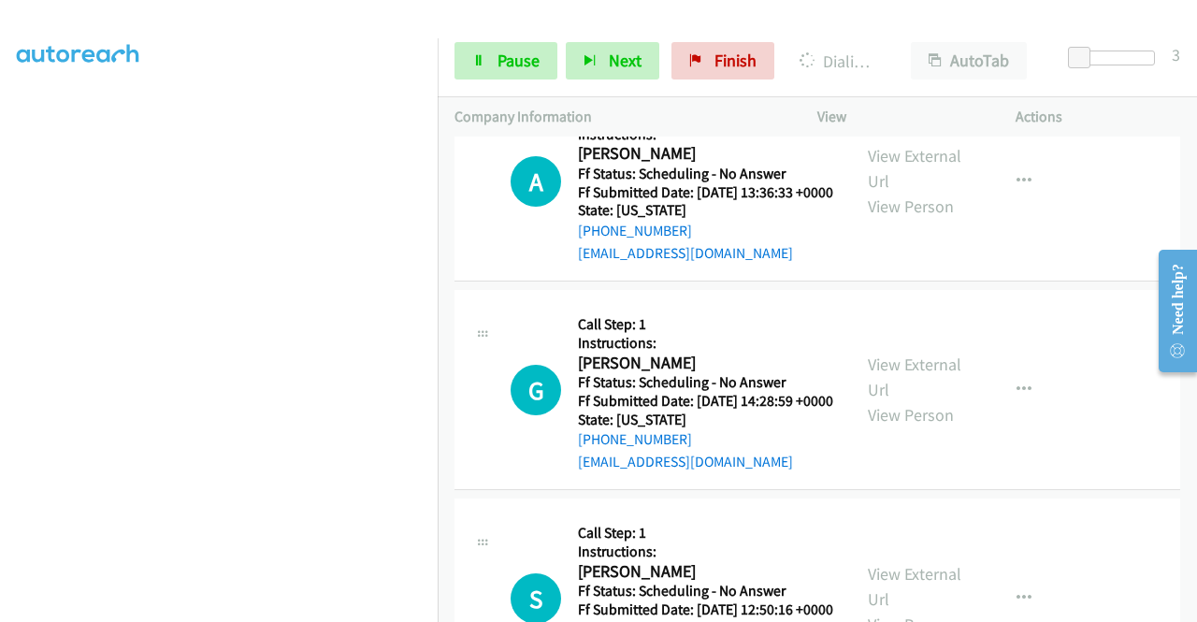
scroll to position [3180, 0]
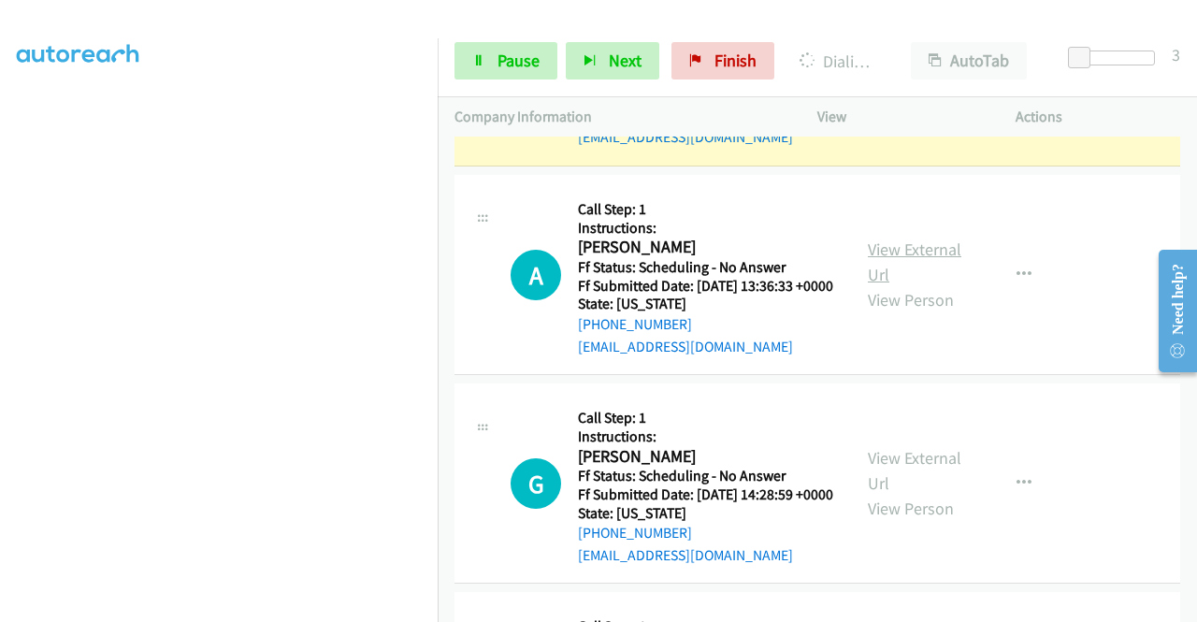
click at [878, 285] on link "View External Url" at bounding box center [915, 261] width 94 height 47
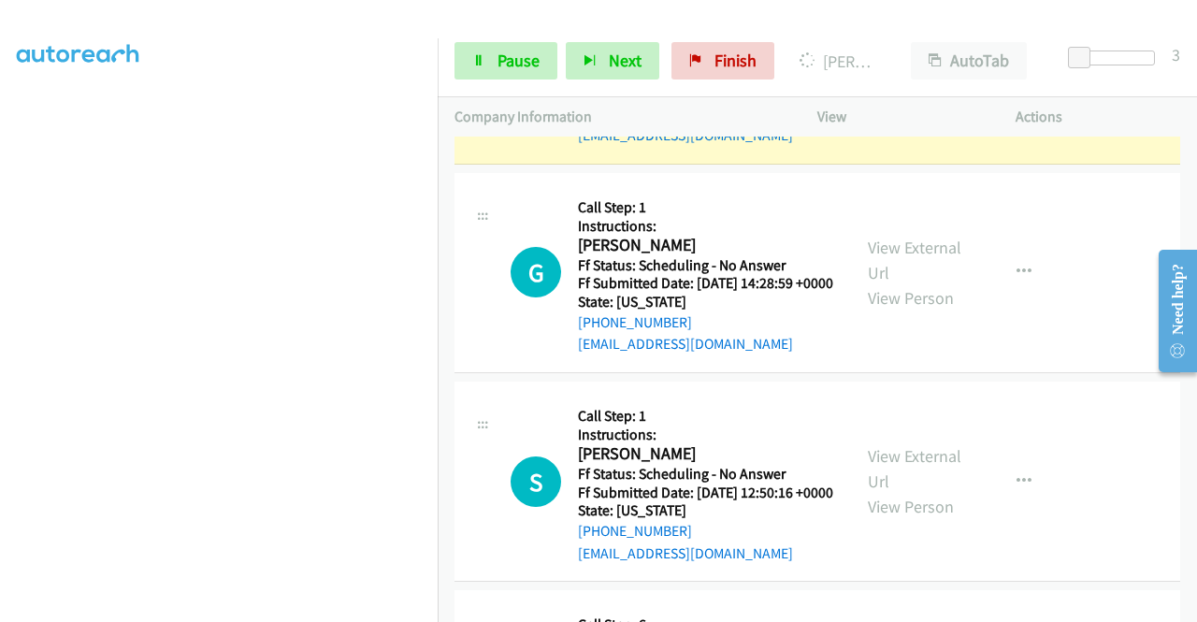
scroll to position [3460, 0]
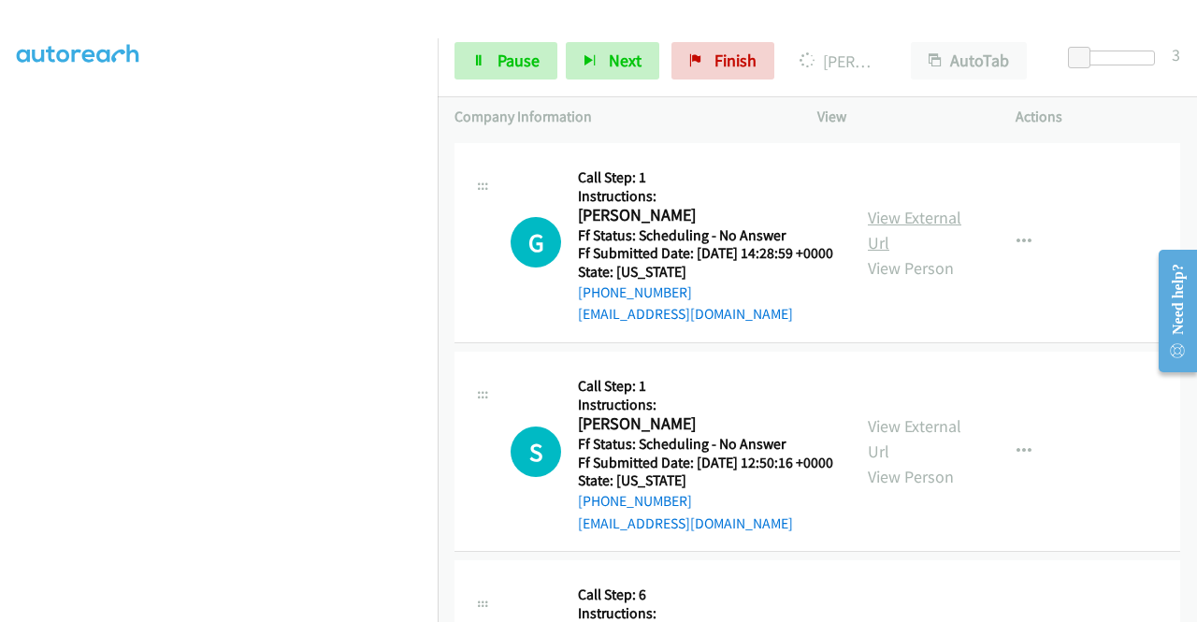
click at [881, 253] on link "View External Url" at bounding box center [915, 230] width 94 height 47
click at [504, 59] on span "Pause" at bounding box center [519, 61] width 42 height 22
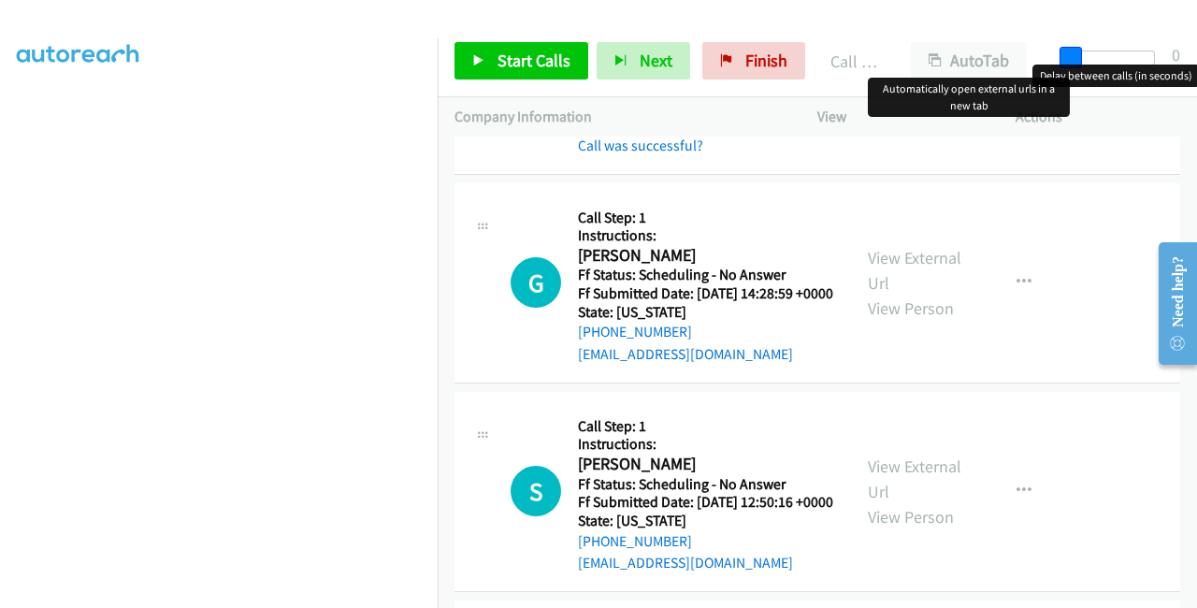
drag, startPoint x: 1086, startPoint y: 57, endPoint x: 558, endPoint y: 78, distance: 527.8
click at [994, 51] on div "Start Calls Pause Next Finish Call Completed AutoTab AutoTab 0" at bounding box center [817, 61] width 759 height 72
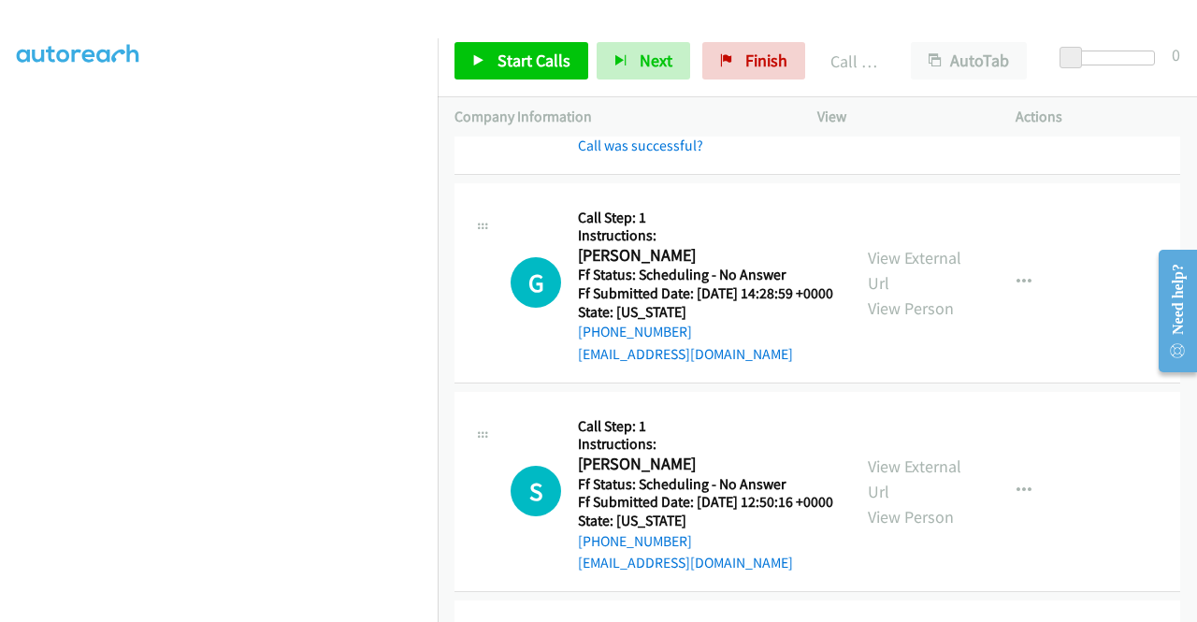
scroll to position [0, 0]
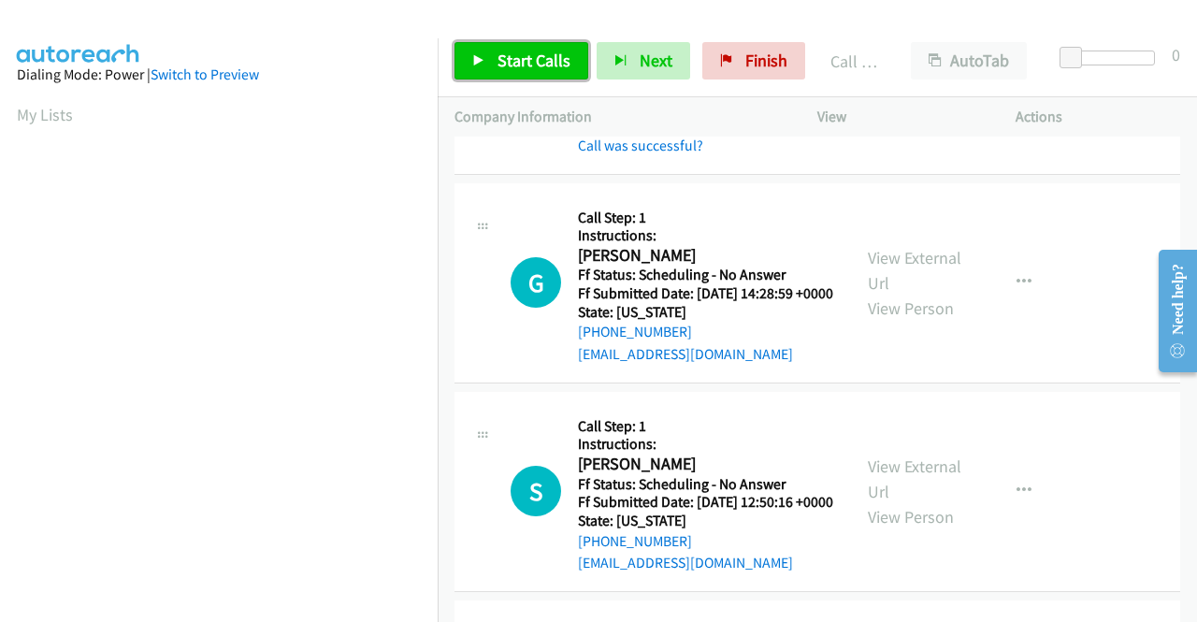
click at [507, 53] on span "Start Calls" at bounding box center [534, 61] width 73 height 22
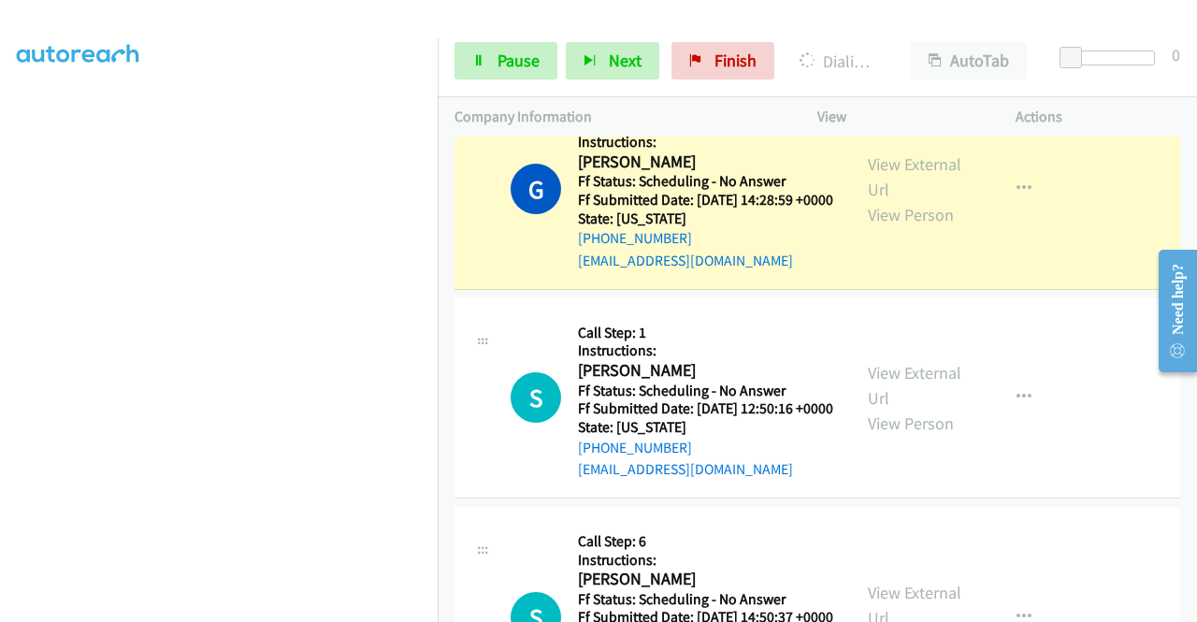
scroll to position [426, 0]
click at [897, 200] on link "View External Url" at bounding box center [915, 176] width 94 height 47
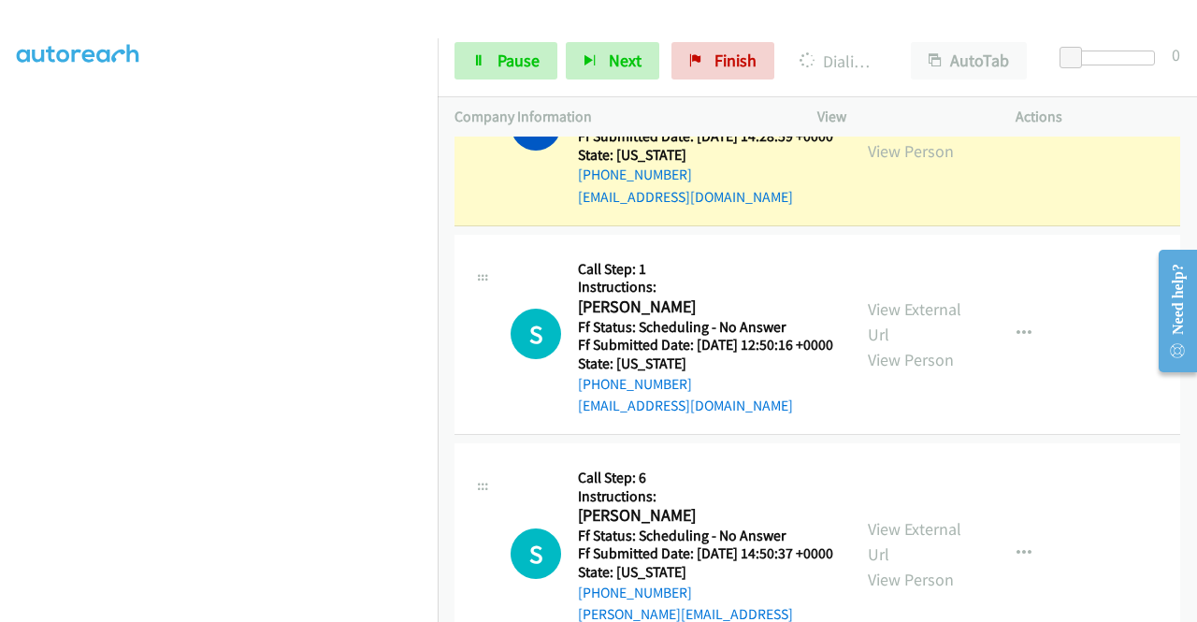
scroll to position [3647, 0]
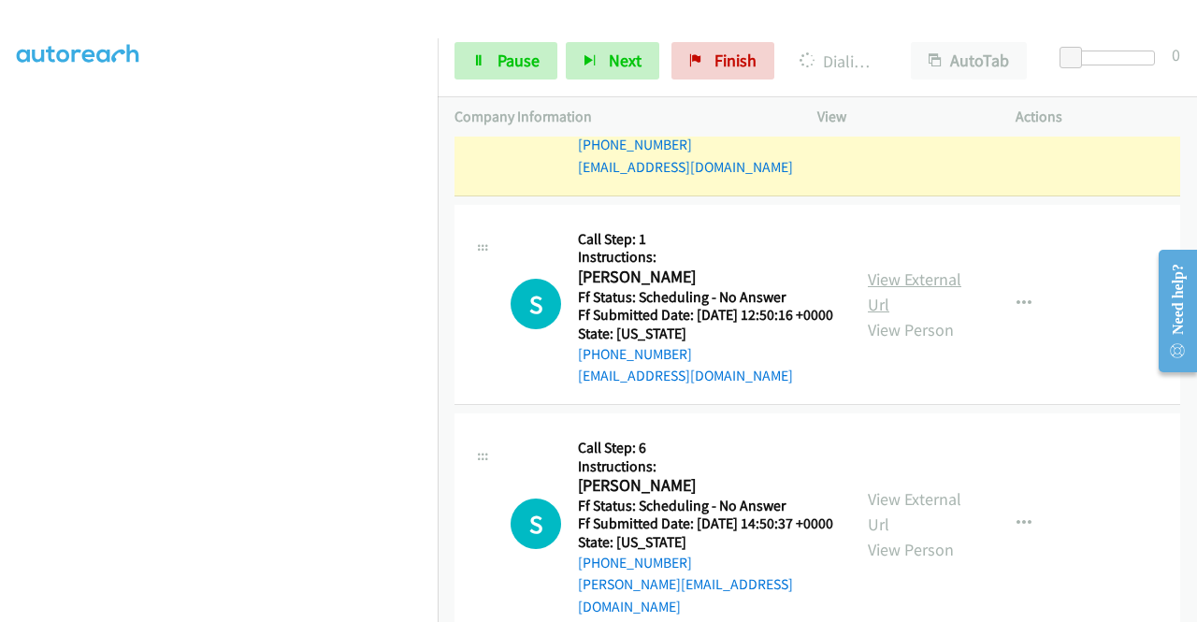
click at [942, 315] on link "View External Url" at bounding box center [915, 291] width 94 height 47
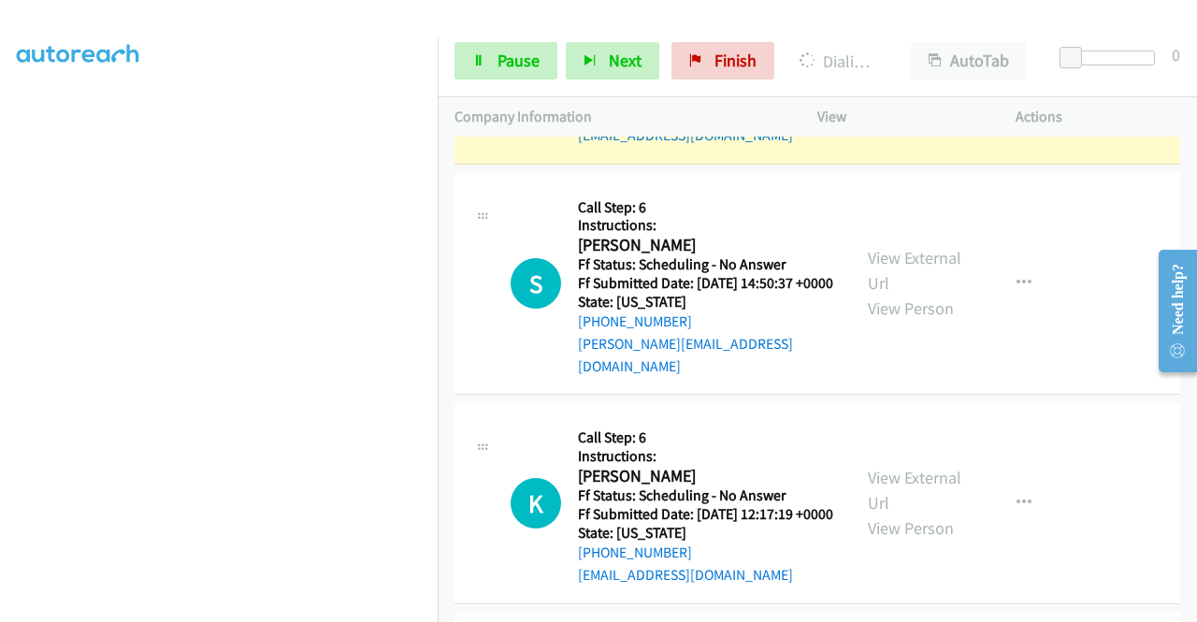
scroll to position [4021, 0]
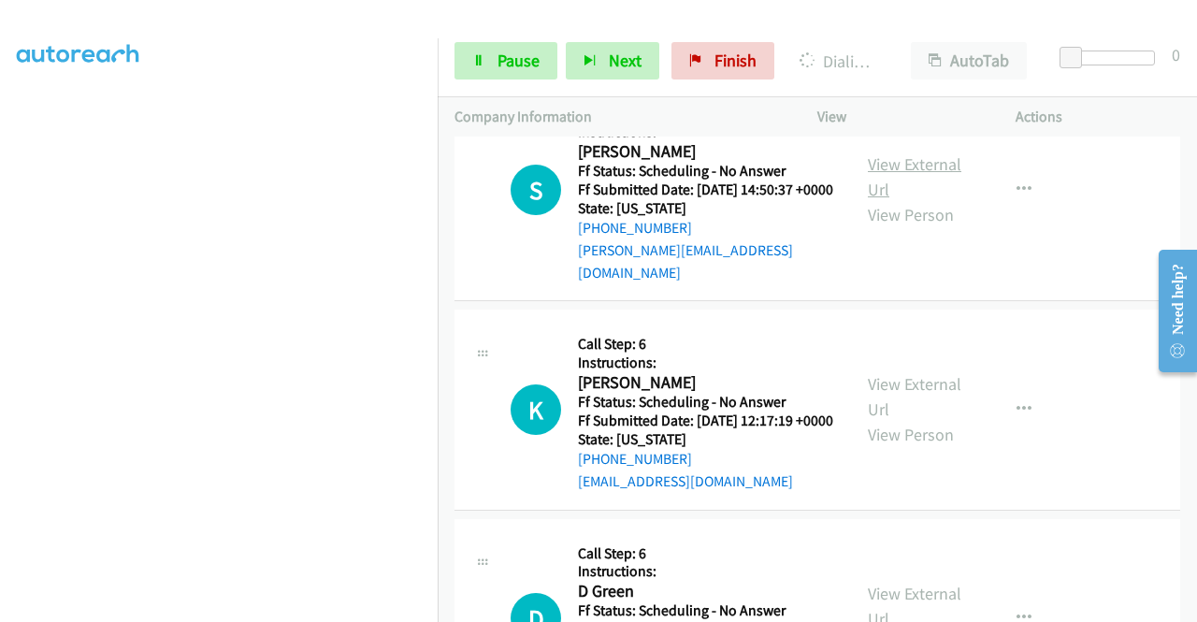
click at [880, 200] on link "View External Url" at bounding box center [915, 176] width 94 height 47
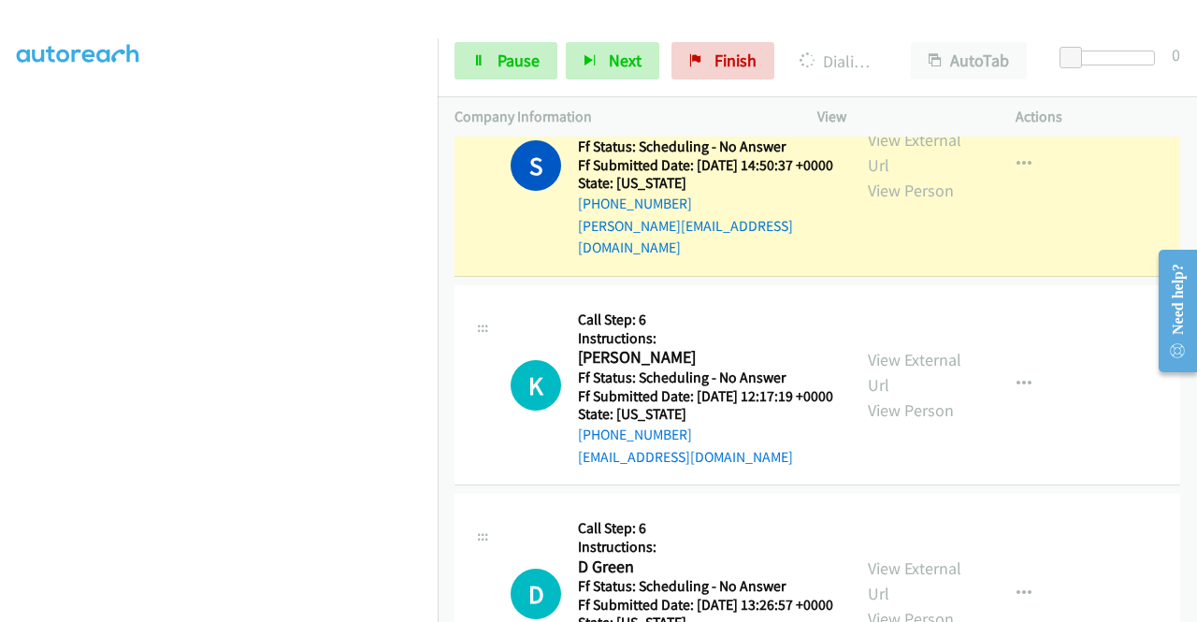
scroll to position [4302, 0]
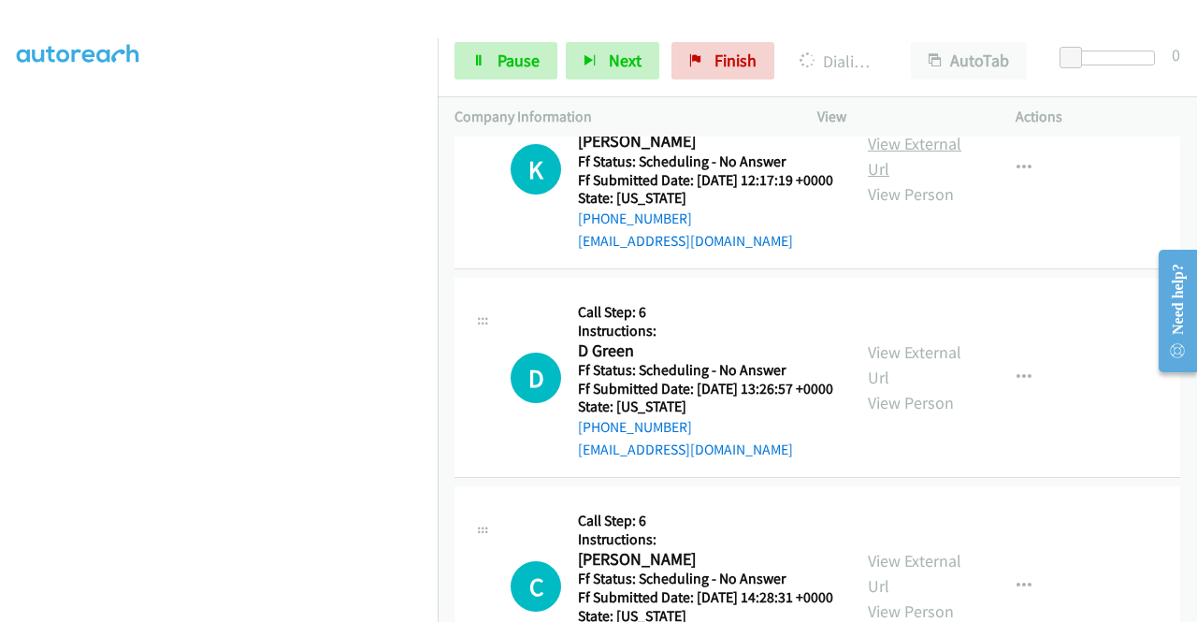
click at [891, 180] on link "View External Url" at bounding box center [915, 156] width 94 height 47
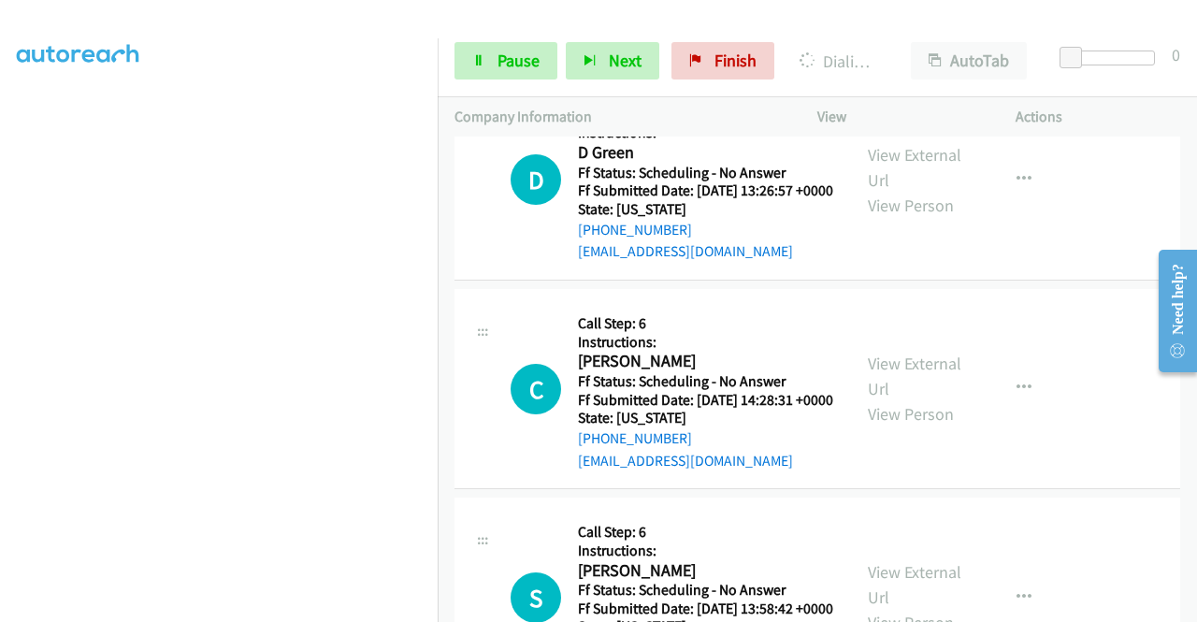
scroll to position [4582, 0]
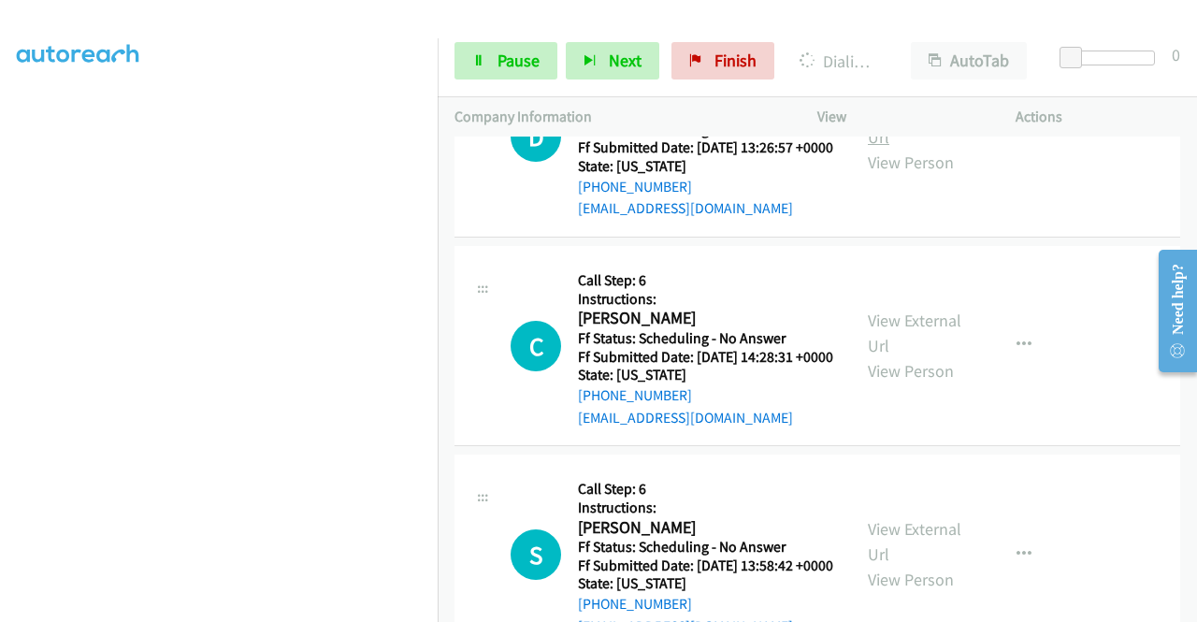
click at [904, 148] on link "View External Url" at bounding box center [915, 124] width 94 height 47
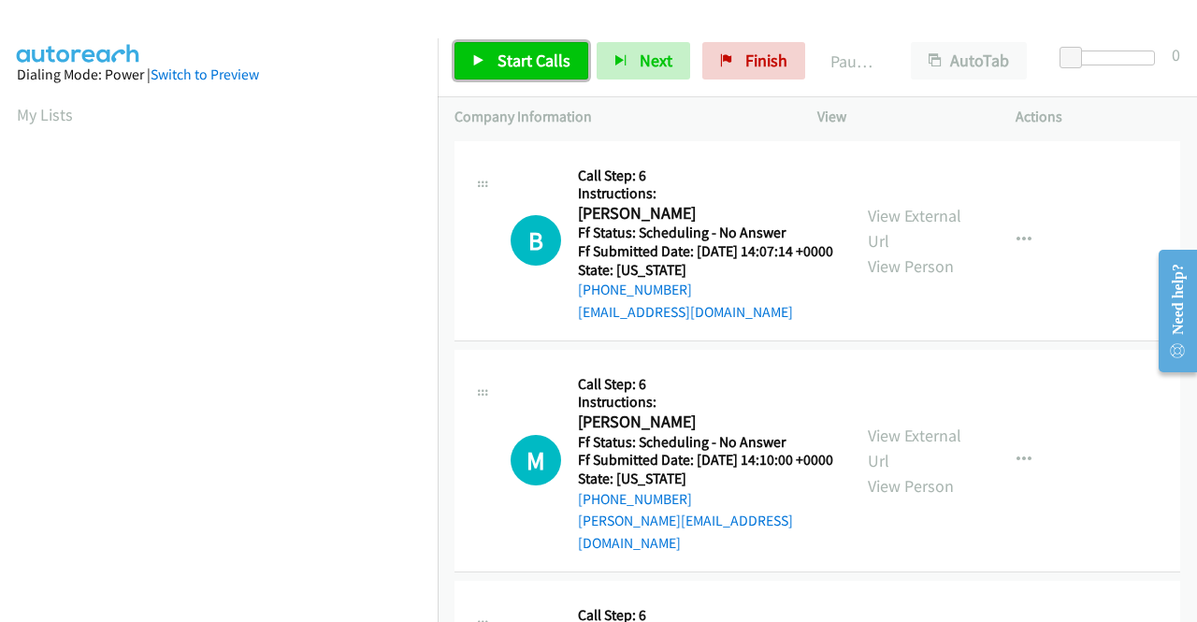
click at [527, 66] on span "Start Calls" at bounding box center [534, 61] width 73 height 22
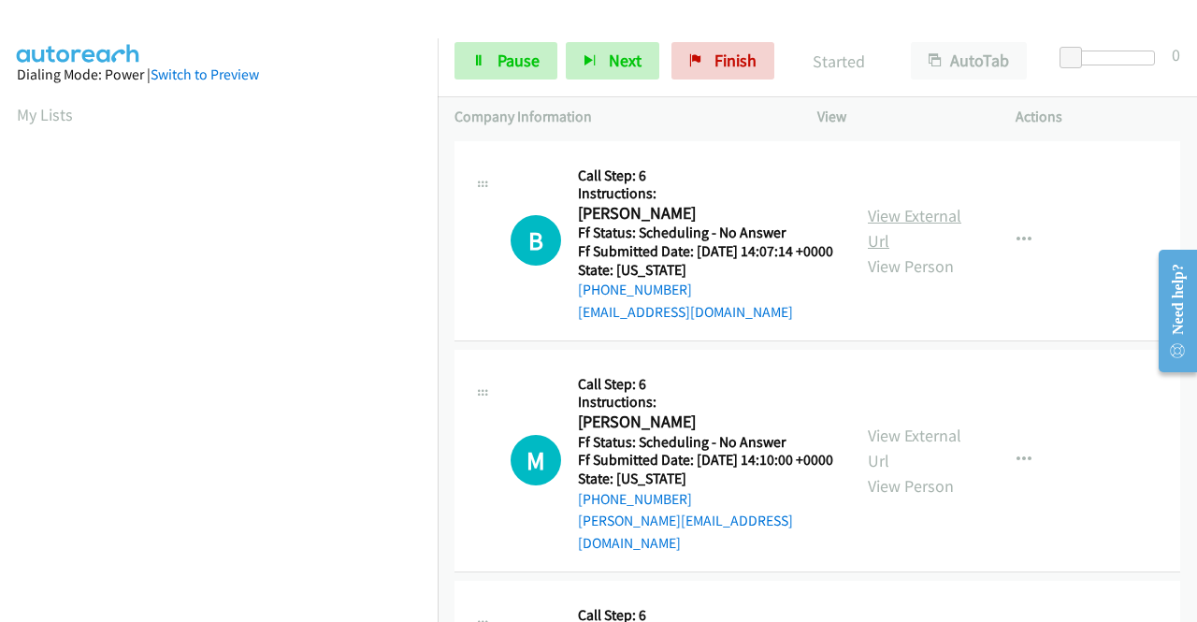
click at [906, 235] on link "View External Url" at bounding box center [915, 228] width 94 height 47
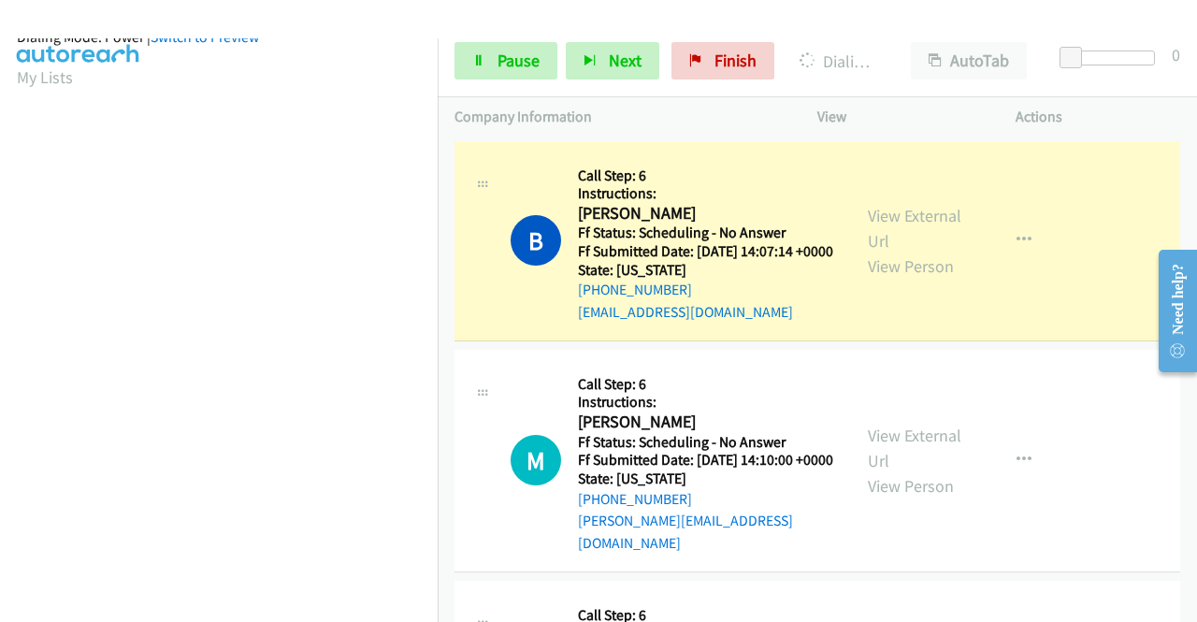
scroll to position [426, 0]
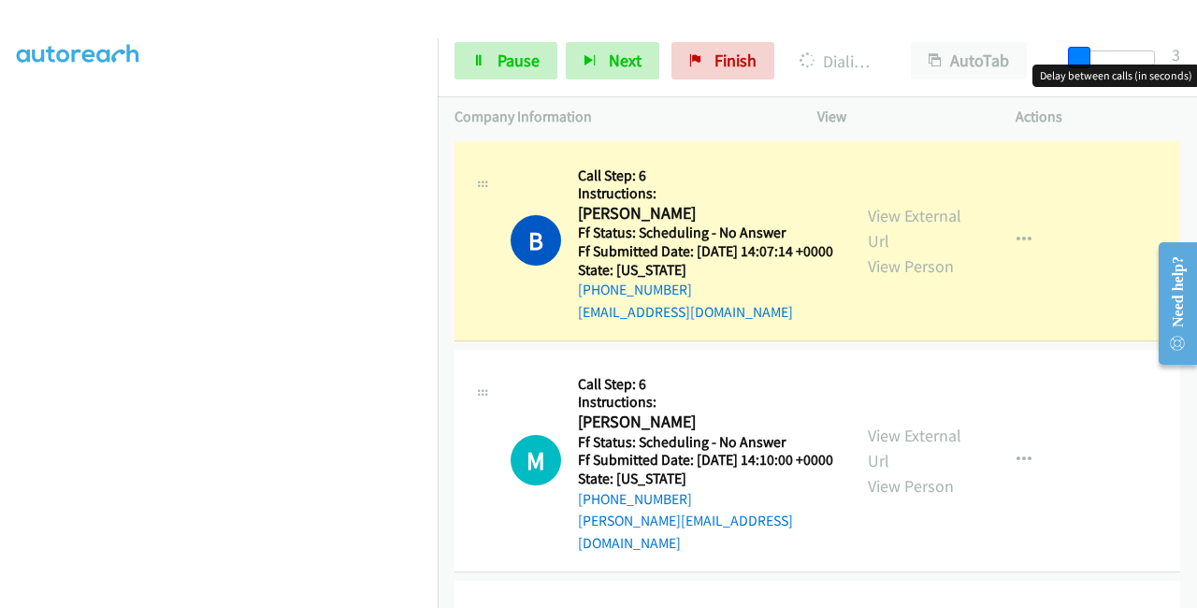
click at [1089, 59] on span at bounding box center [1079, 58] width 22 height 22
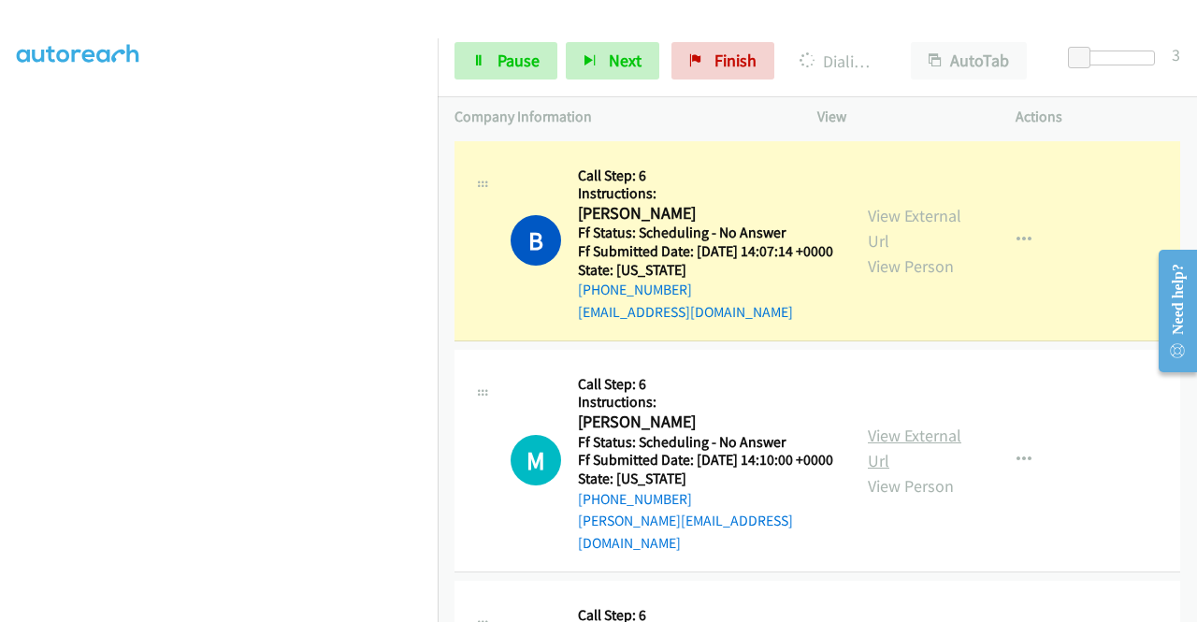
click at [893, 455] on link "View External Url" at bounding box center [915, 448] width 94 height 47
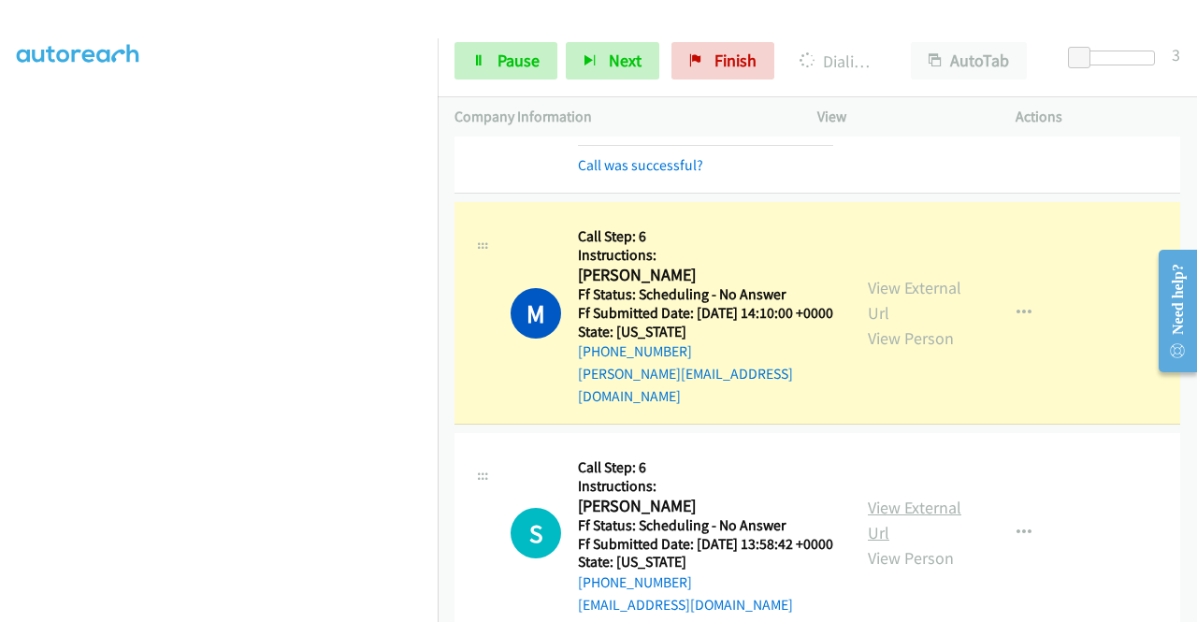
click at [892, 541] on link "View External Url" at bounding box center [915, 520] width 94 height 47
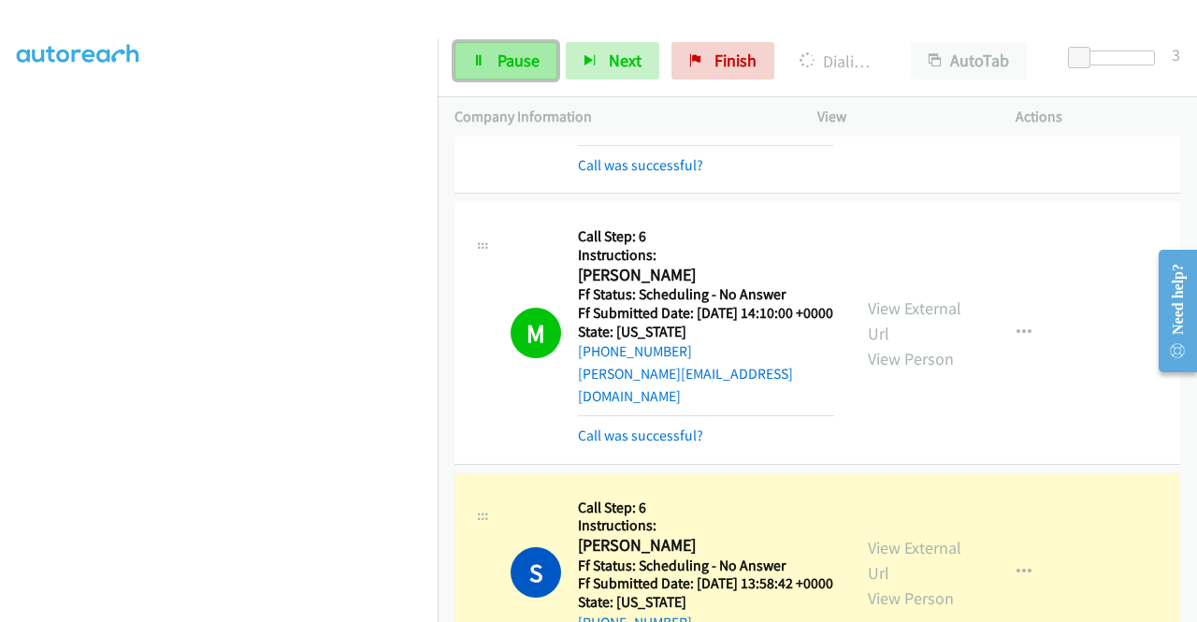
click at [490, 61] on link "Pause" at bounding box center [505, 60] width 103 height 37
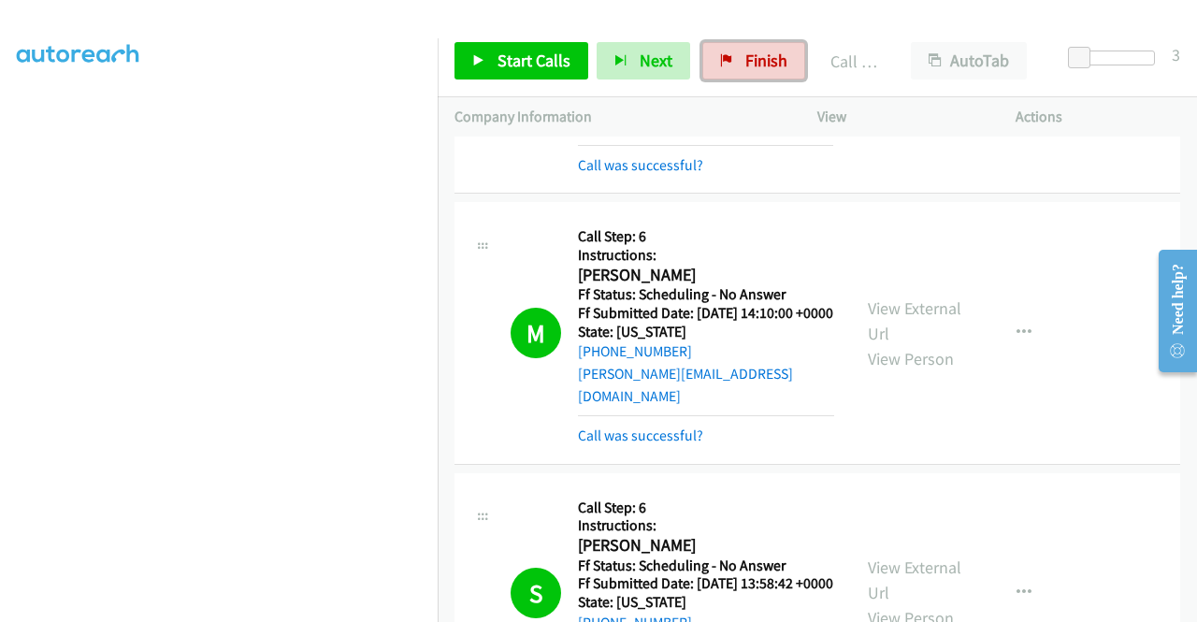
drag, startPoint x: 769, startPoint y: 51, endPoint x: 687, endPoint y: 102, distance: 95.8
click at [769, 51] on span "Finish" at bounding box center [766, 61] width 42 height 22
